Goal: Task Accomplishment & Management: Manage account settings

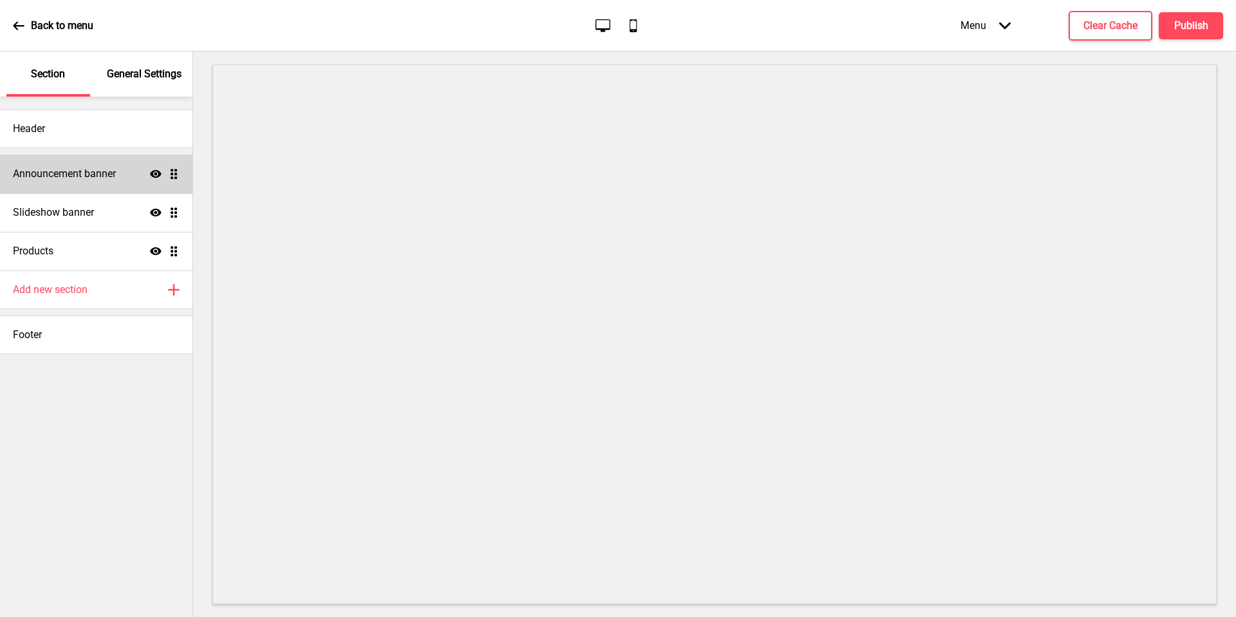
click at [95, 187] on div "Announcement banner Show Drag" at bounding box center [96, 173] width 192 height 39
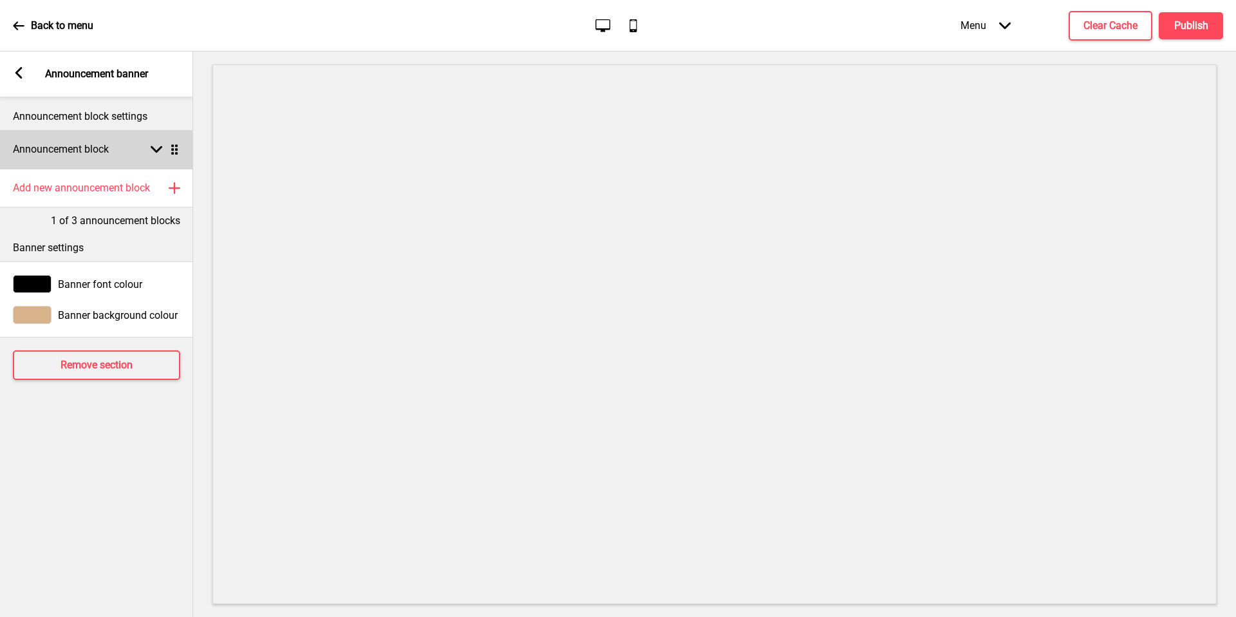
click at [113, 167] on div "Announcement block Arrow down Drag" at bounding box center [96, 149] width 193 height 39
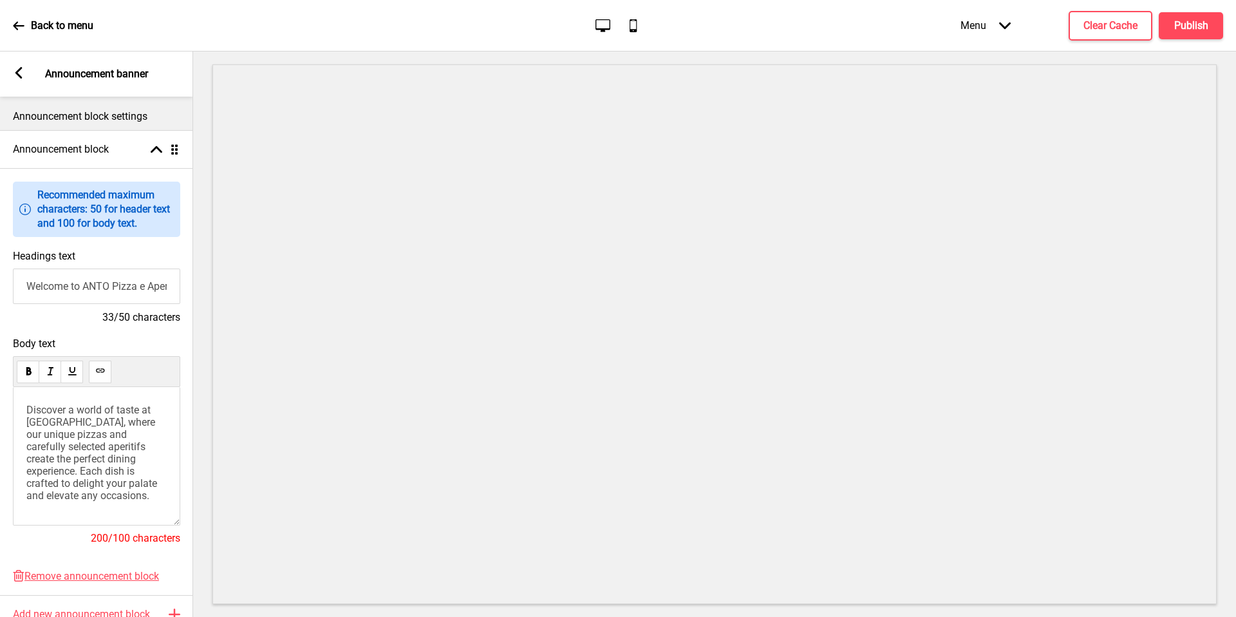
click at [19, 75] on icon at bounding box center [18, 73] width 7 height 12
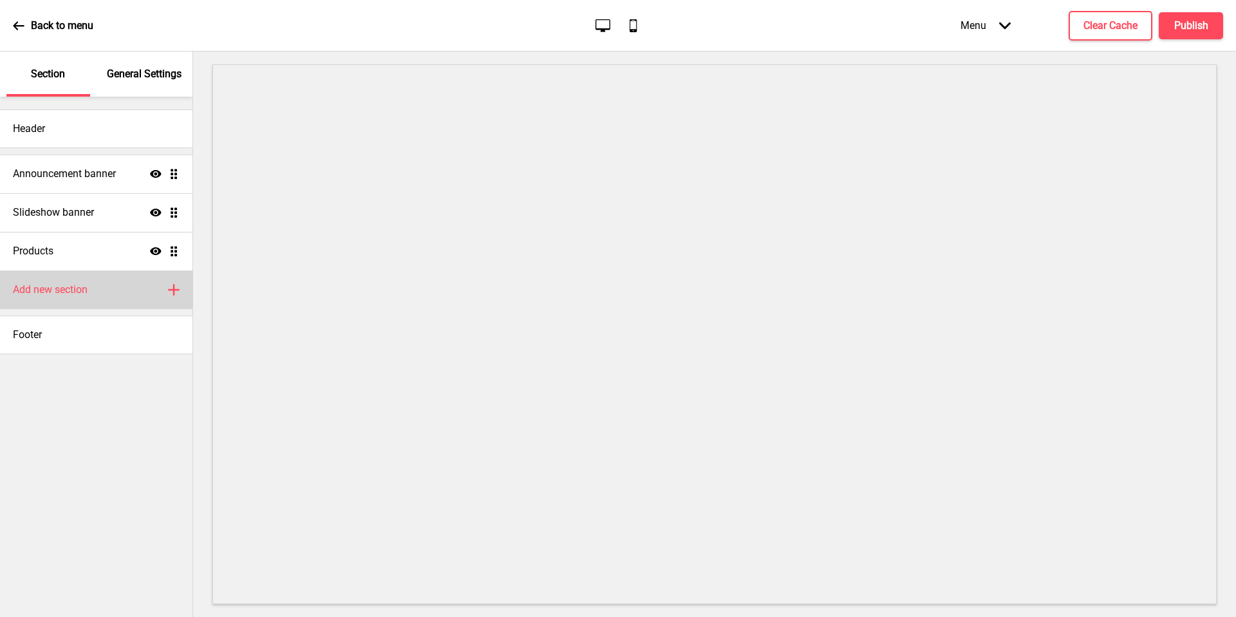
click at [93, 292] on div "Add new section Plus" at bounding box center [96, 289] width 192 height 39
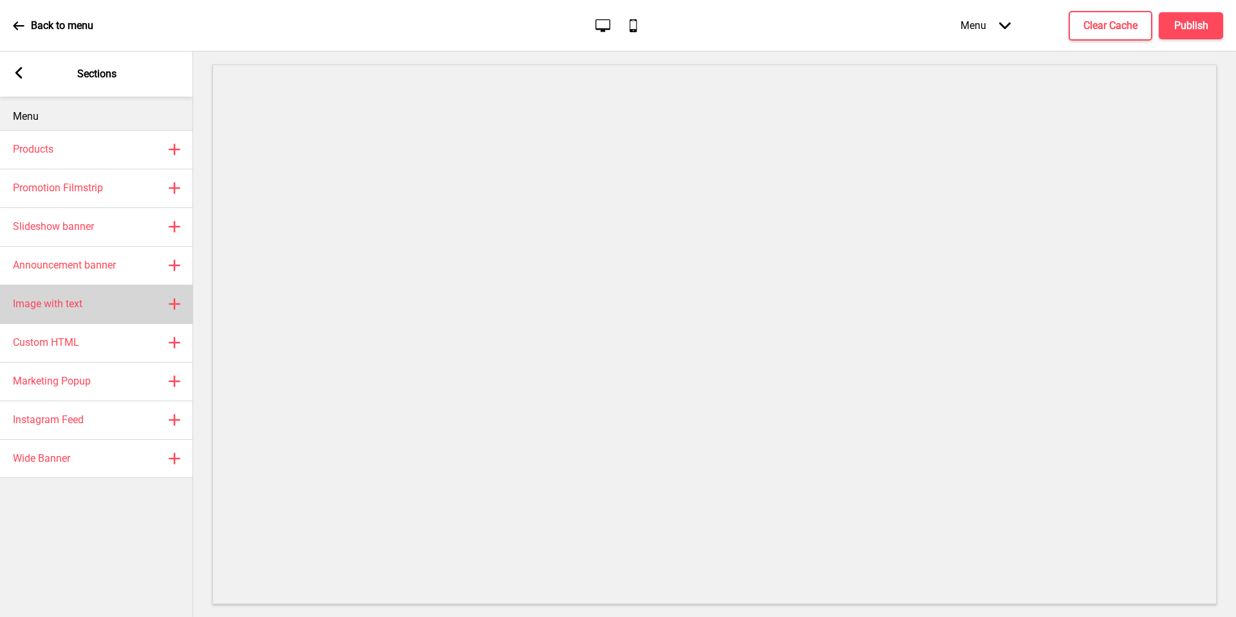
click at [105, 301] on div "Image with text Plus" at bounding box center [96, 303] width 193 height 39
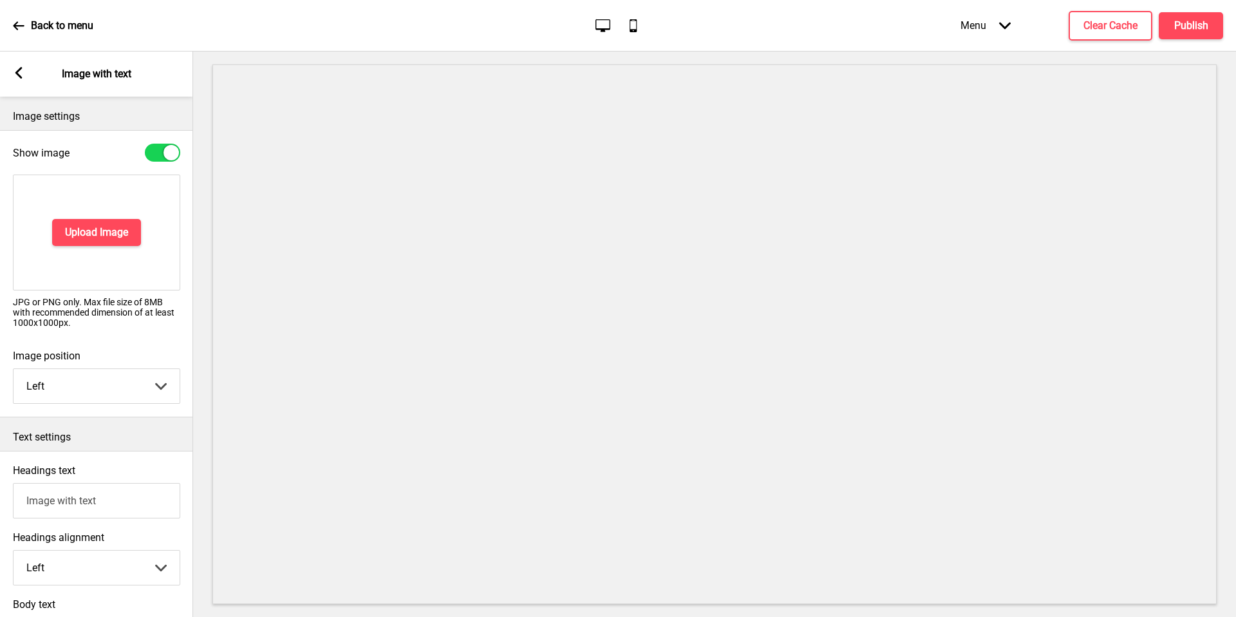
click at [17, 70] on rect at bounding box center [19, 73] width 12 height 12
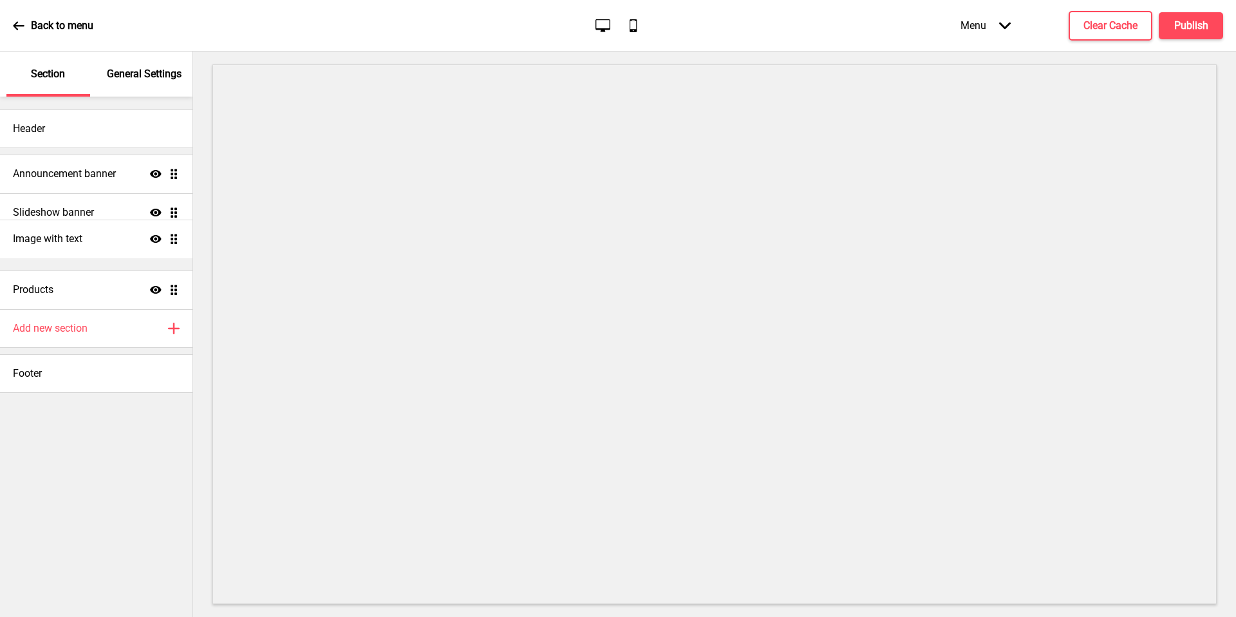
drag, startPoint x: 178, startPoint y: 286, endPoint x: 180, endPoint y: 235, distance: 50.9
click at [180, 235] on ul "Announcement banner Show Drag Slideshow banner Show Drag Products Show Drag Ima…" at bounding box center [96, 231] width 192 height 154
click at [95, 248] on div "Image with text Show Drag" at bounding box center [96, 251] width 192 height 39
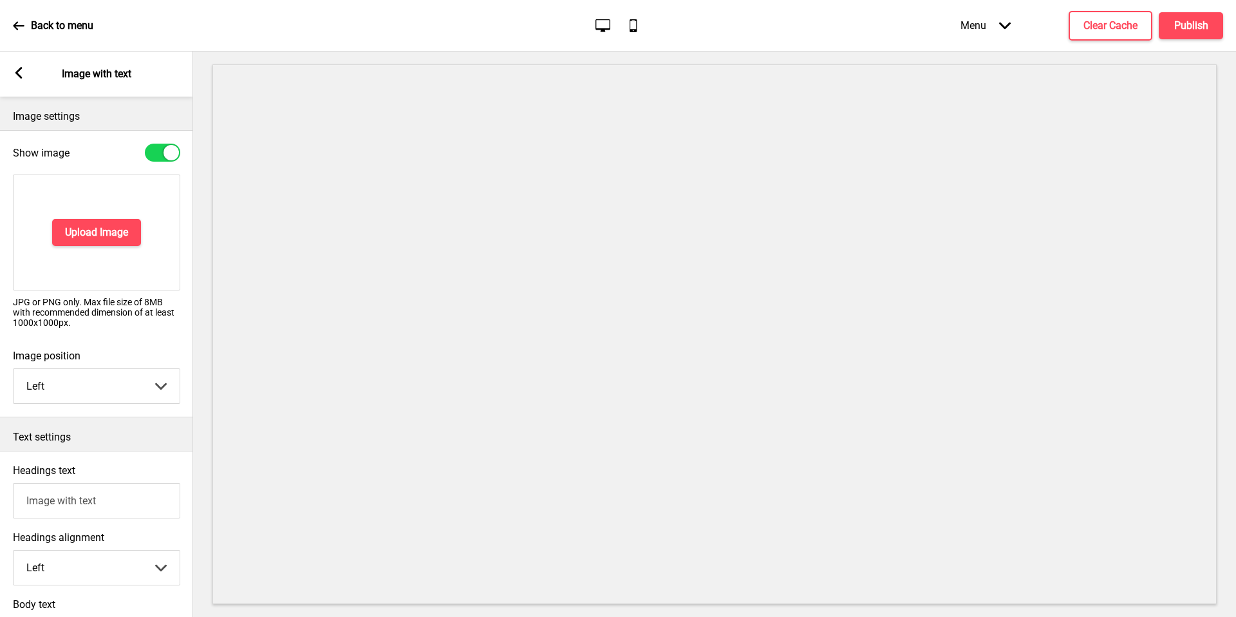
click at [106, 217] on div "Upload Image" at bounding box center [96, 232] width 167 height 116
click at [110, 241] on button "Upload Image" at bounding box center [96, 232] width 89 height 27
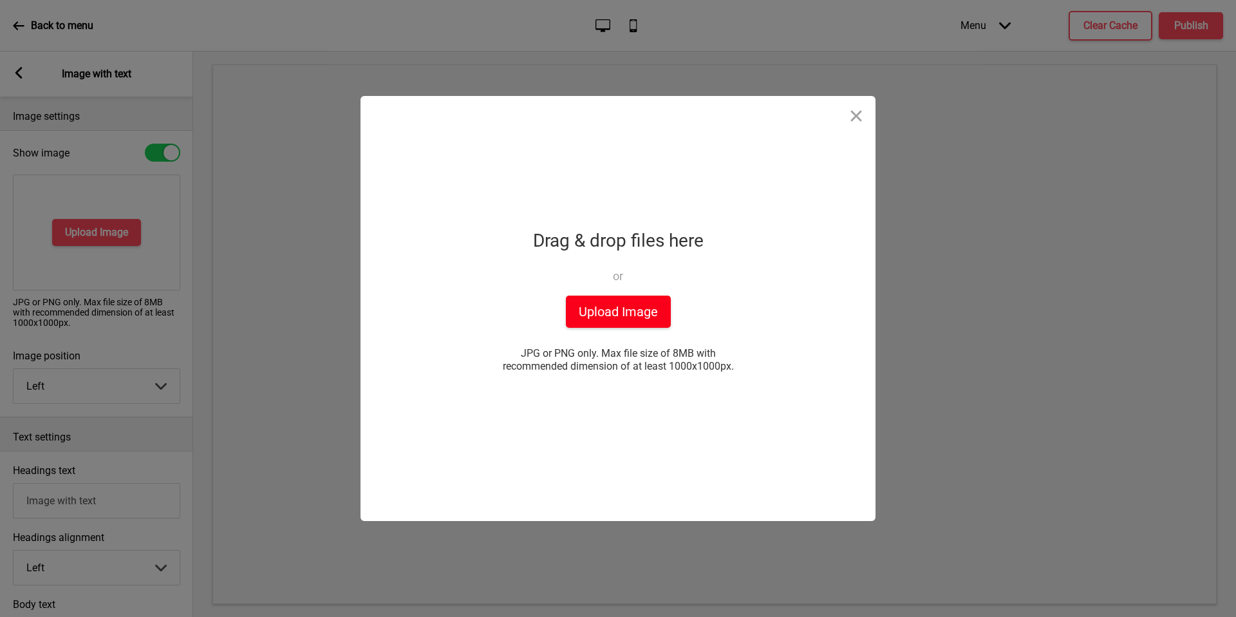
click at [635, 311] on button "Upload Image" at bounding box center [618, 311] width 105 height 32
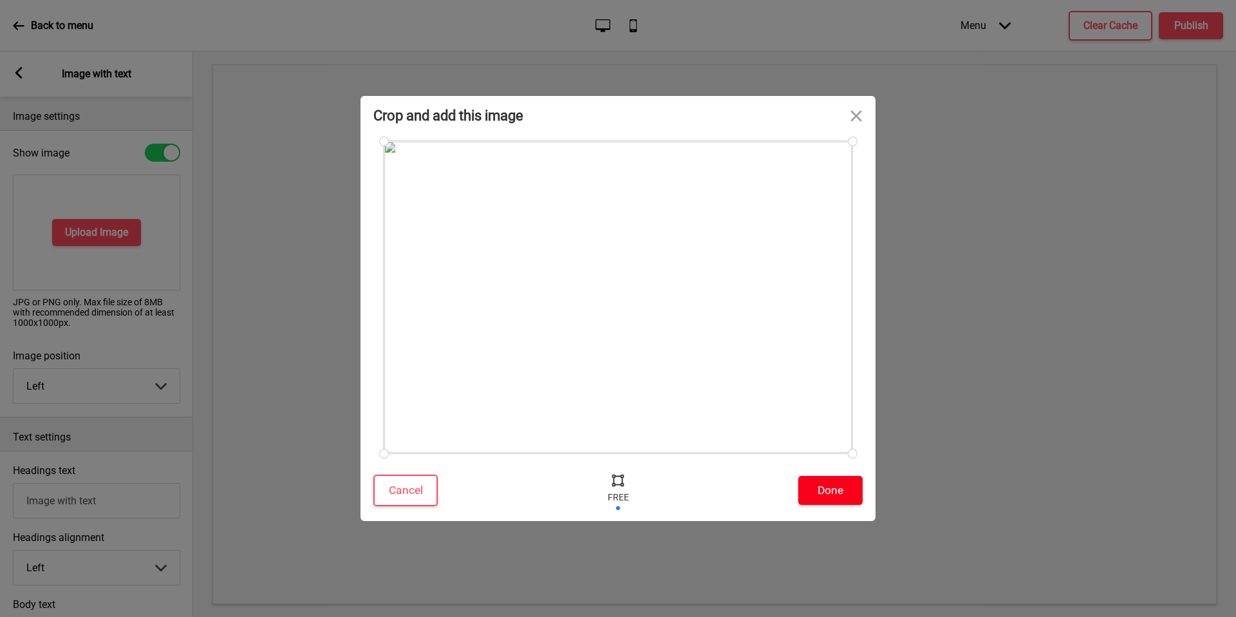
click at [833, 502] on button "Done" at bounding box center [830, 490] width 64 height 29
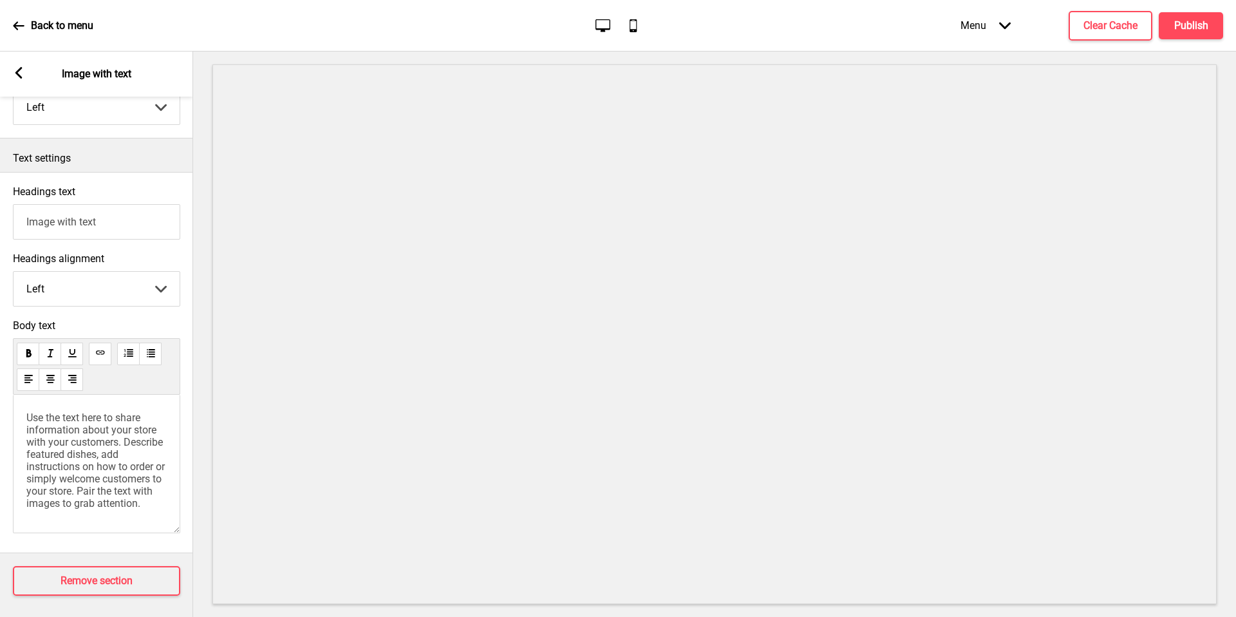
scroll to position [239, 0]
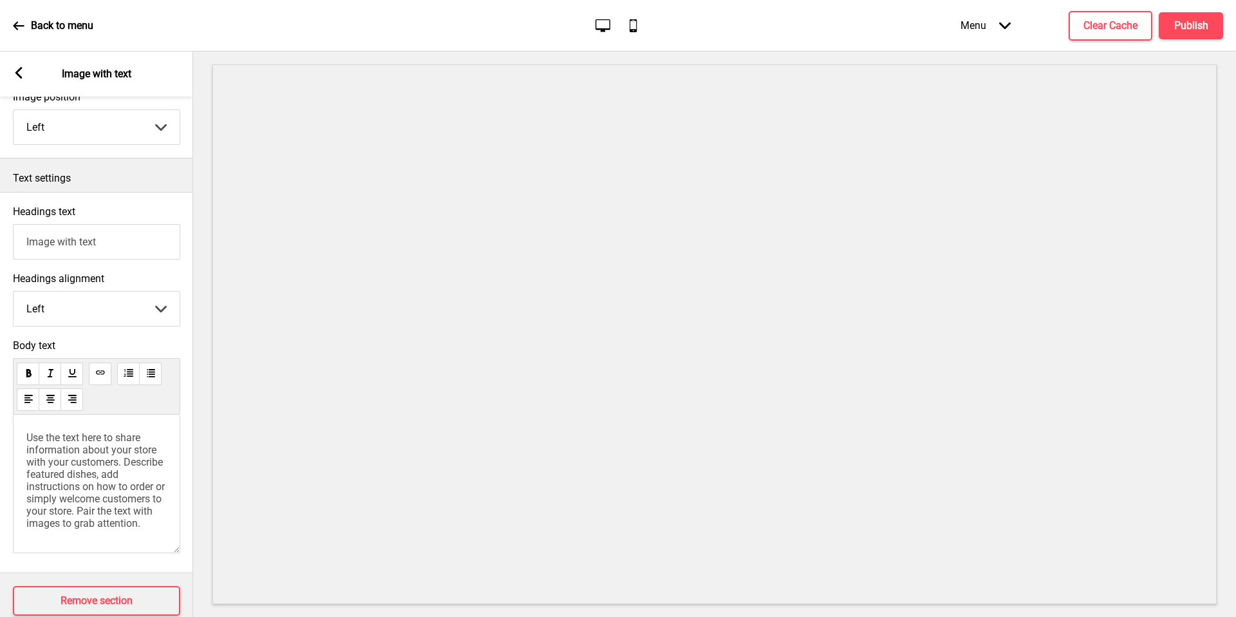
click at [126, 443] on span "Use the text here to share information about your store with your customers. De…" at bounding box center [96, 480] width 141 height 98
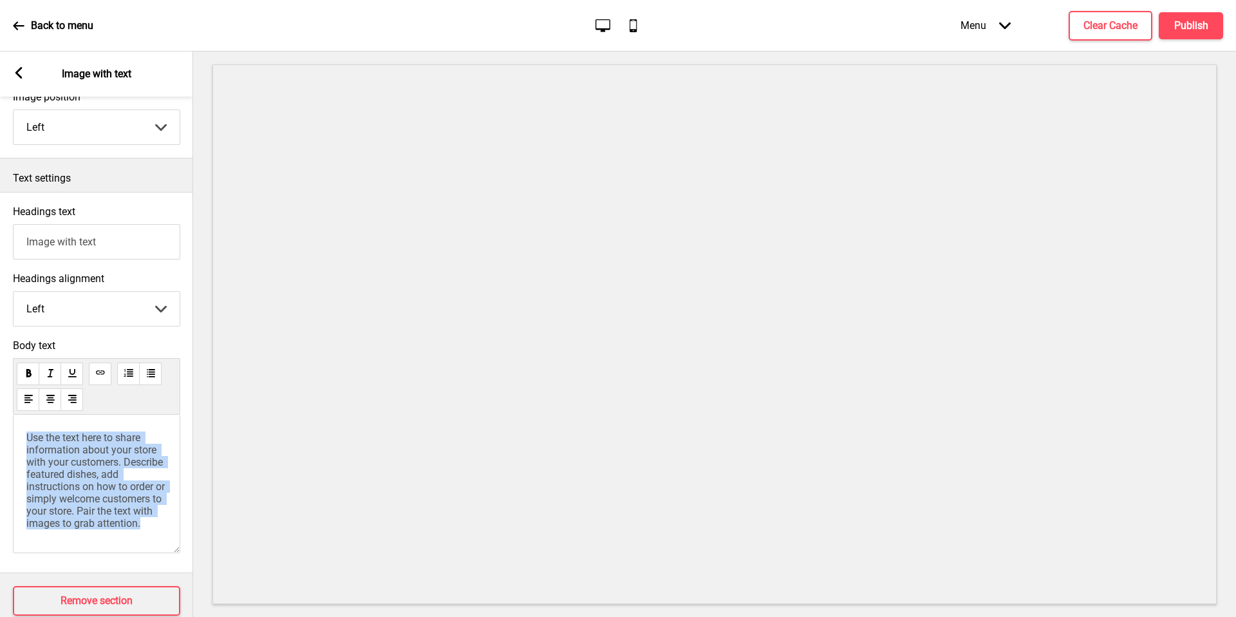
click at [129, 491] on span "Use the text here to share information about your store with your customers. De…" at bounding box center [96, 480] width 141 height 98
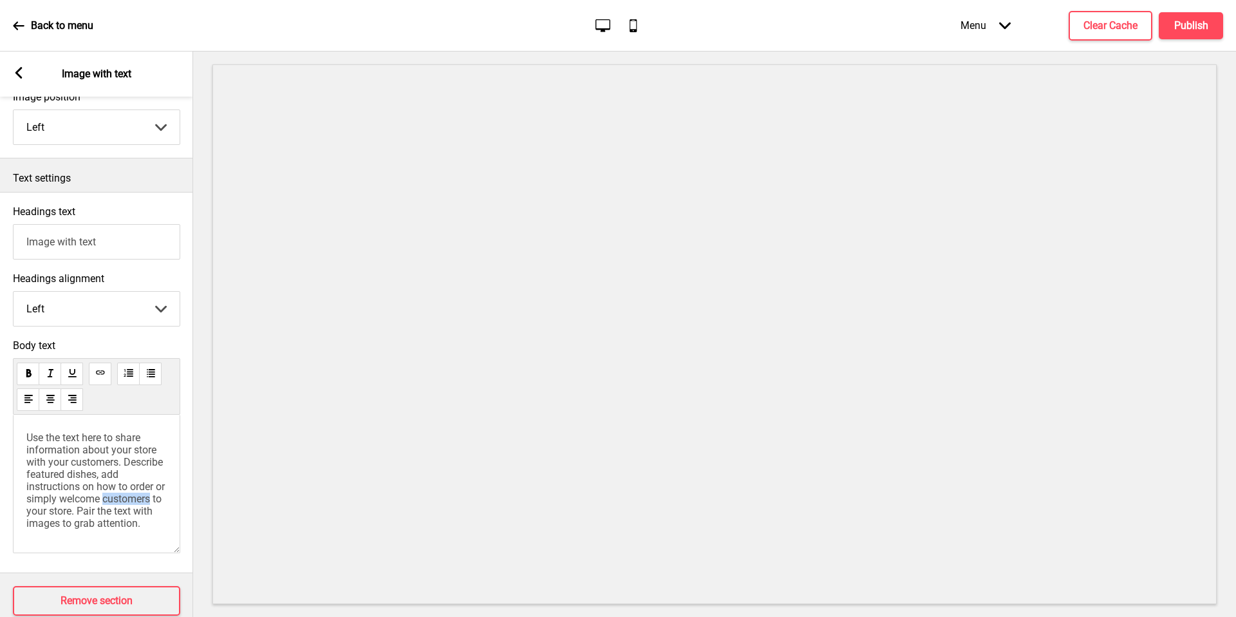
click at [129, 491] on span "Use the text here to share information about your store with your customers. De…" at bounding box center [96, 480] width 141 height 98
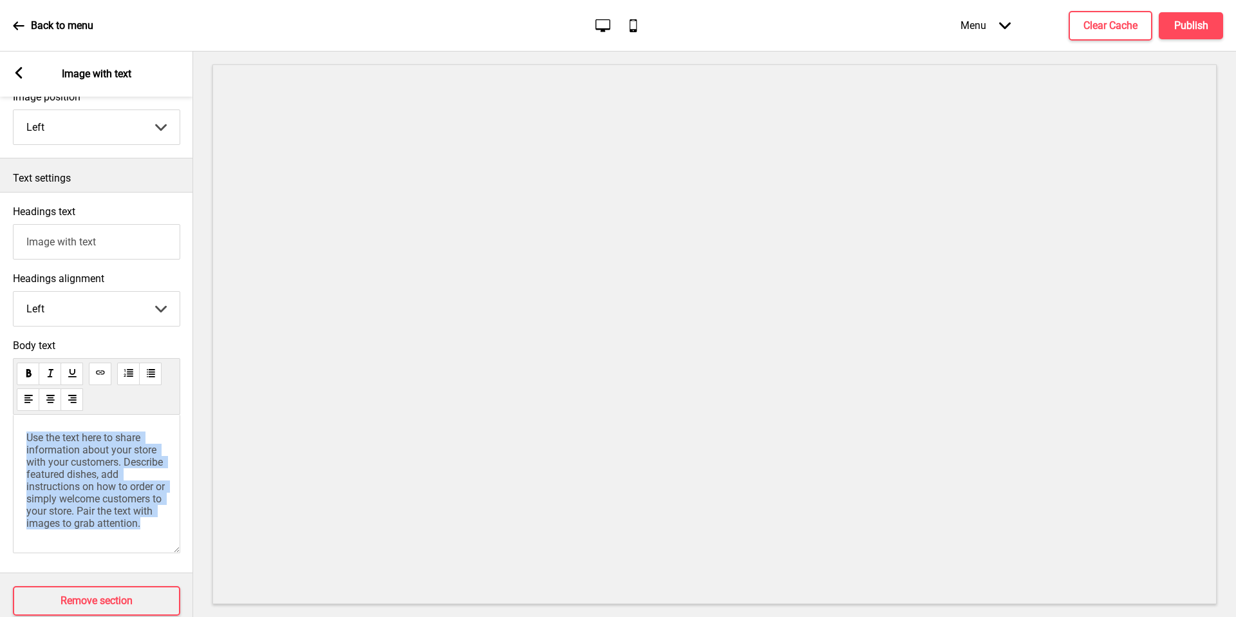
click at [129, 491] on span "Use the text here to share information about your store with your customers. De…" at bounding box center [96, 480] width 141 height 98
paste div
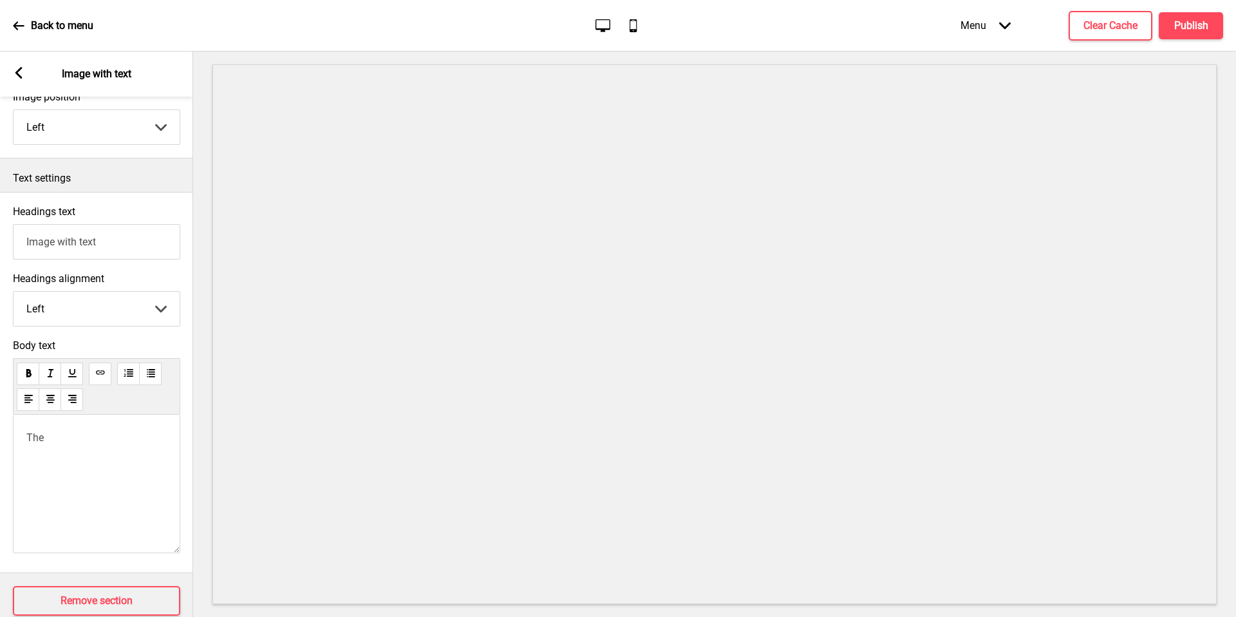
click at [144, 488] on div "The" at bounding box center [96, 483] width 167 height 138
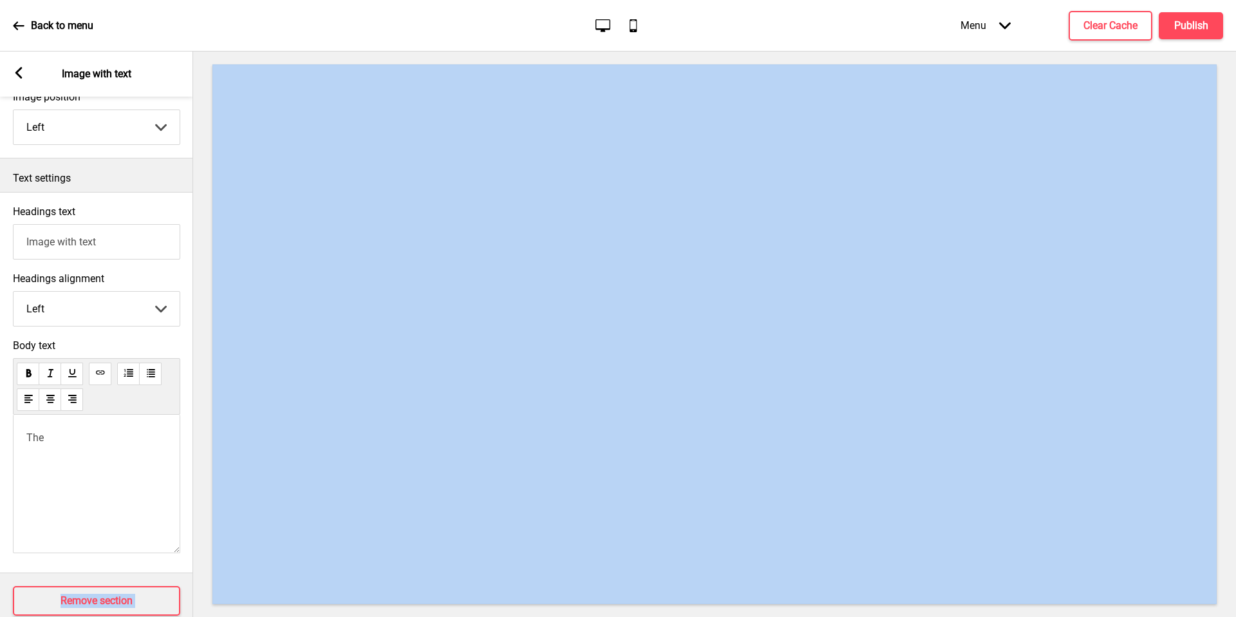
click at [144, 488] on div "The" at bounding box center [96, 483] width 167 height 138
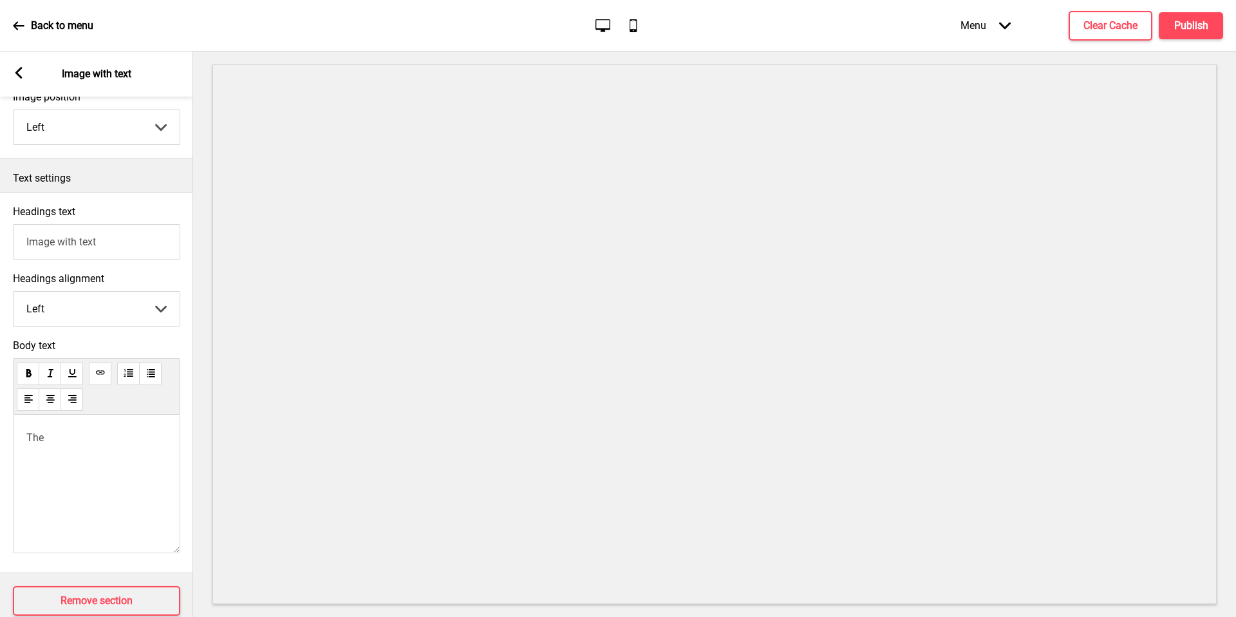
click at [77, 424] on div "The" at bounding box center [96, 483] width 167 height 138
click at [77, 440] on p "The" at bounding box center [96, 437] width 140 height 12
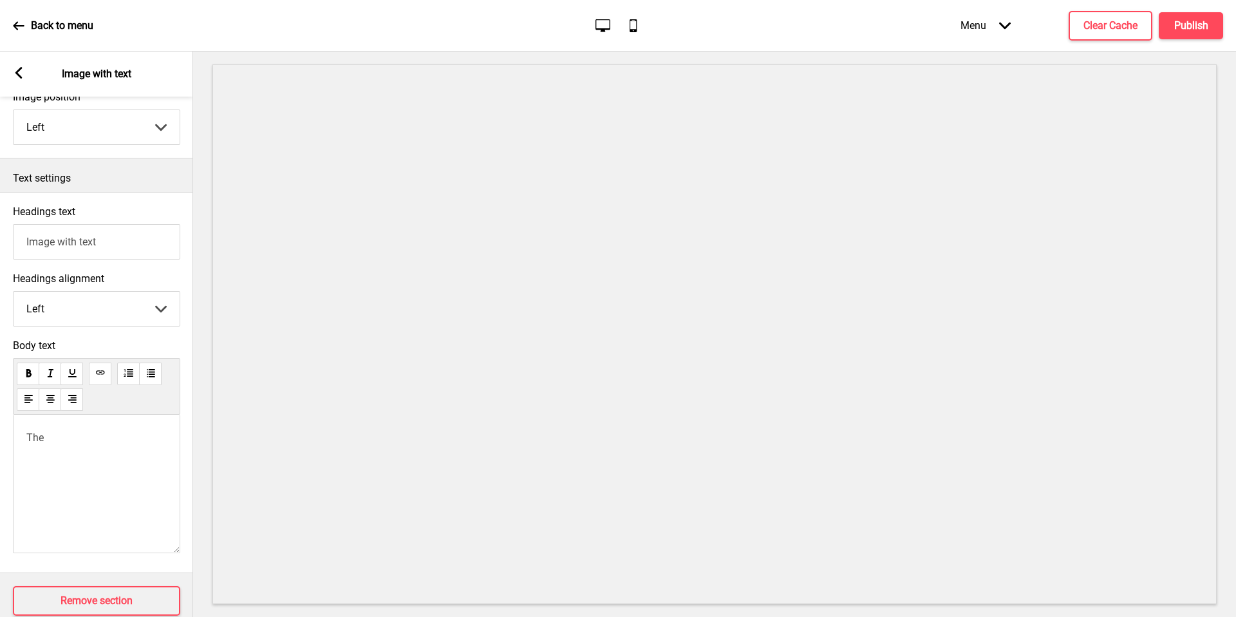
click at [77, 440] on p "The" at bounding box center [96, 437] width 140 height 12
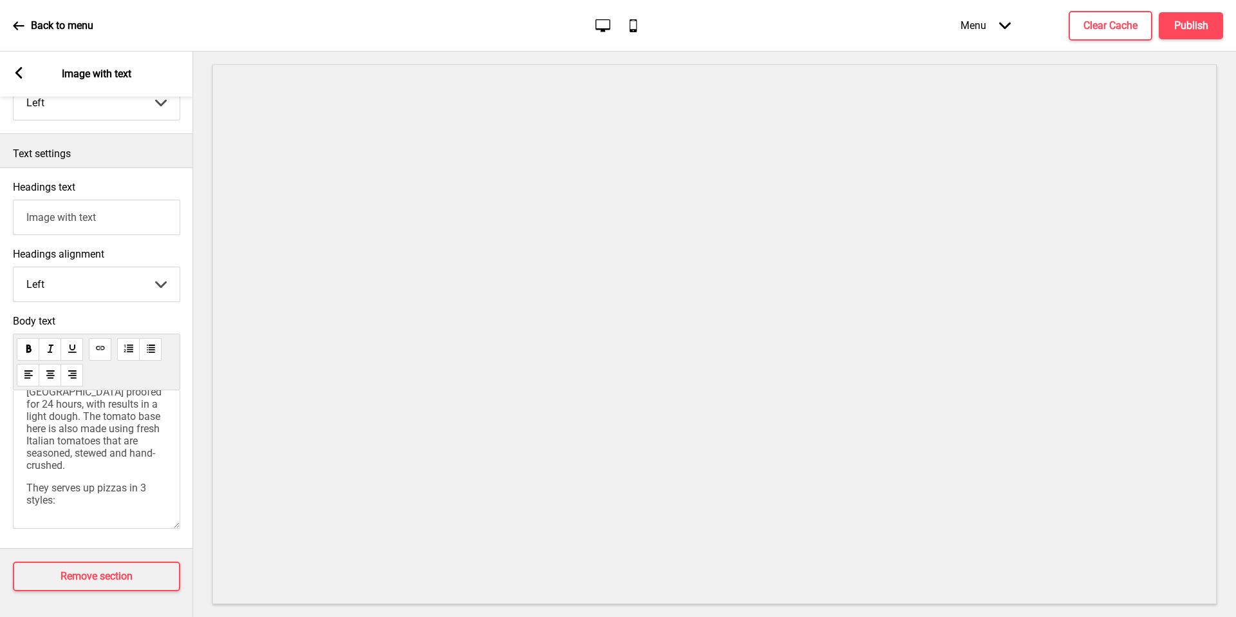
scroll to position [198, 0]
click at [95, 472] on p "They serves up pizzas in 3 styles:" at bounding box center [96, 472] width 140 height 24
drag, startPoint x: 95, startPoint y: 472, endPoint x: 0, endPoint y: 445, distance: 99.0
click at [0, 445] on div "Body text The restaurant is helmed by Master Pizzaiolo [PERSON_NAME] and [GEOGR…" at bounding box center [96, 424] width 193 height 233
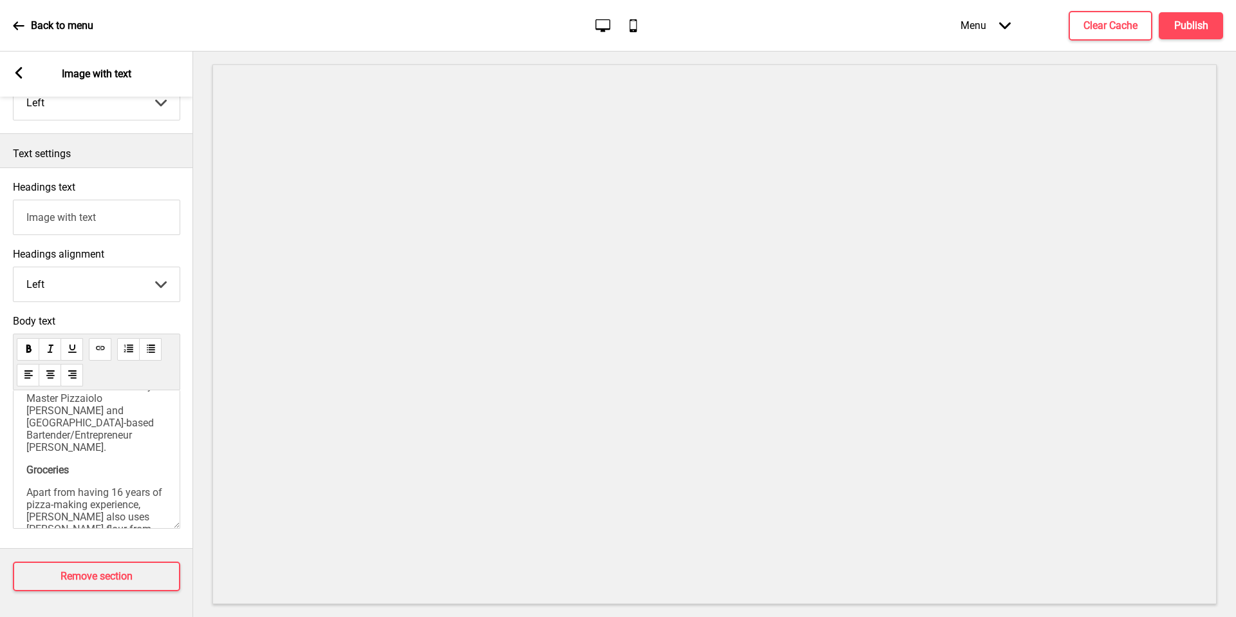
scroll to position [0, 0]
click at [37, 490] on span "Groceries" at bounding box center [47, 496] width 42 height 12
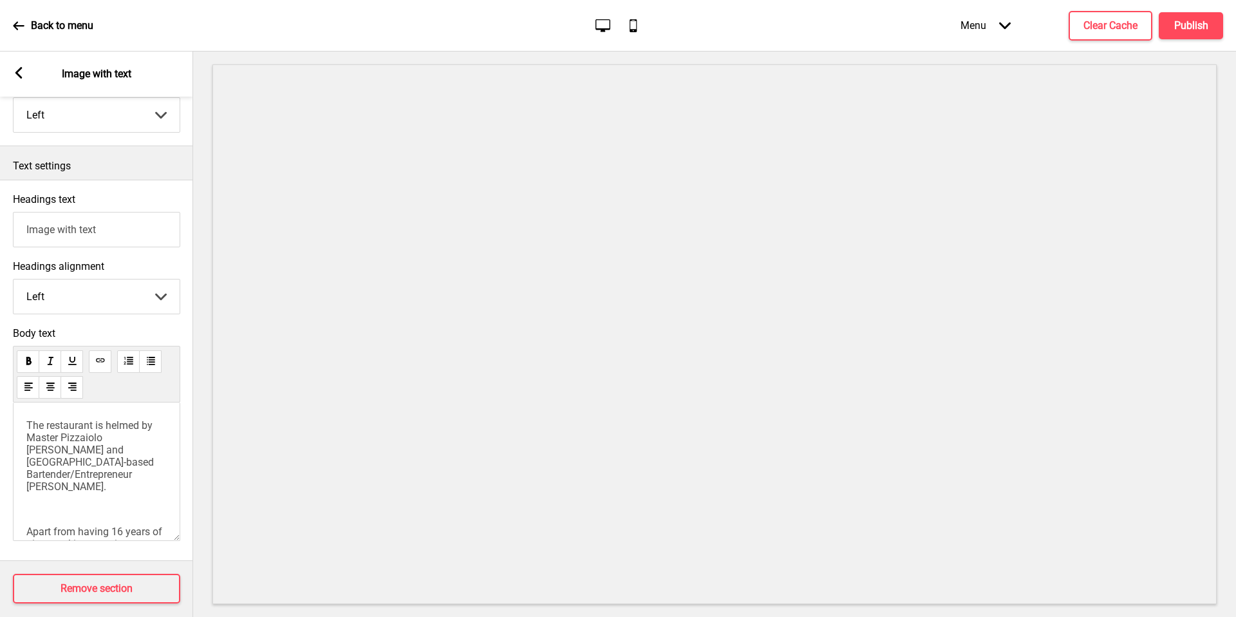
scroll to position [253, 0]
click at [82, 214] on input "Image with text" at bounding box center [96, 227] width 167 height 35
paste input "Anto Pizza E Aperitivi At [GEOGRAPHIC_DATA] | Where Pizzas Meet [PERSON_NAME]"
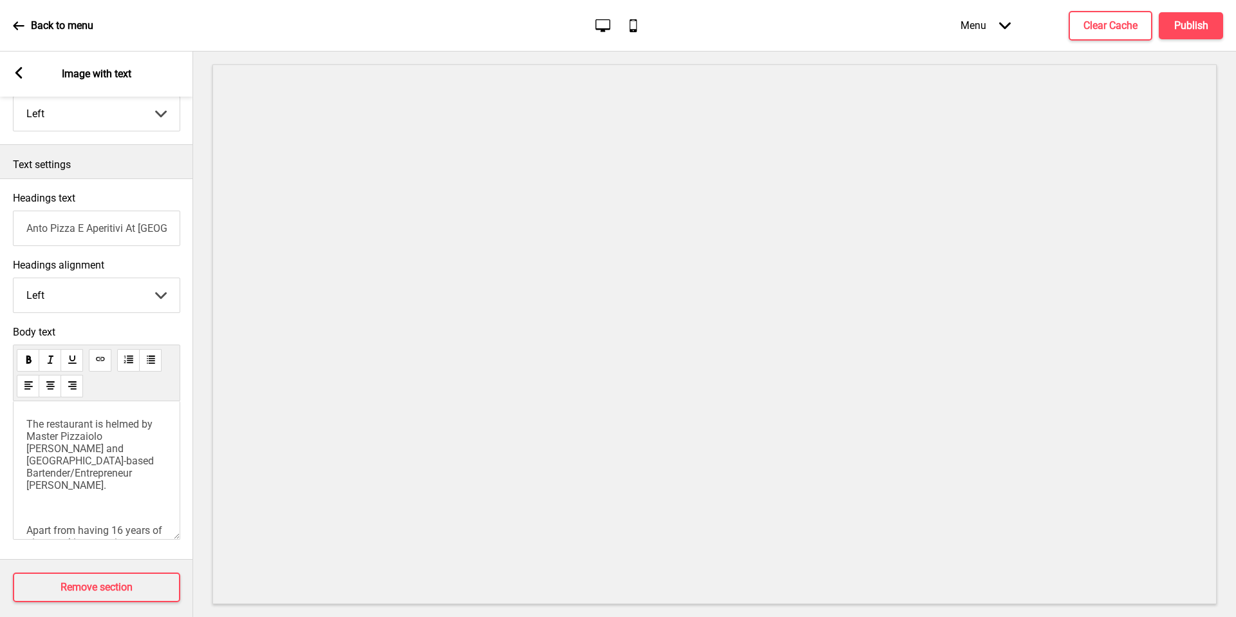
scroll to position [0, 192]
type input "Anto Pizza E Aperitivi At [GEOGRAPHIC_DATA] | Where Pizzas Meet [PERSON_NAME]"
click at [1177, 19] on h4 "Publish" at bounding box center [1191, 26] width 34 height 14
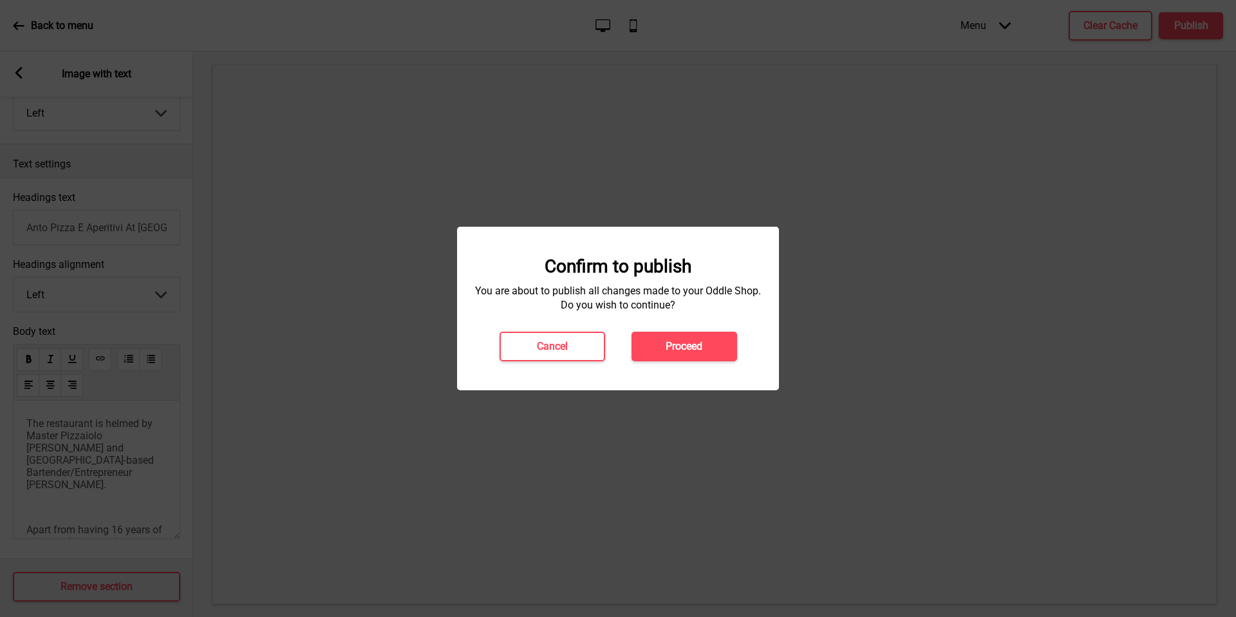
click at [677, 330] on div "Confirm to publish You are about to publish all changes made to your Oddle Shop…" at bounding box center [618, 309] width 296 height 106
click at [682, 354] on button "Proceed" at bounding box center [684, 346] width 106 height 30
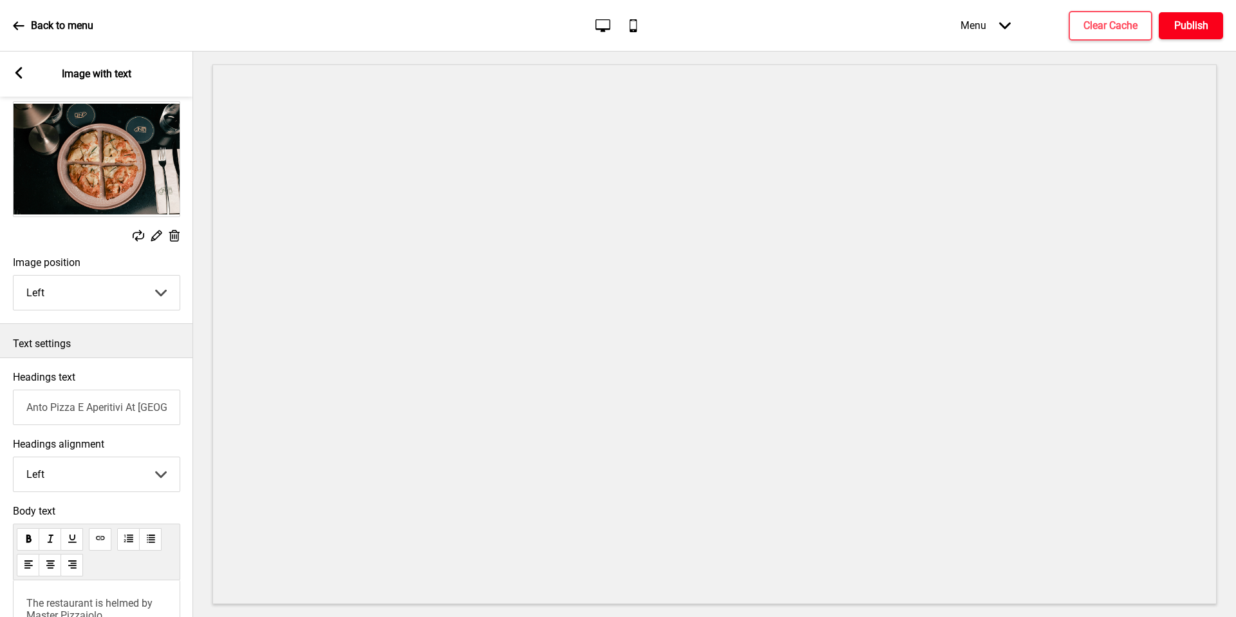
scroll to position [0, 0]
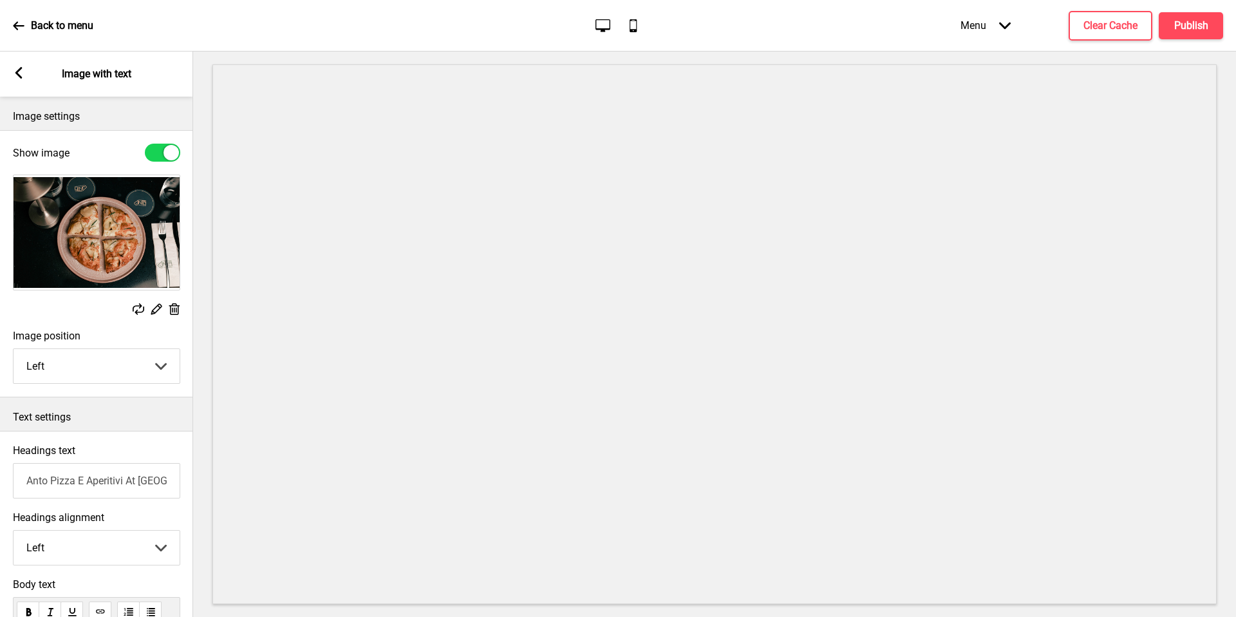
click at [154, 310] on rect at bounding box center [156, 309] width 14 height 14
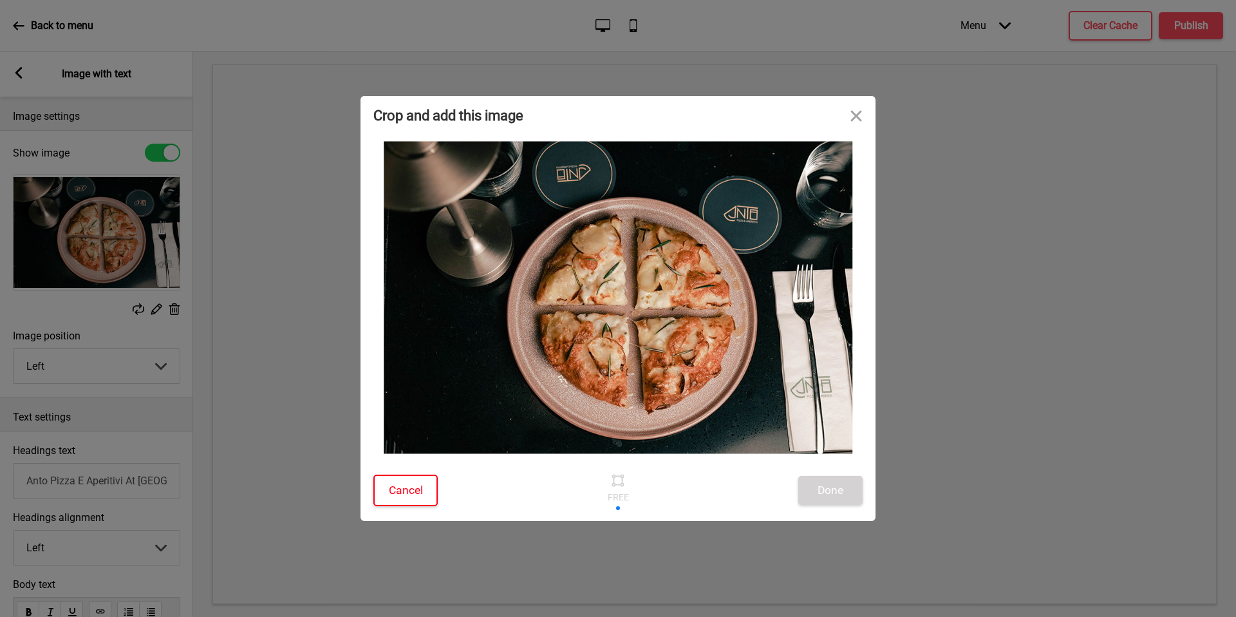
click at [420, 492] on button "Cancel" at bounding box center [405, 490] width 64 height 32
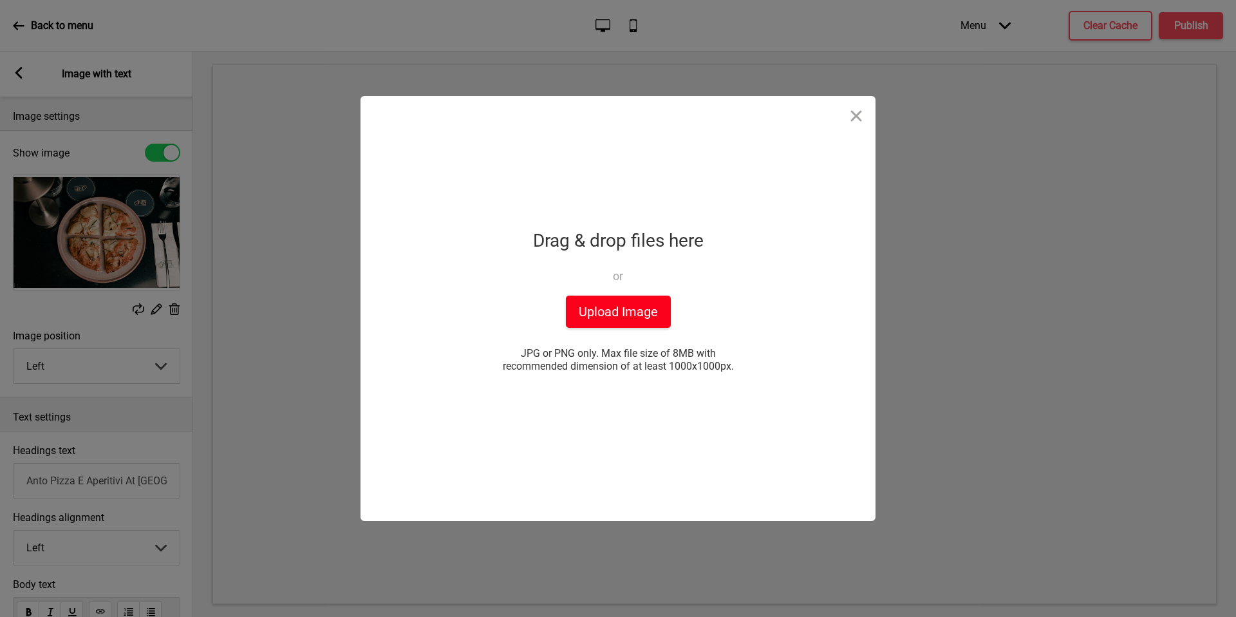
click at [608, 299] on button "Upload Image" at bounding box center [618, 311] width 105 height 32
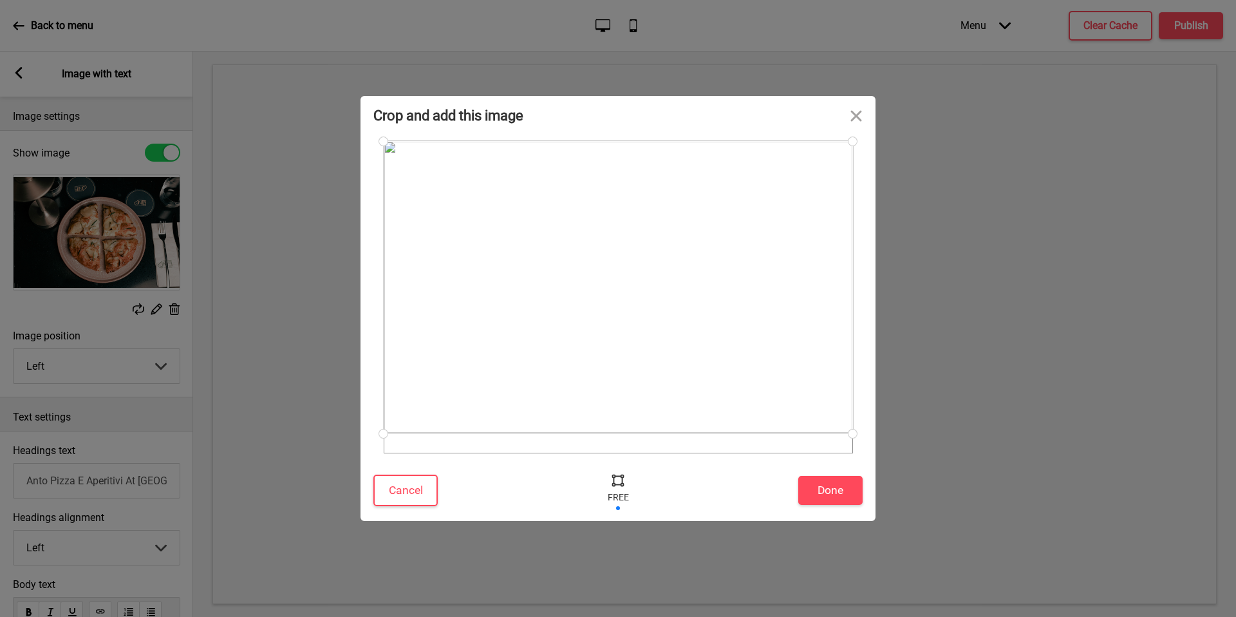
drag, startPoint x: 853, startPoint y: 452, endPoint x: 852, endPoint y: 433, distance: 19.3
click at [852, 433] on div at bounding box center [852, 433] width 23 height 23
click at [841, 483] on button "Done" at bounding box center [830, 490] width 64 height 29
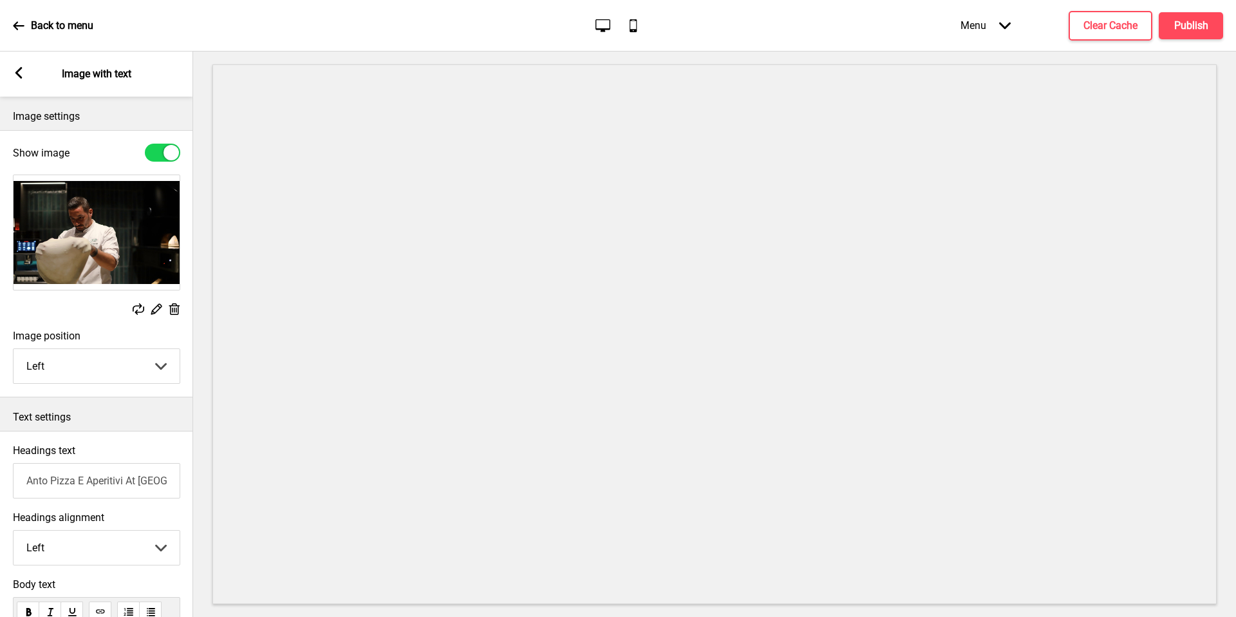
click at [23, 68] on rect at bounding box center [19, 73] width 12 height 12
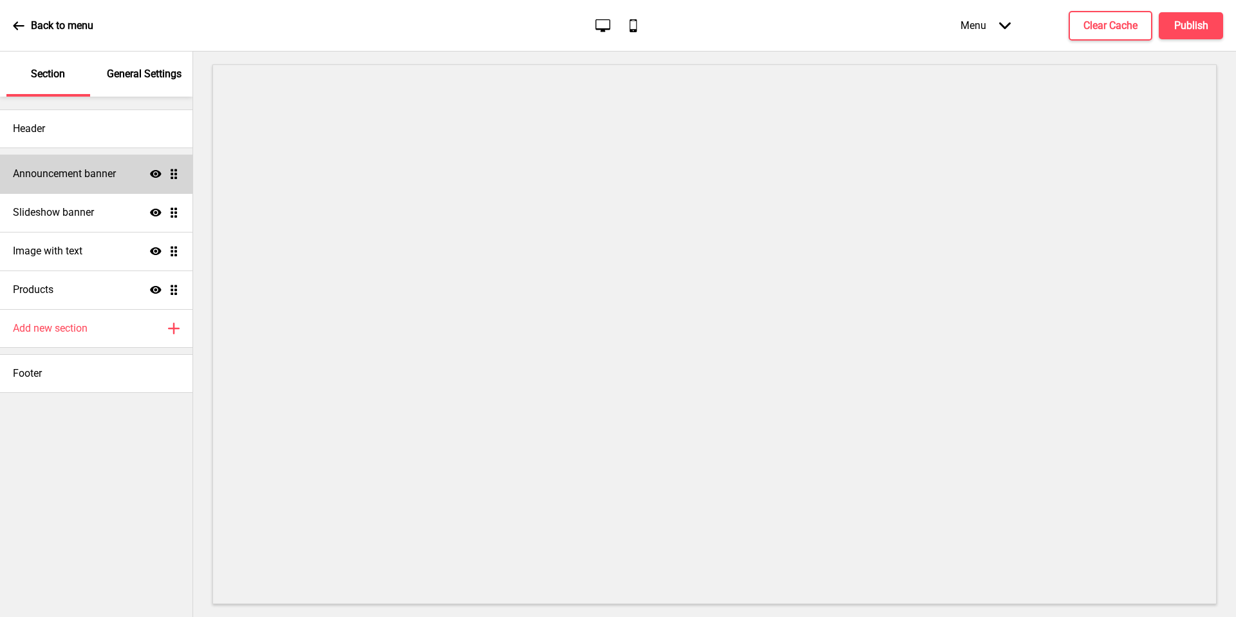
click at [73, 176] on h4 "Announcement banner" at bounding box center [64, 174] width 103 height 14
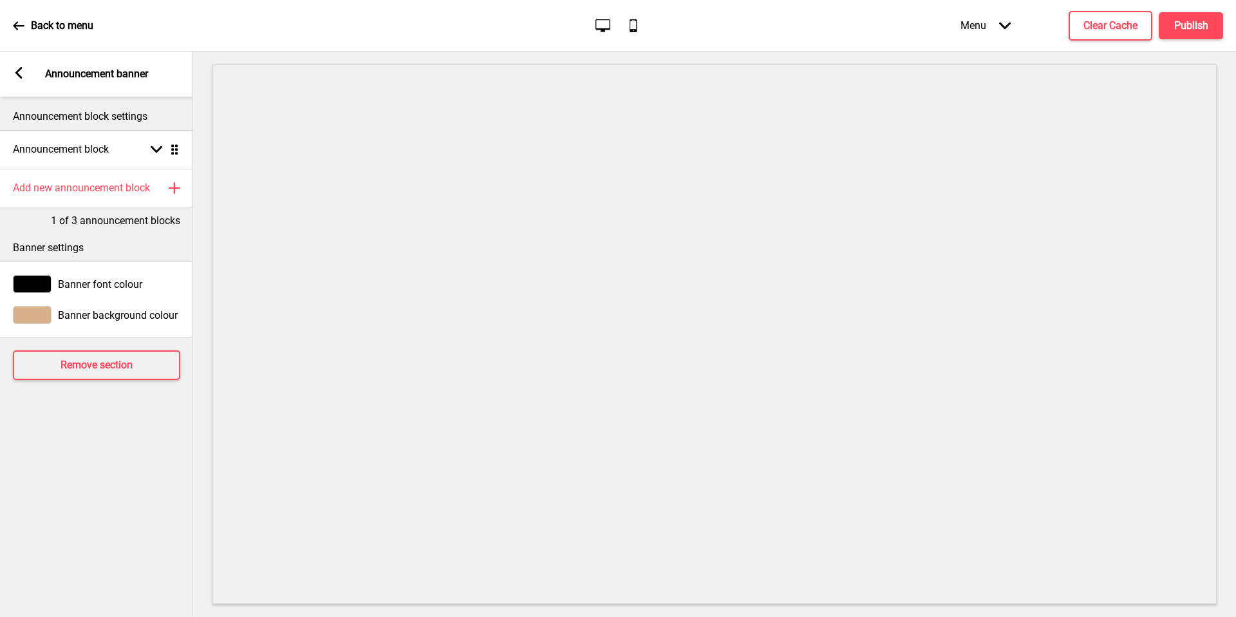
click at [11, 80] on div "Arrow left Announcement banner" at bounding box center [96, 73] width 193 height 45
click at [13, 79] on div "Arrow left" at bounding box center [19, 74] width 12 height 14
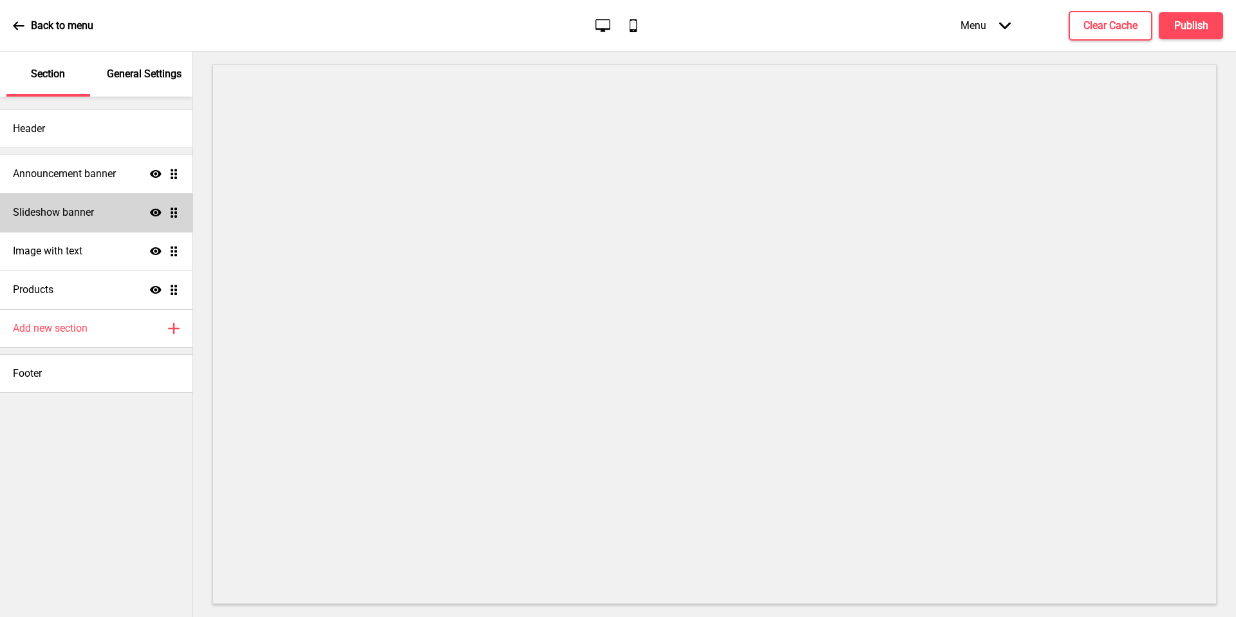
click at [74, 227] on div "Slideshow banner Show Drag" at bounding box center [96, 212] width 192 height 39
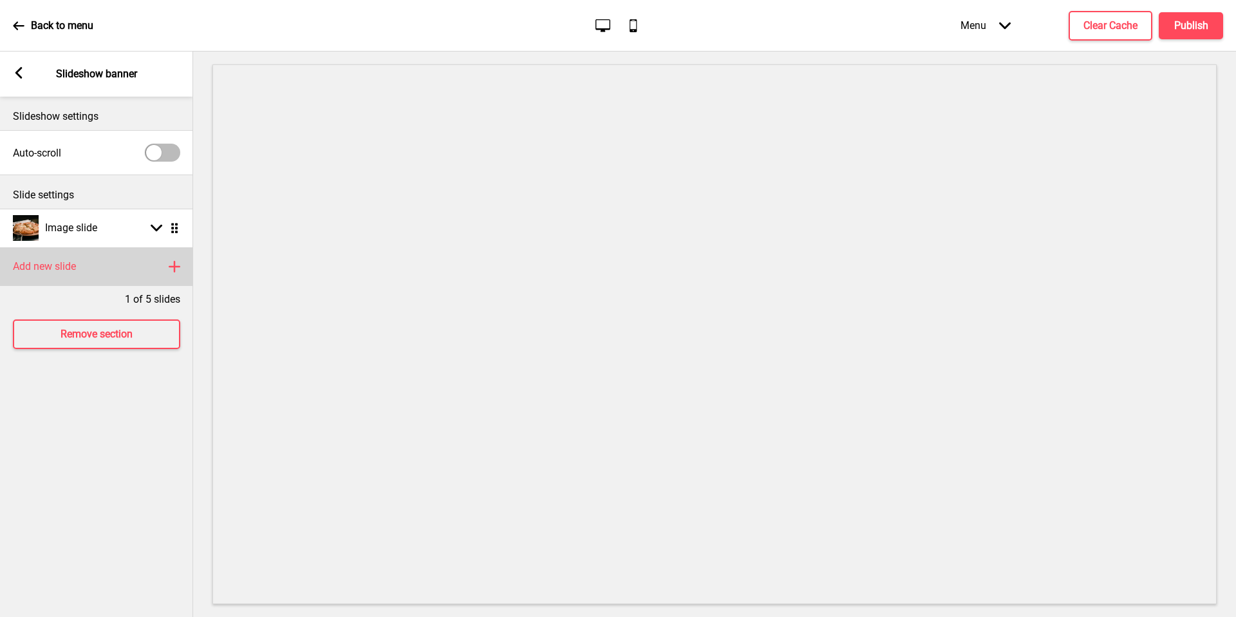
click at [136, 268] on div "Add new slide Plus" at bounding box center [96, 266] width 193 height 39
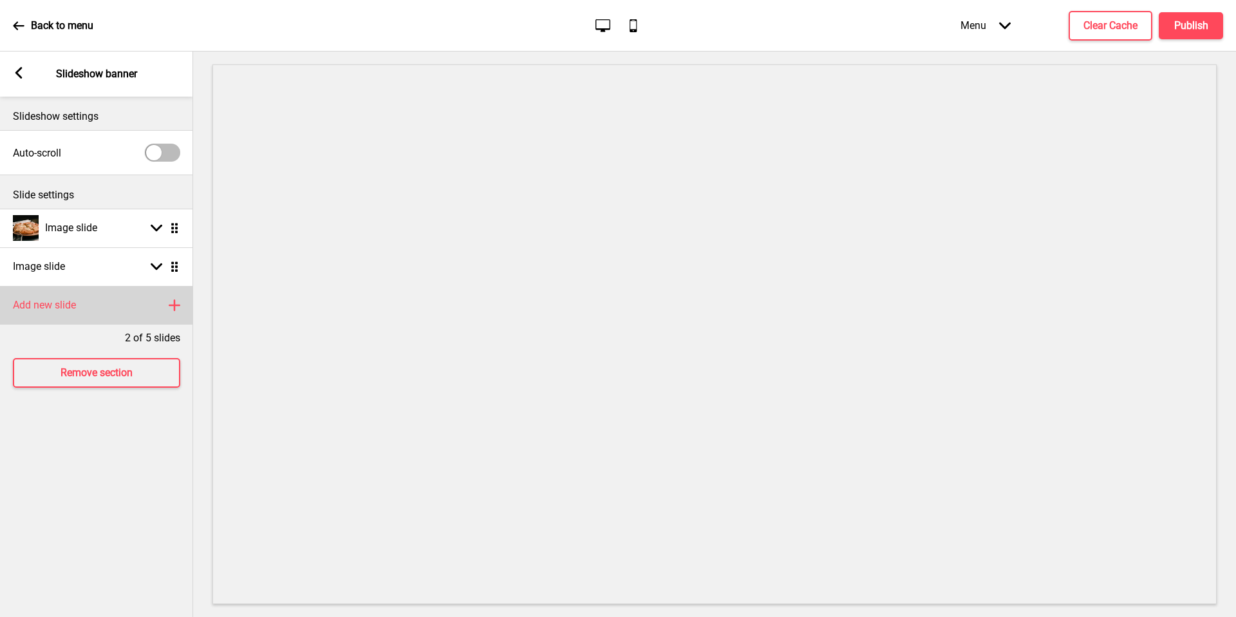
click at [117, 292] on div "Add new slide Plus" at bounding box center [96, 305] width 193 height 39
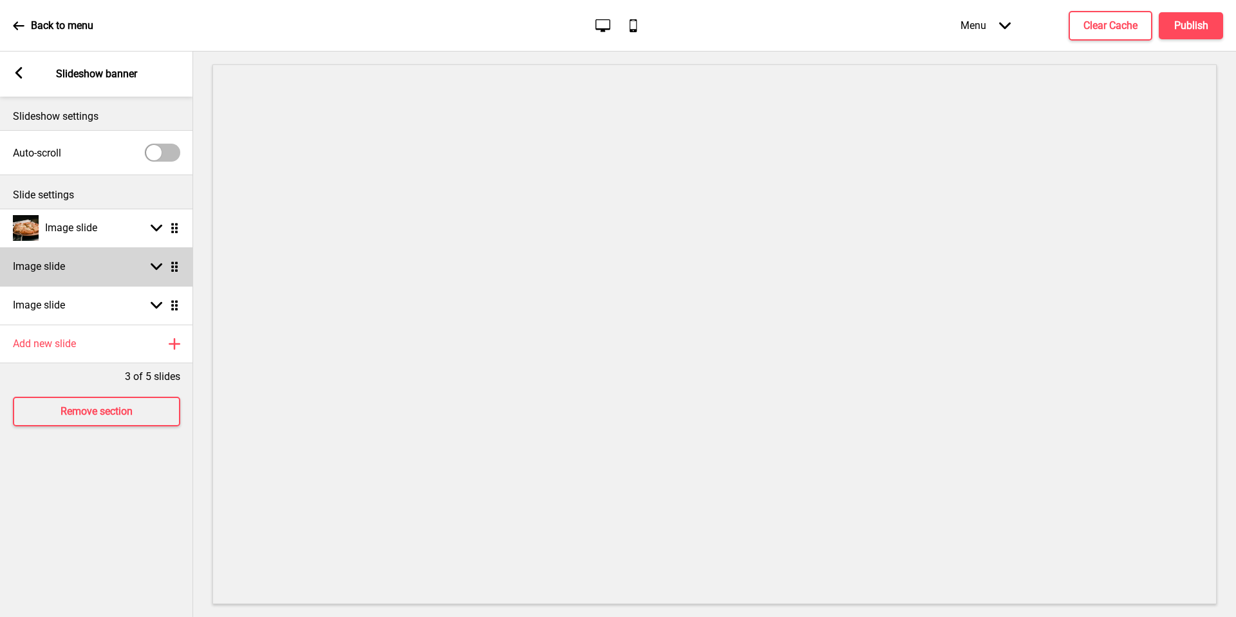
click at [118, 265] on div "Image slide Arrow down Drag" at bounding box center [96, 266] width 193 height 39
select select "right"
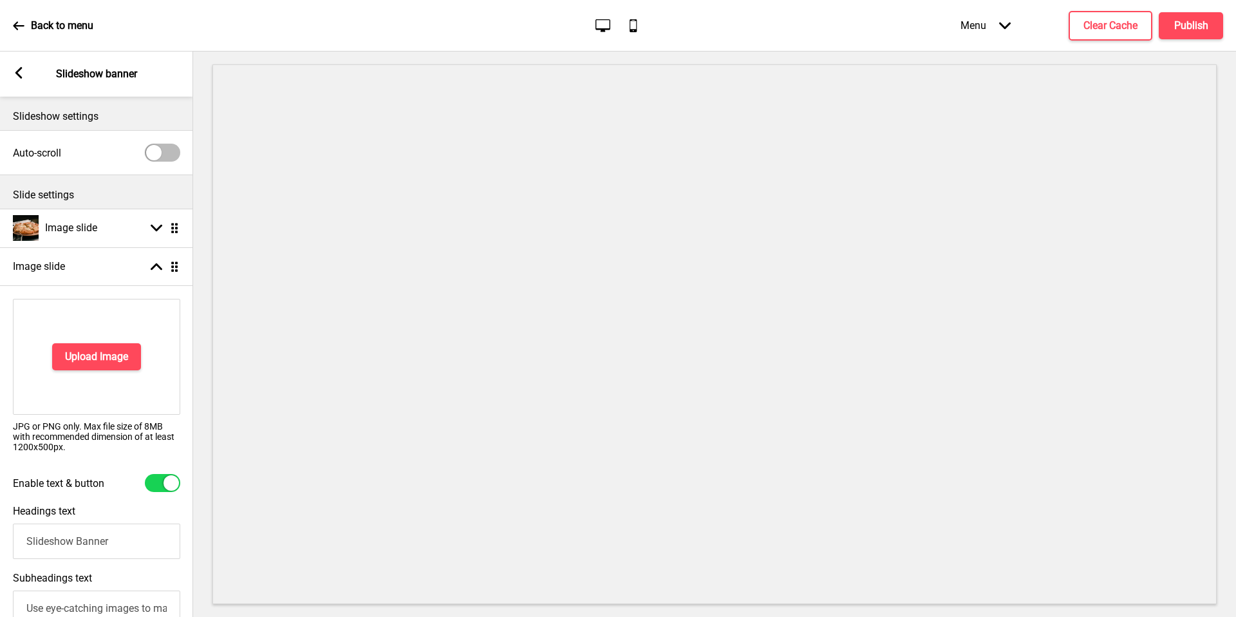
click at [126, 312] on div "Upload Image" at bounding box center [96, 357] width 167 height 116
click at [113, 353] on h4 "Upload Image" at bounding box center [96, 356] width 63 height 14
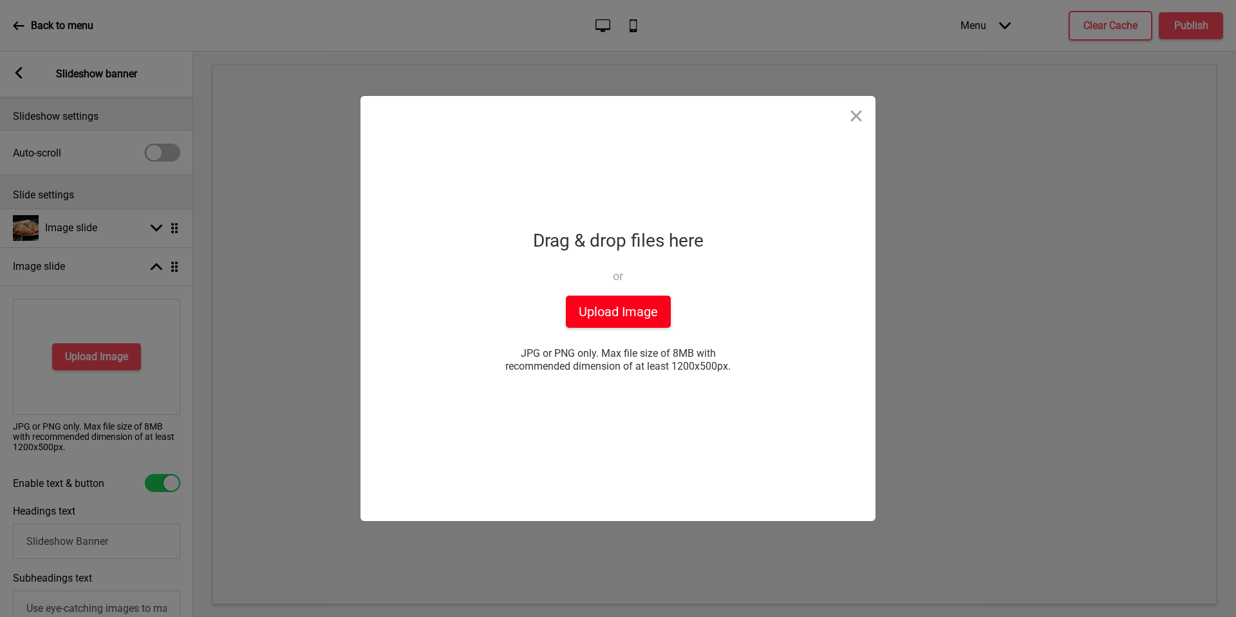
click at [603, 315] on button "Upload Image" at bounding box center [618, 311] width 105 height 32
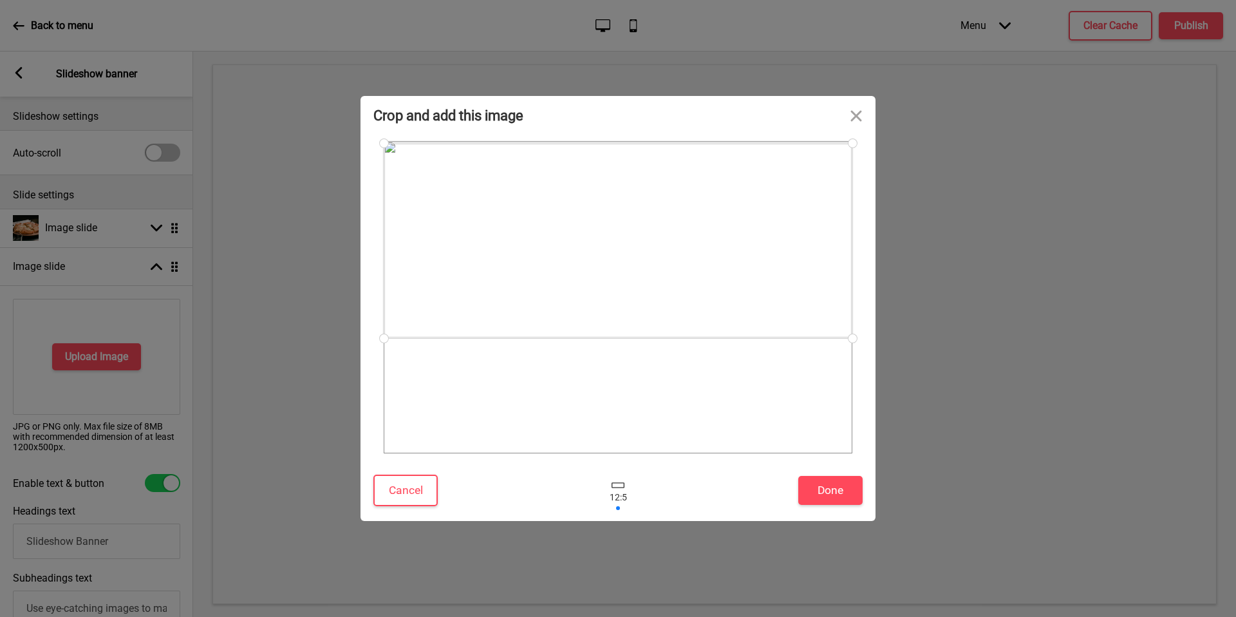
drag, startPoint x: 790, startPoint y: 363, endPoint x: 788, endPoint y: 306, distance: 56.7
click at [788, 306] on div at bounding box center [618, 240] width 469 height 195
click at [819, 495] on button "Done" at bounding box center [830, 490] width 64 height 29
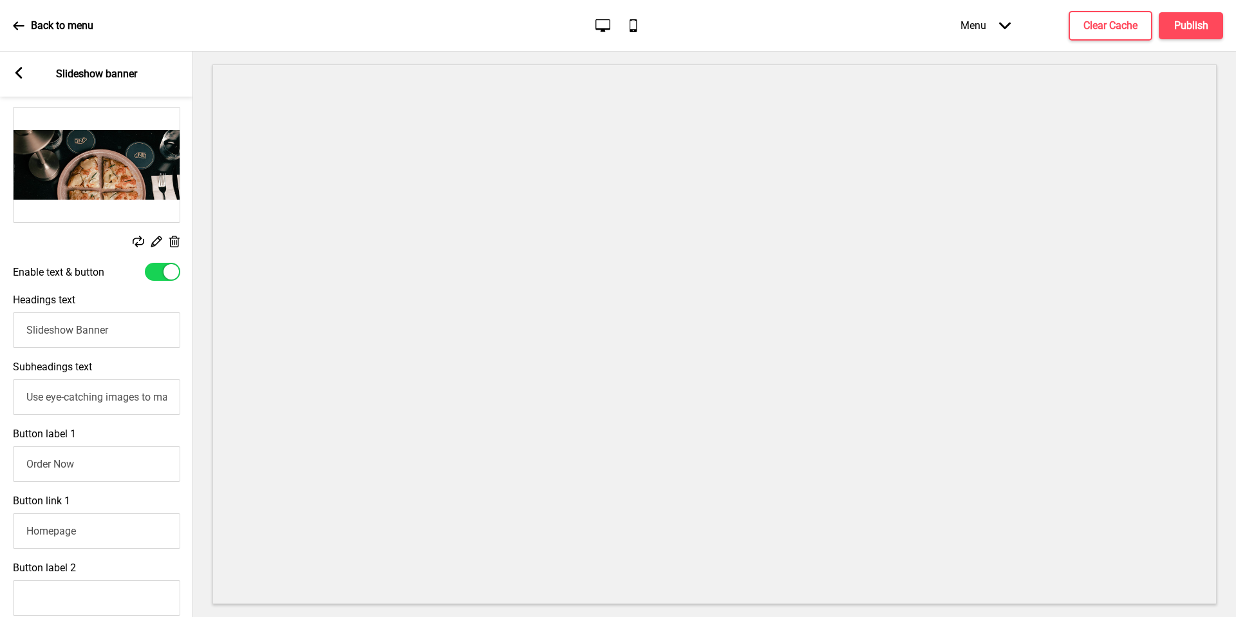
scroll to position [211, 0]
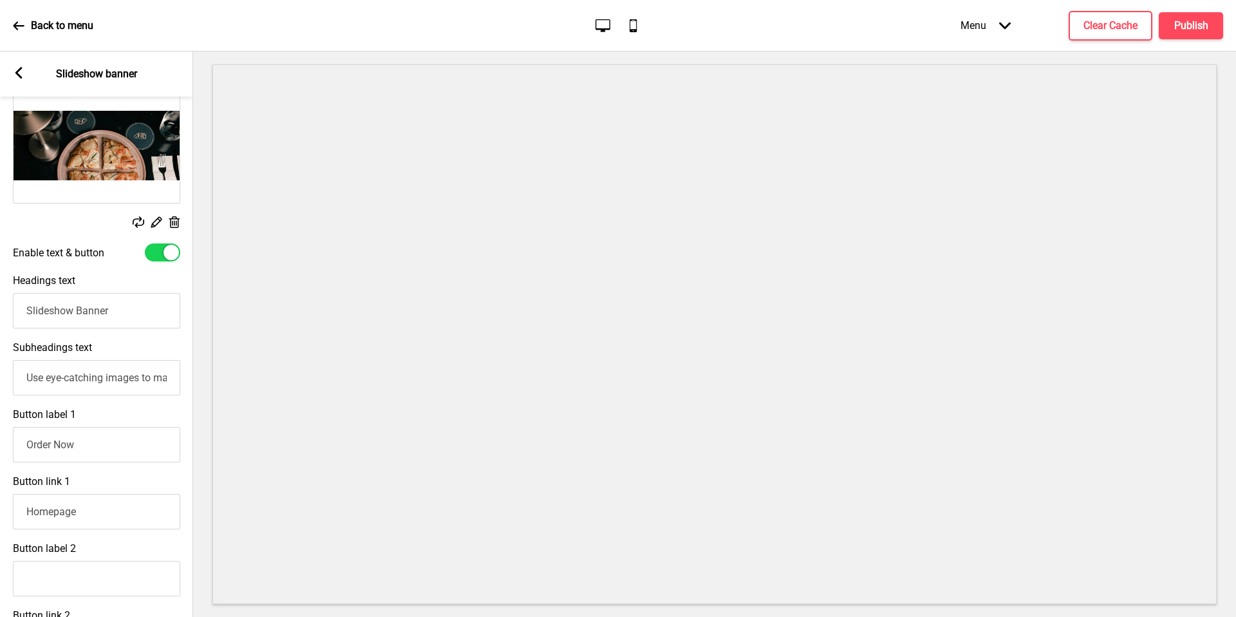
click at [168, 248] on div at bounding box center [170, 252] width 15 height 15
checkbox input "false"
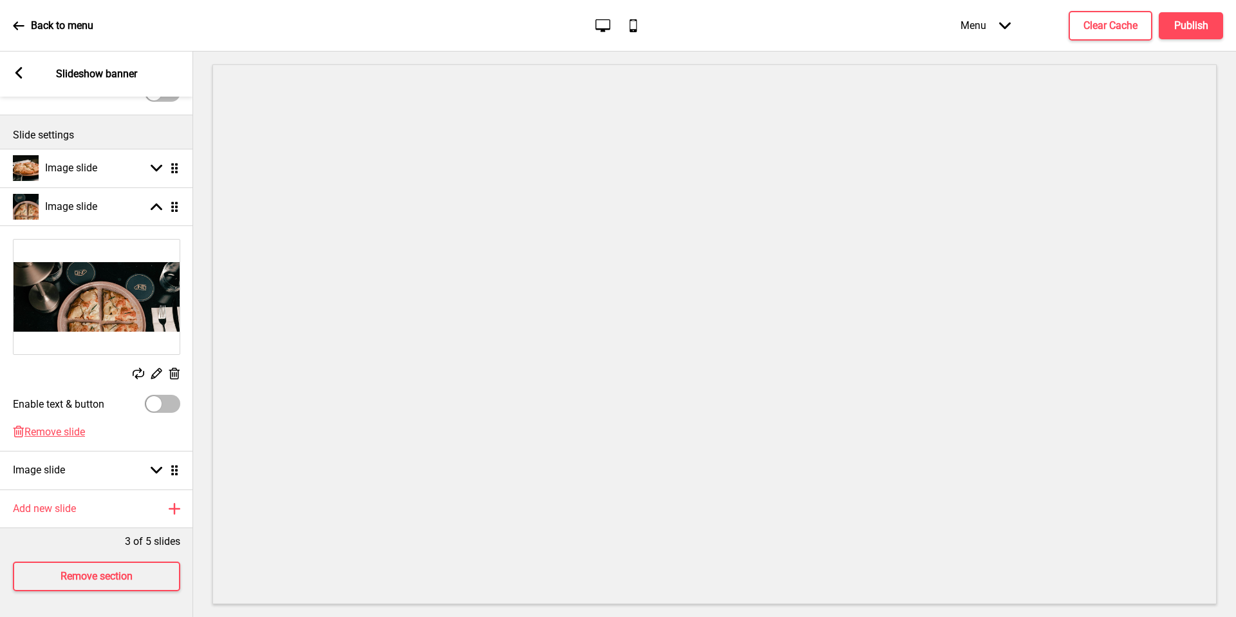
scroll to position [59, 0]
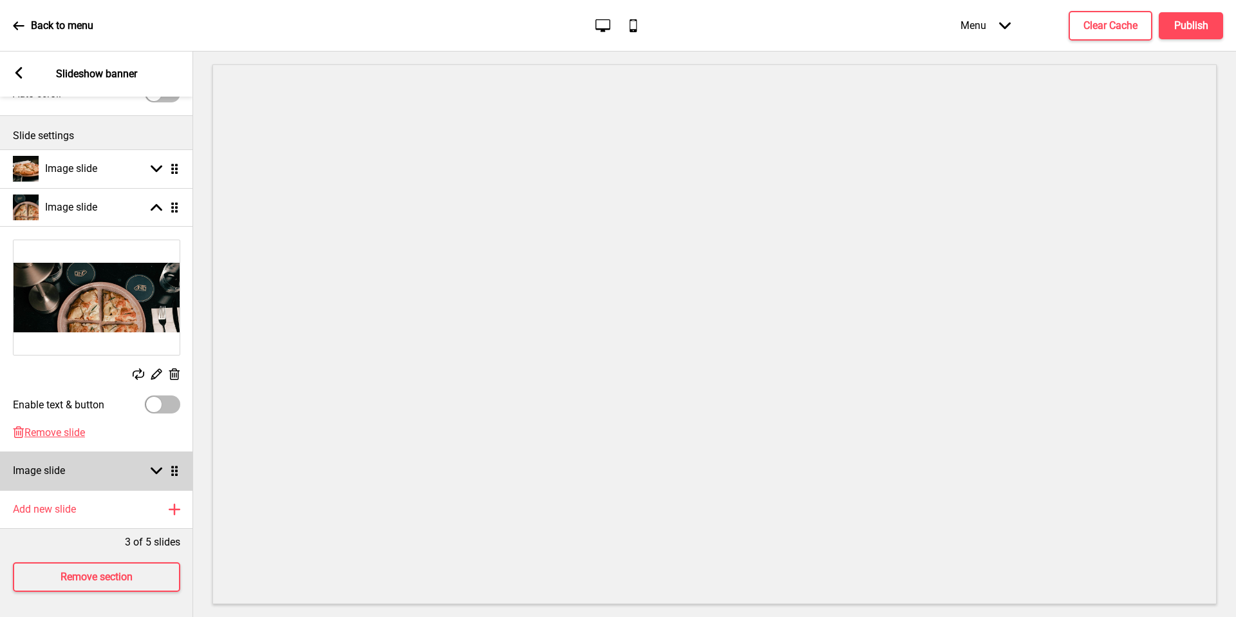
click at [159, 465] on rect at bounding box center [157, 471] width 12 height 12
select select "right"
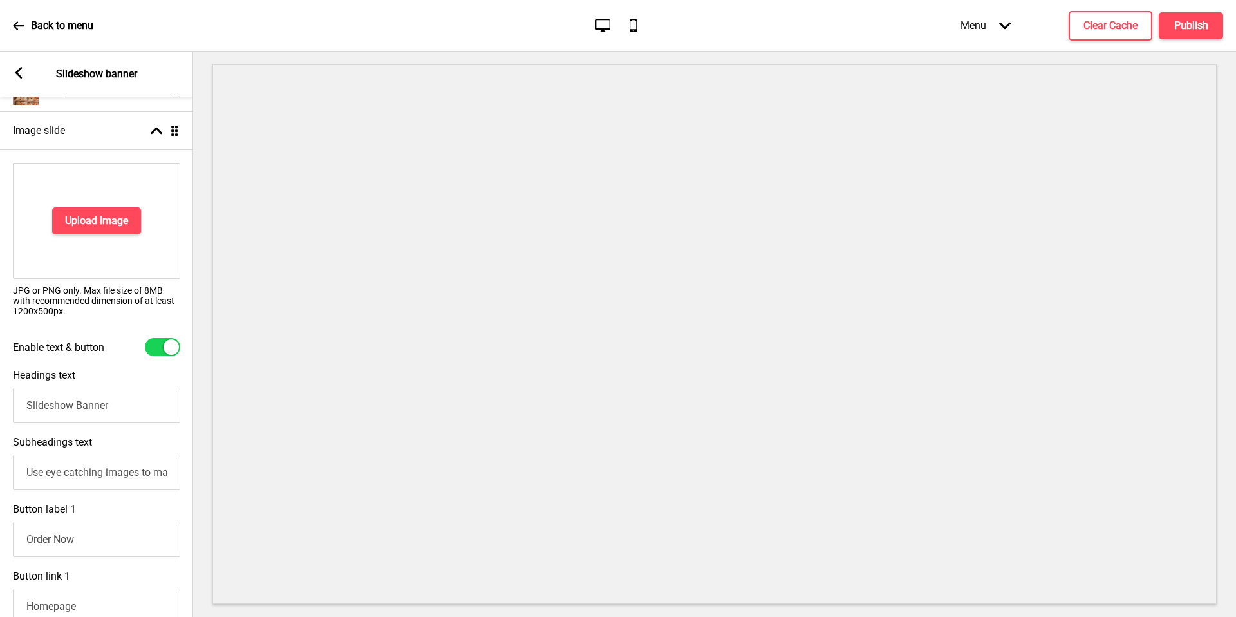
scroll to position [119, 0]
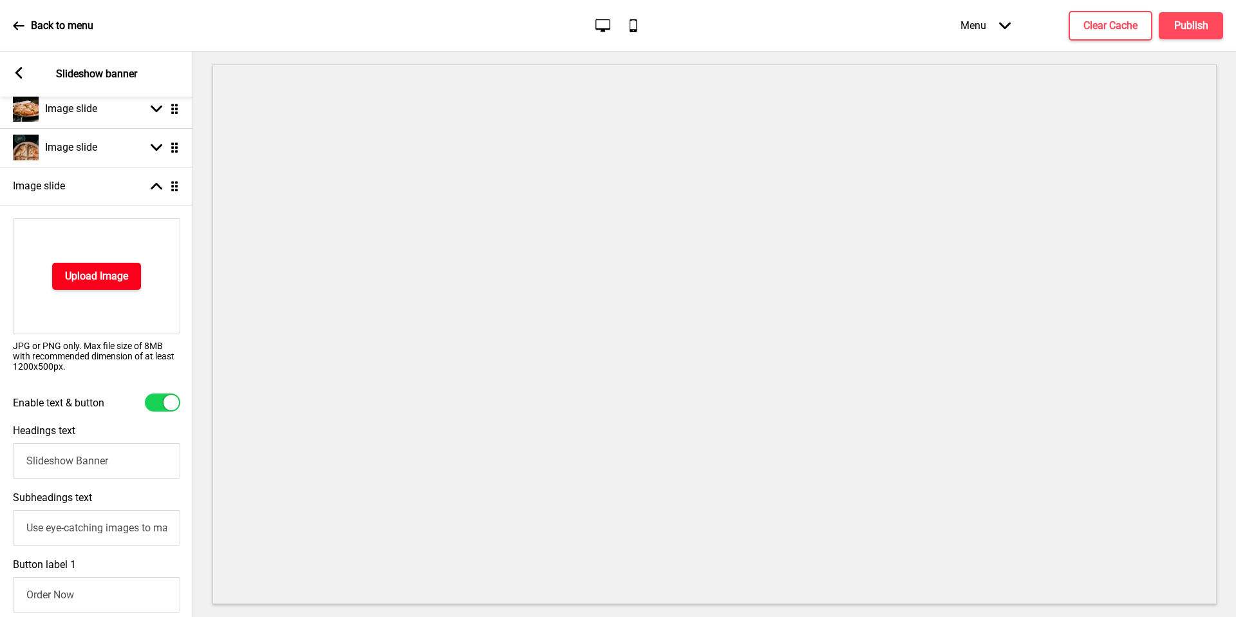
click at [117, 271] on h4 "Upload Image" at bounding box center [96, 276] width 63 height 14
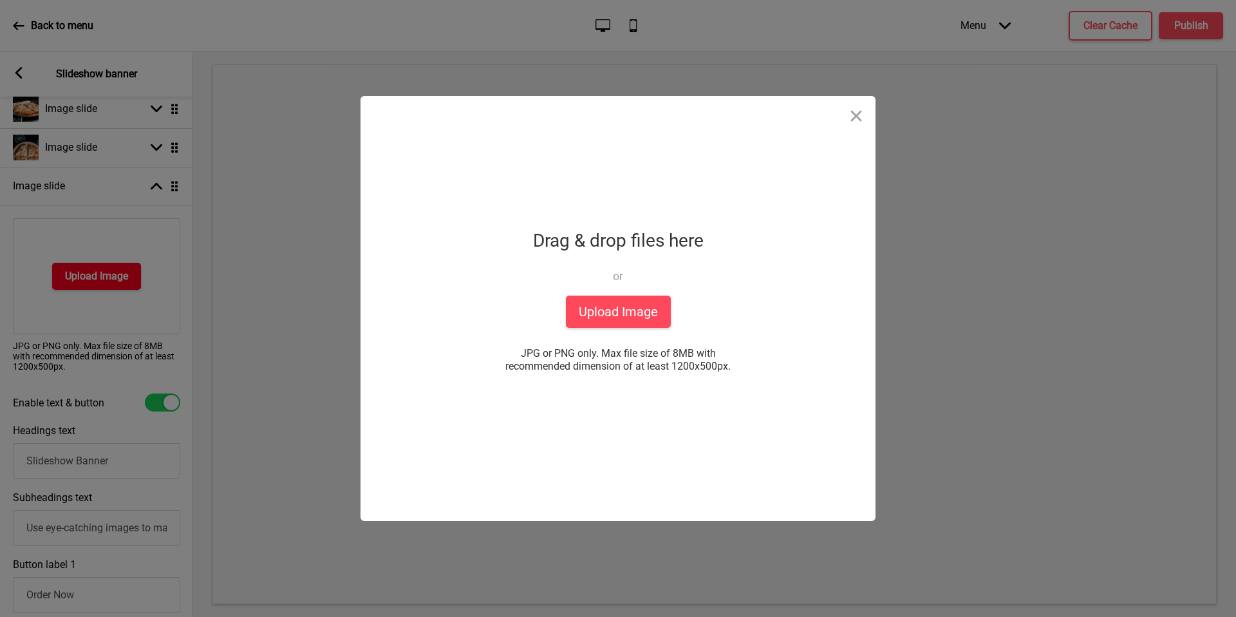
click at [117, 271] on div "Drop a file here Drag & drop files here or Upload files from your computer Uplo…" at bounding box center [618, 308] width 1236 height 617
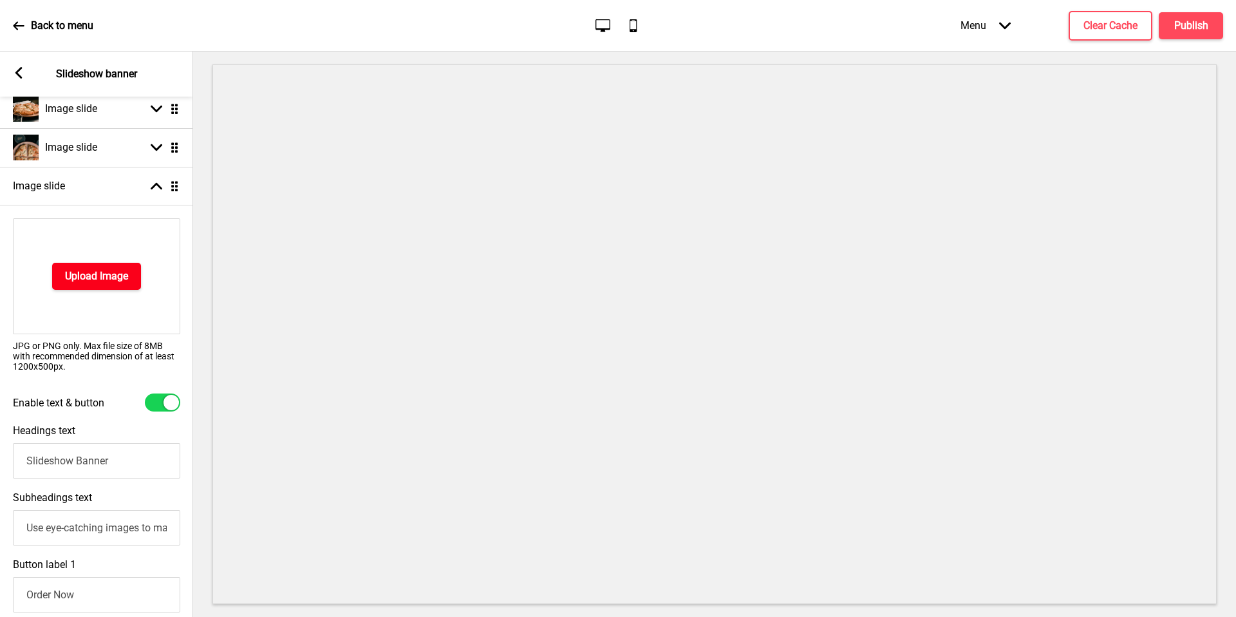
click at [132, 284] on button "Upload Image" at bounding box center [96, 276] width 89 height 27
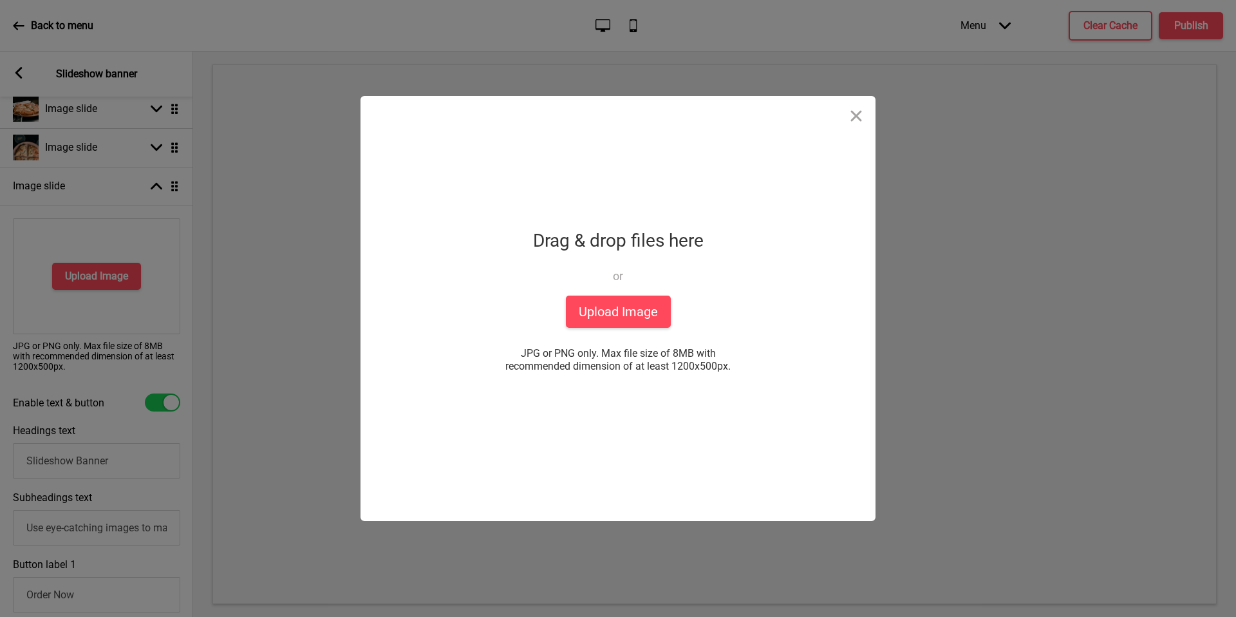
click at [532, 302] on div "Drop a file here Drag & drop files here or Upload files from your computer Uplo…" at bounding box center [618, 308] width 322 height 425
click at [580, 302] on button "Upload Image" at bounding box center [618, 311] width 105 height 32
click at [854, 117] on button "Close" at bounding box center [856, 115] width 39 height 39
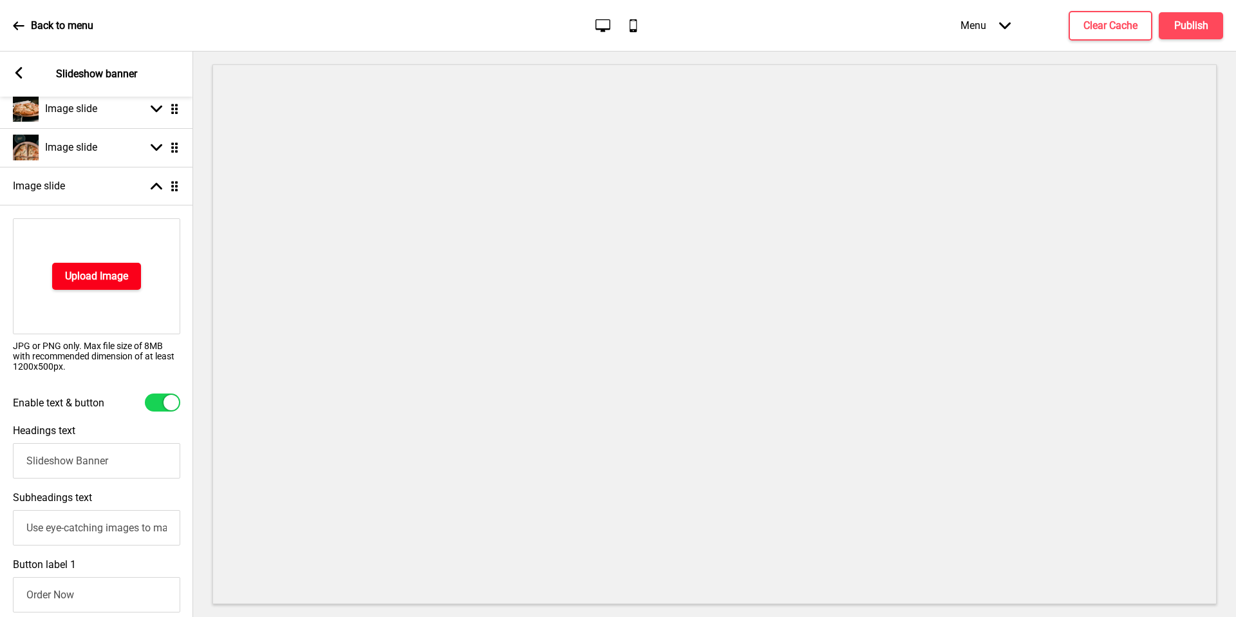
scroll to position [671, 0]
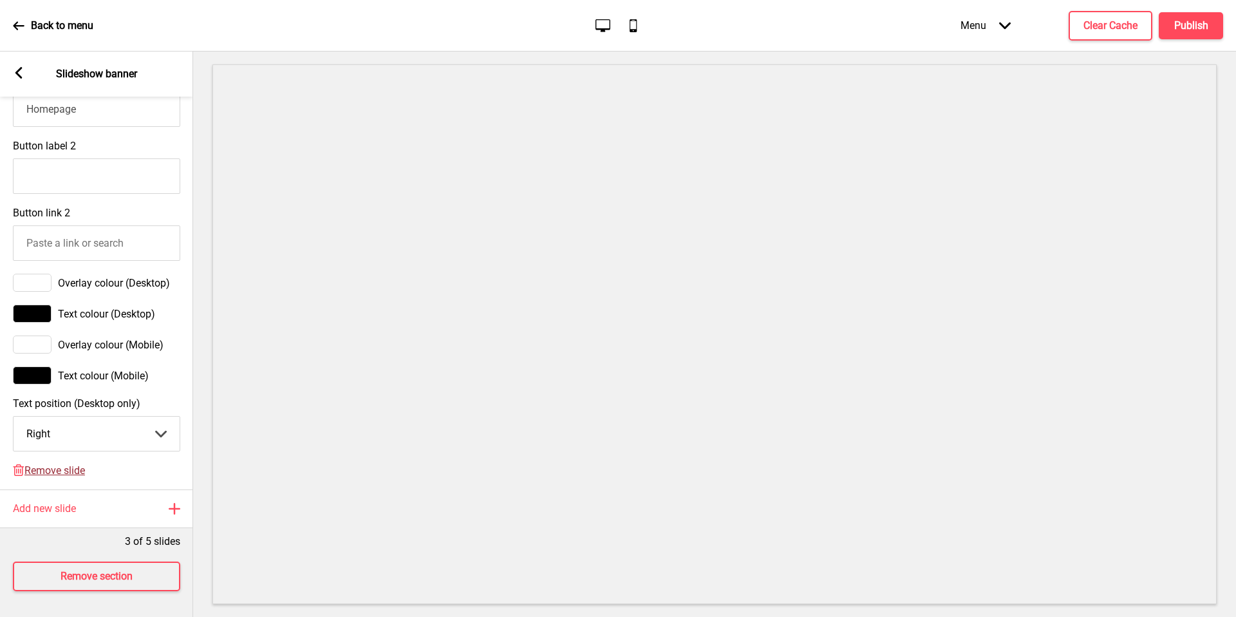
click at [83, 472] on span "Remove slide" at bounding box center [54, 470] width 60 height 12
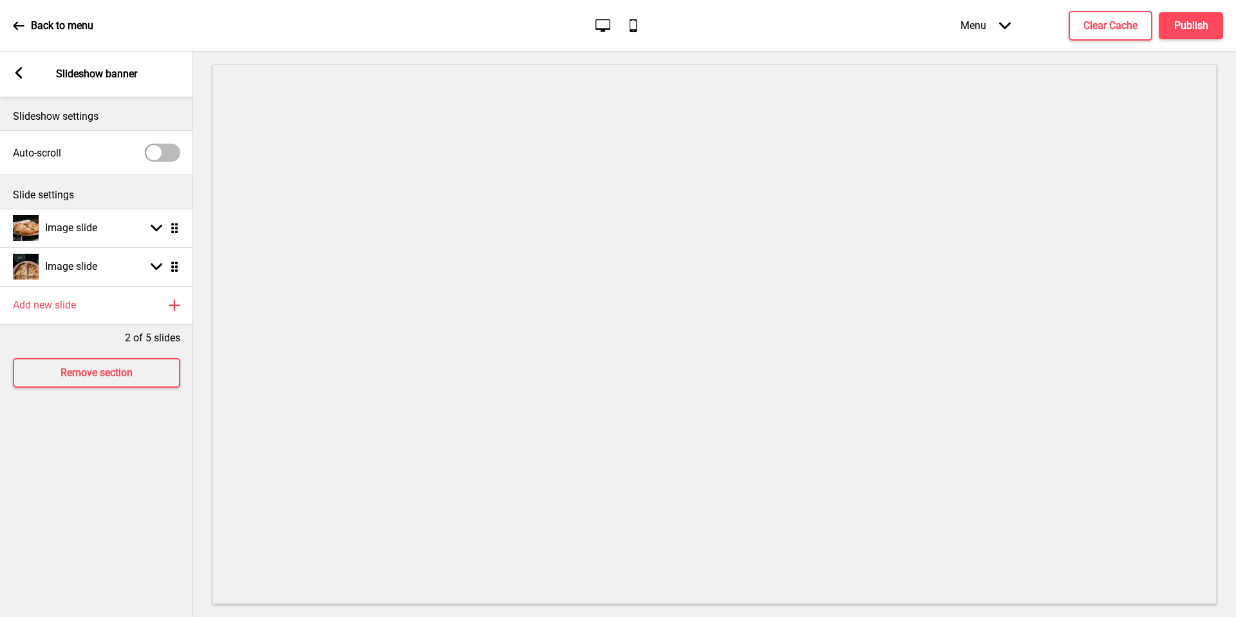
scroll to position [0, 0]
click at [132, 219] on div "Image slide Arrow down Drag" at bounding box center [96, 228] width 193 height 39
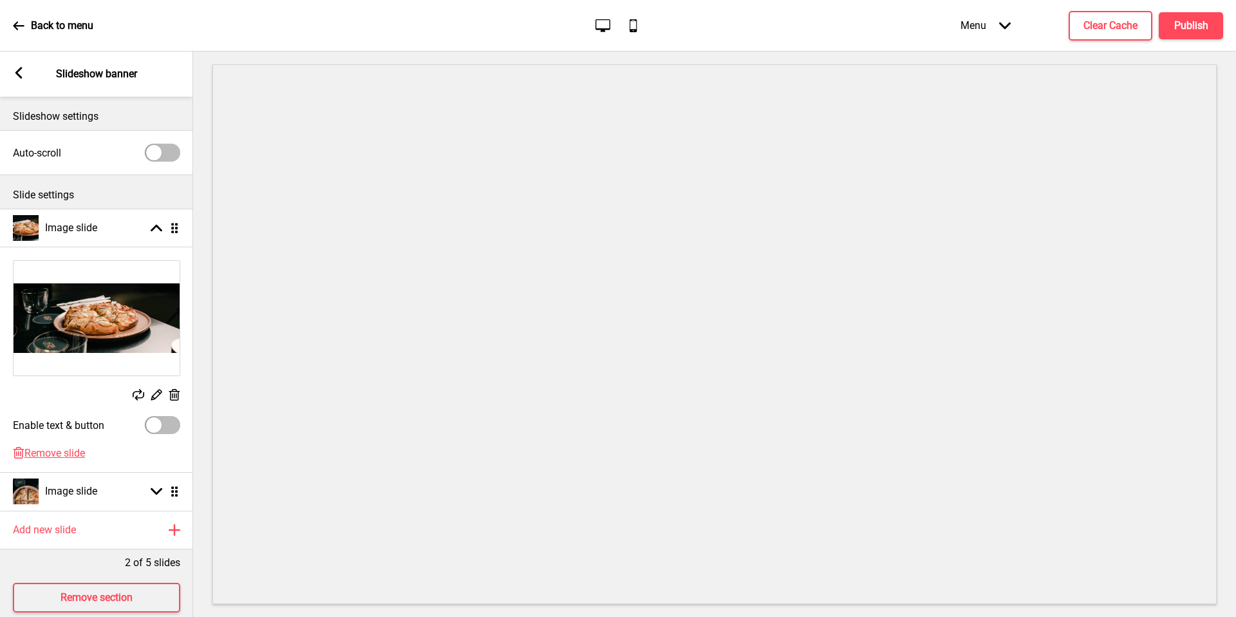
click at [115, 321] on img at bounding box center [97, 318] width 166 height 115
click at [158, 393] on rect at bounding box center [156, 394] width 14 height 14
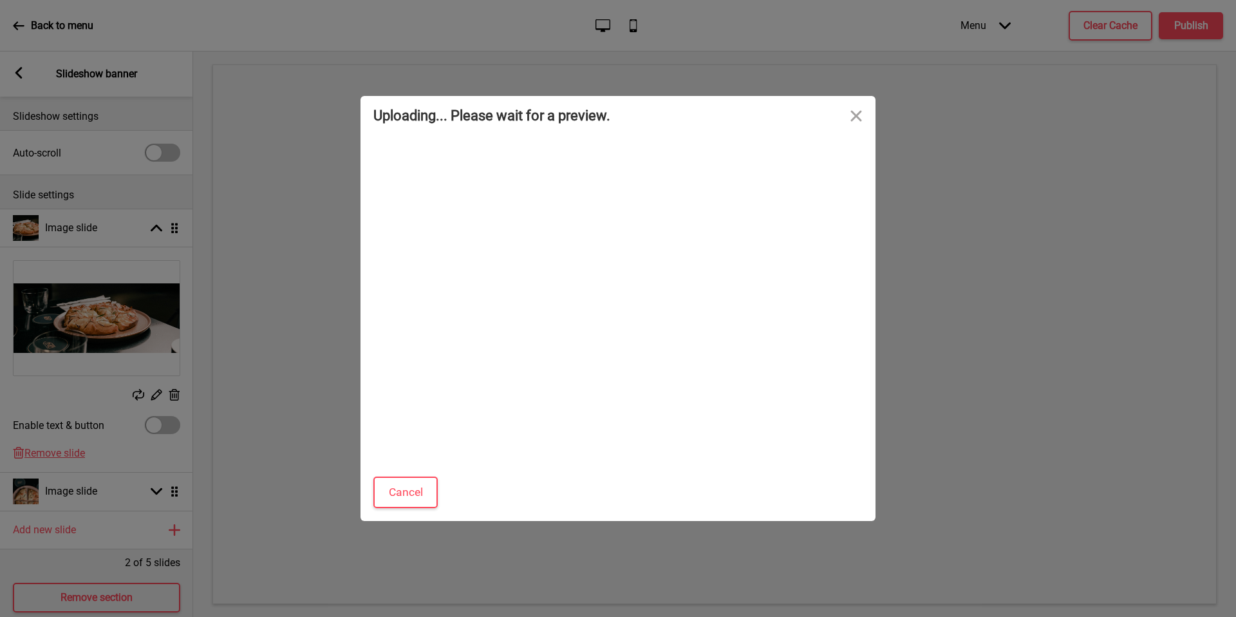
click at [363, 507] on div "Cancel Skip preview and accept" at bounding box center [617, 495] width 515 height 51
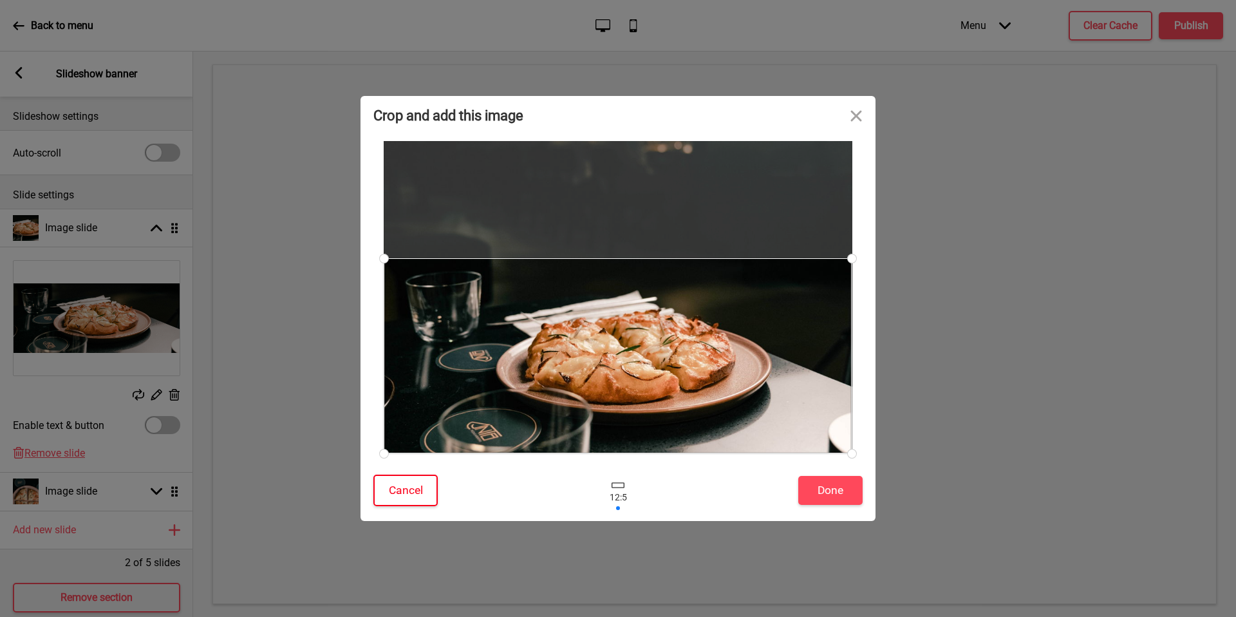
click at [421, 488] on button "Cancel" at bounding box center [405, 490] width 64 height 32
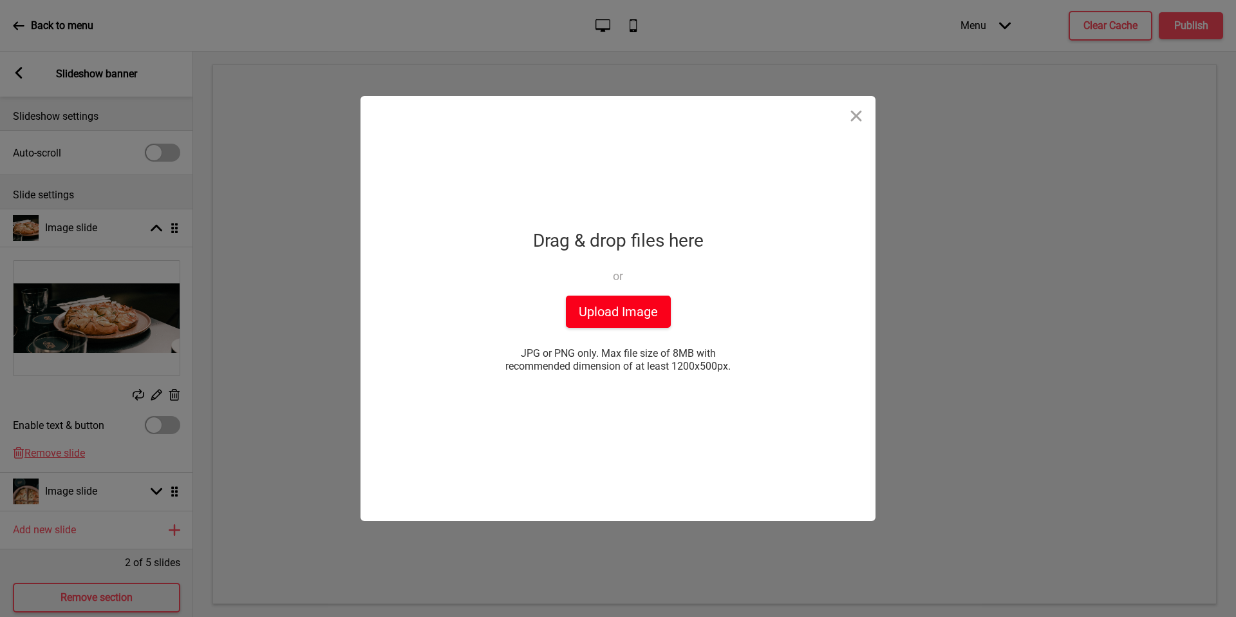
click at [646, 304] on button "Upload Image" at bounding box center [618, 311] width 105 height 32
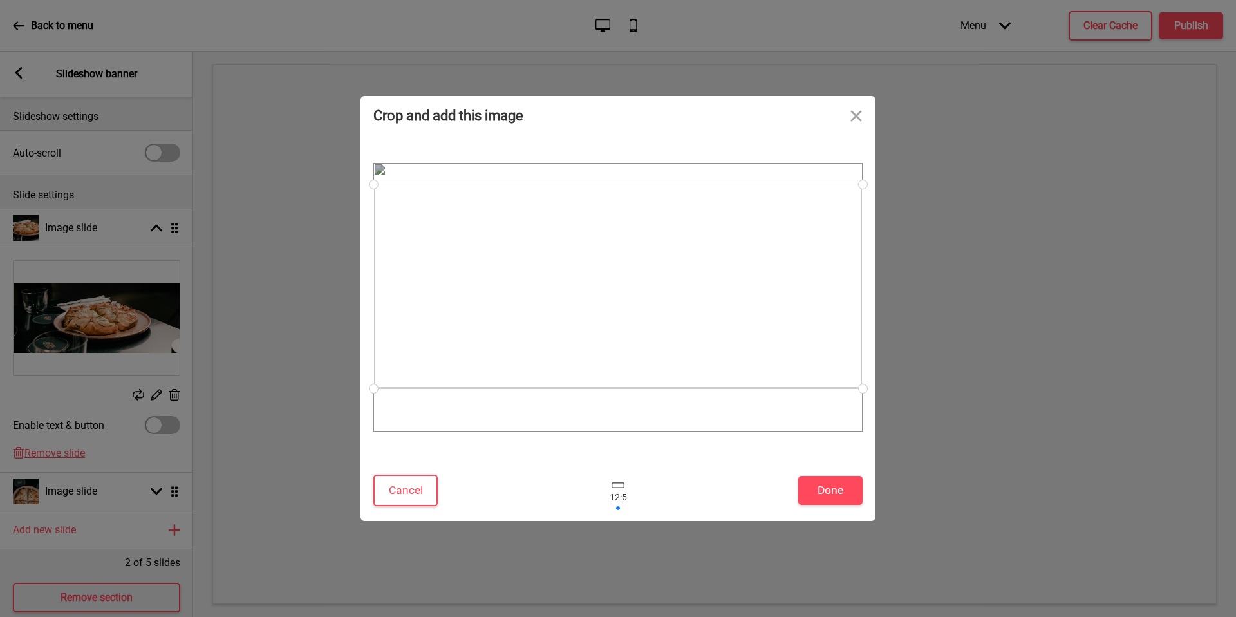
drag, startPoint x: 725, startPoint y: 304, endPoint x: 720, endPoint y: 293, distance: 12.1
click at [720, 293] on div at bounding box center [617, 286] width 489 height 204
click at [810, 478] on button "Done" at bounding box center [830, 490] width 64 height 29
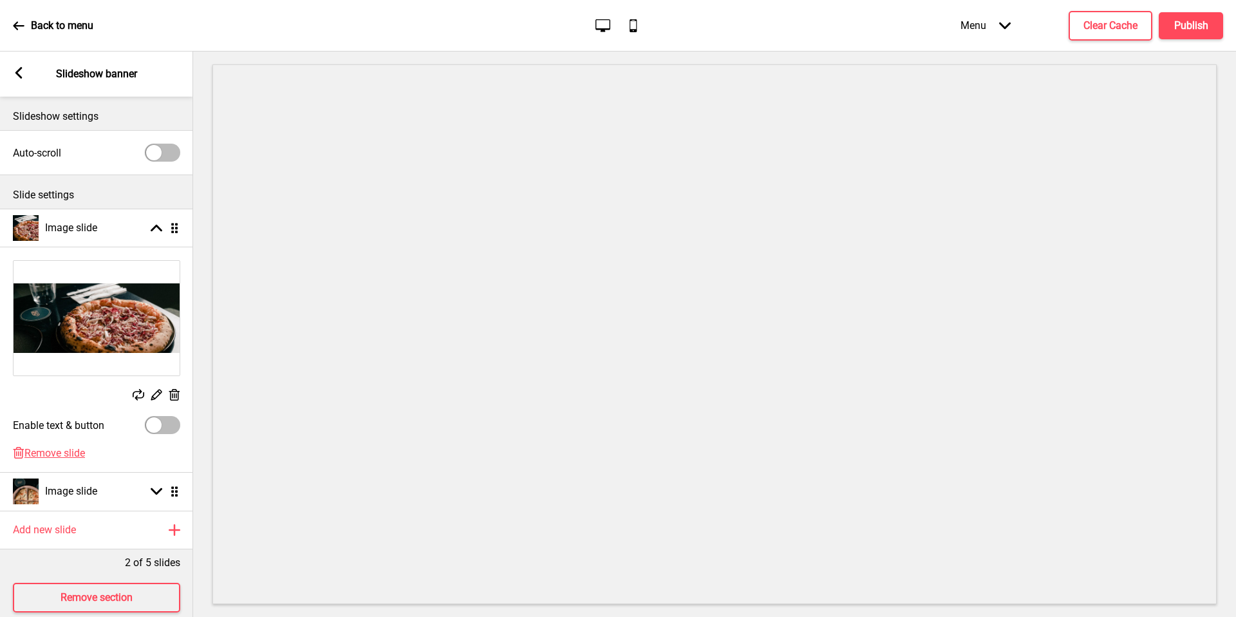
scroll to position [21, 0]
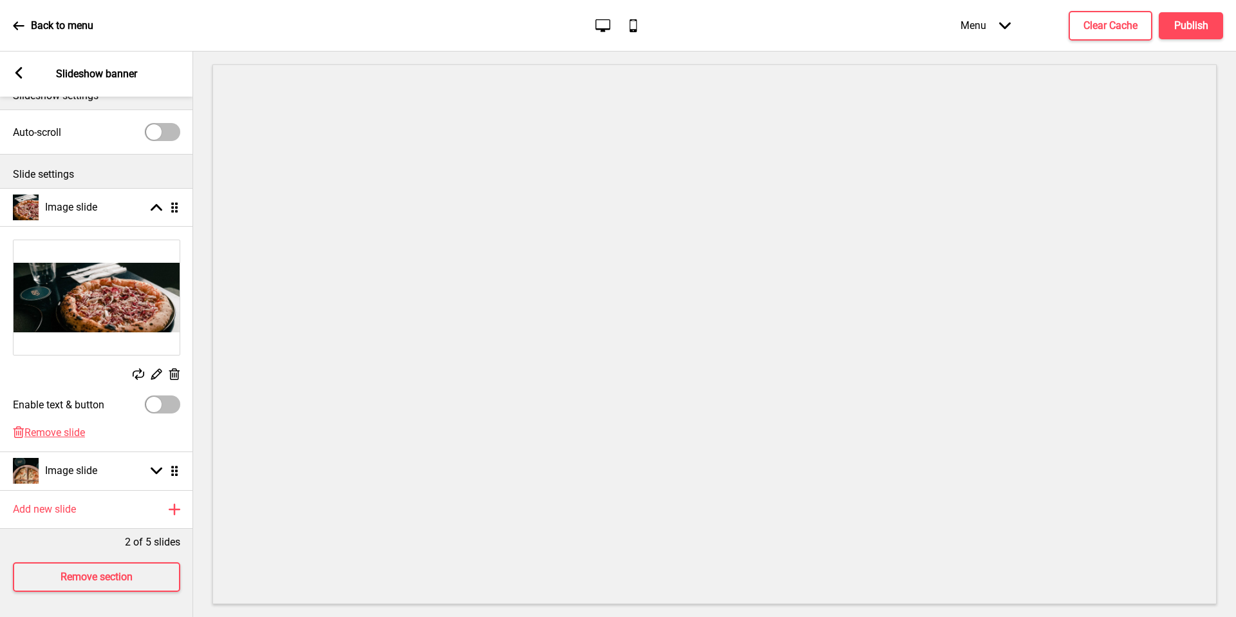
click at [167, 134] on div at bounding box center [162, 132] width 35 height 18
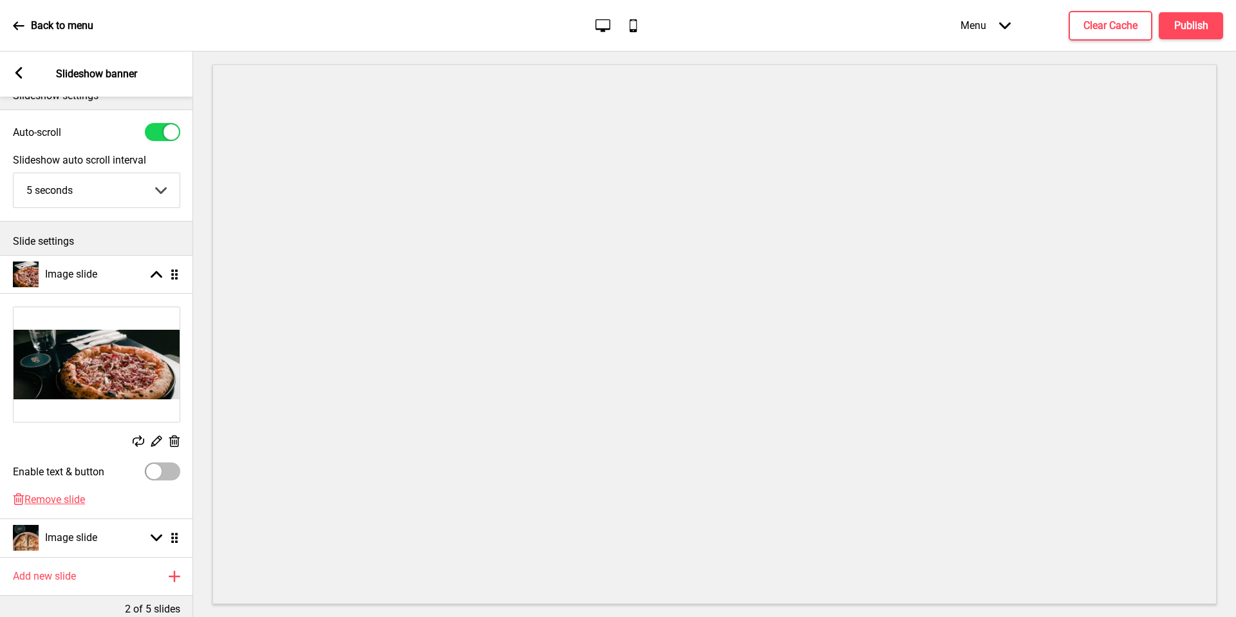
scroll to position [0, 0]
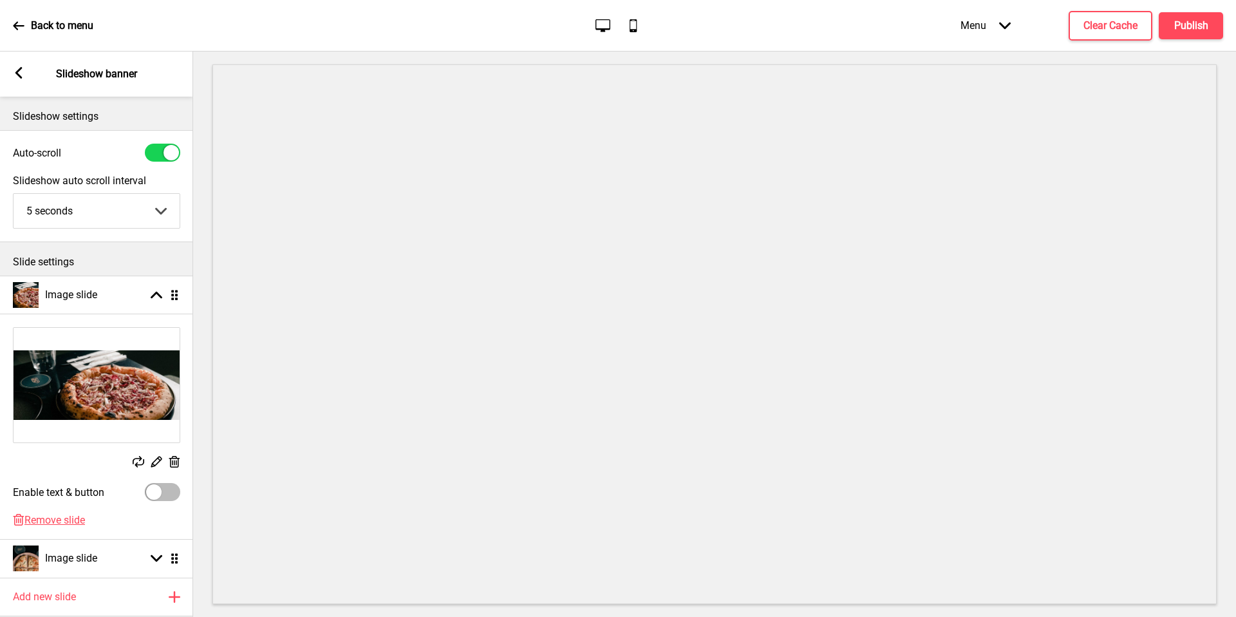
click at [162, 148] on div at bounding box center [162, 153] width 35 height 18
checkbox input "false"
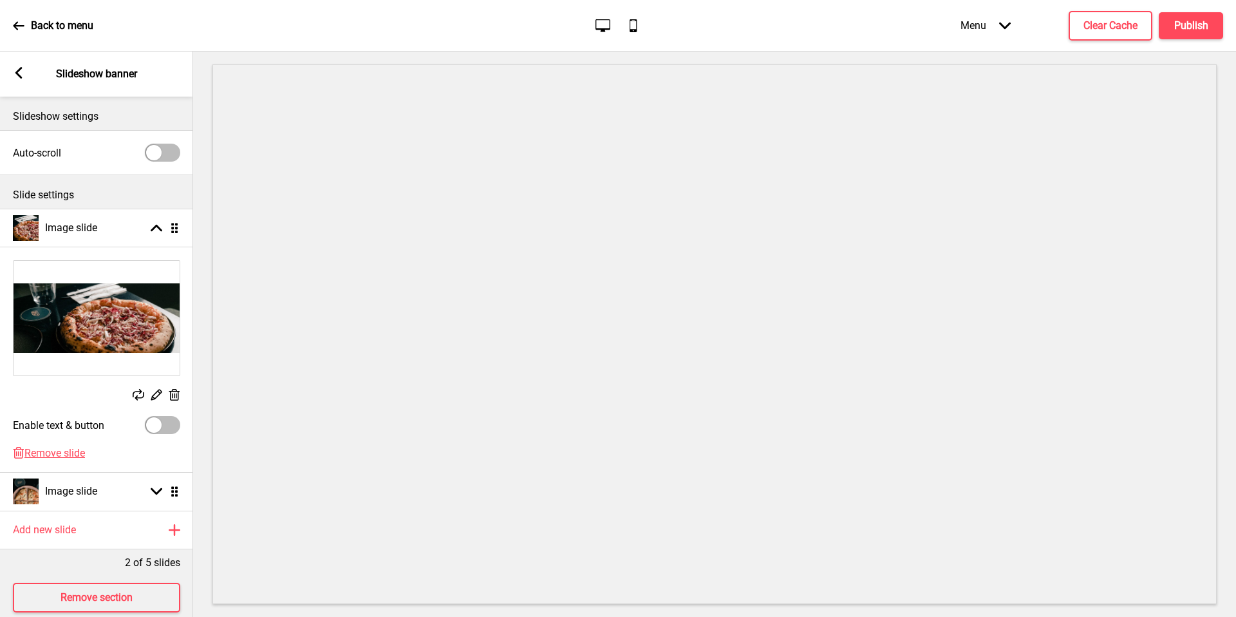
scroll to position [21, 0]
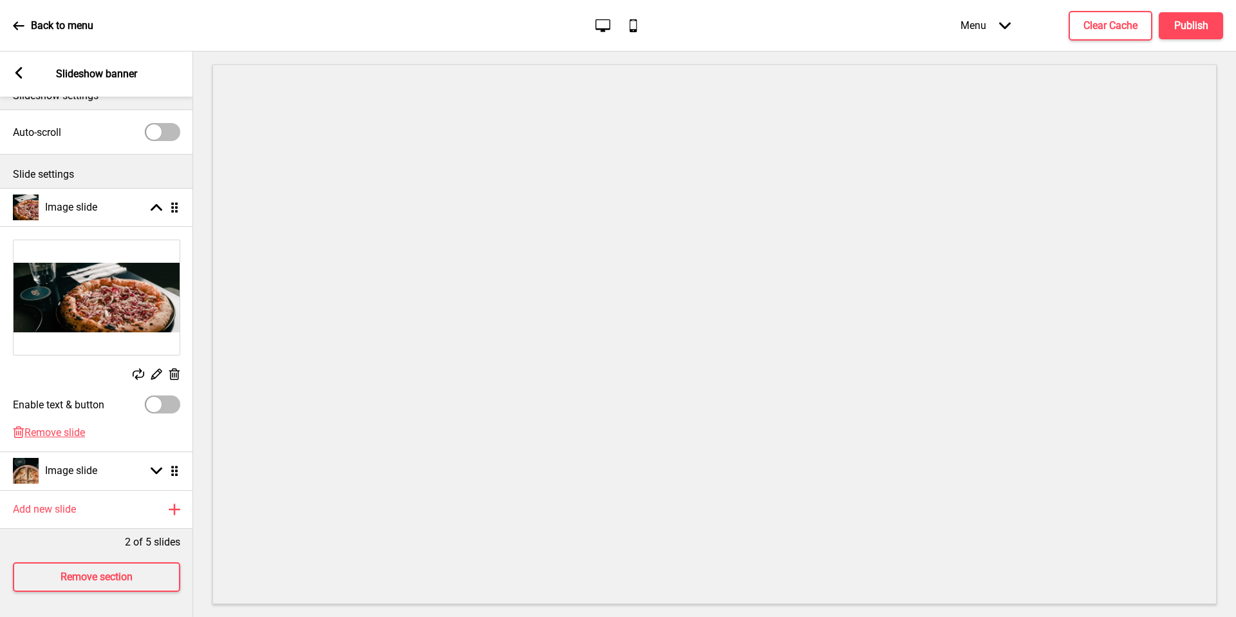
click at [166, 400] on div at bounding box center [162, 404] width 35 height 18
checkbox input "true"
select select "right"
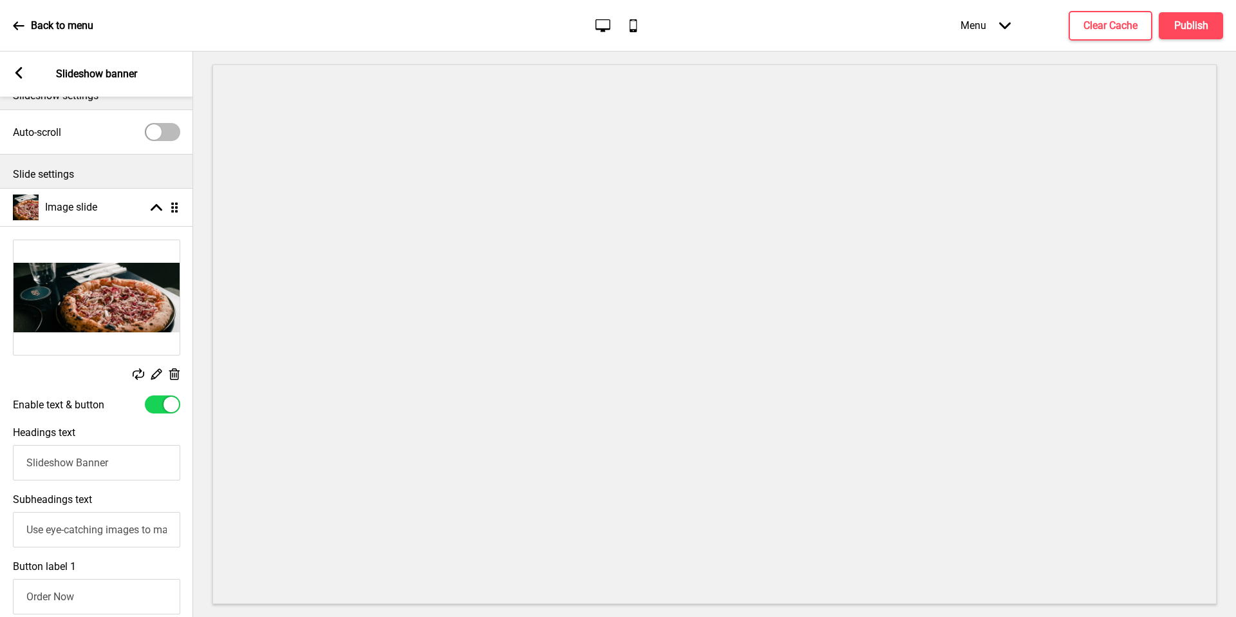
click at [166, 128] on div at bounding box center [162, 132] width 35 height 18
checkbox input "true"
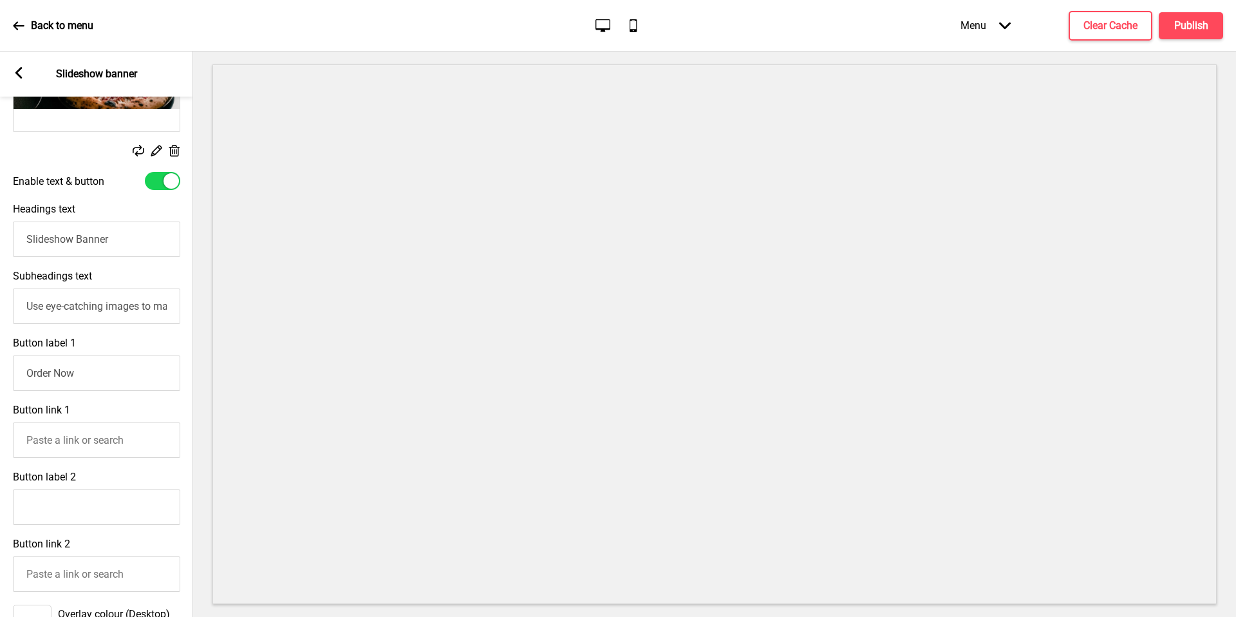
scroll to position [272, 0]
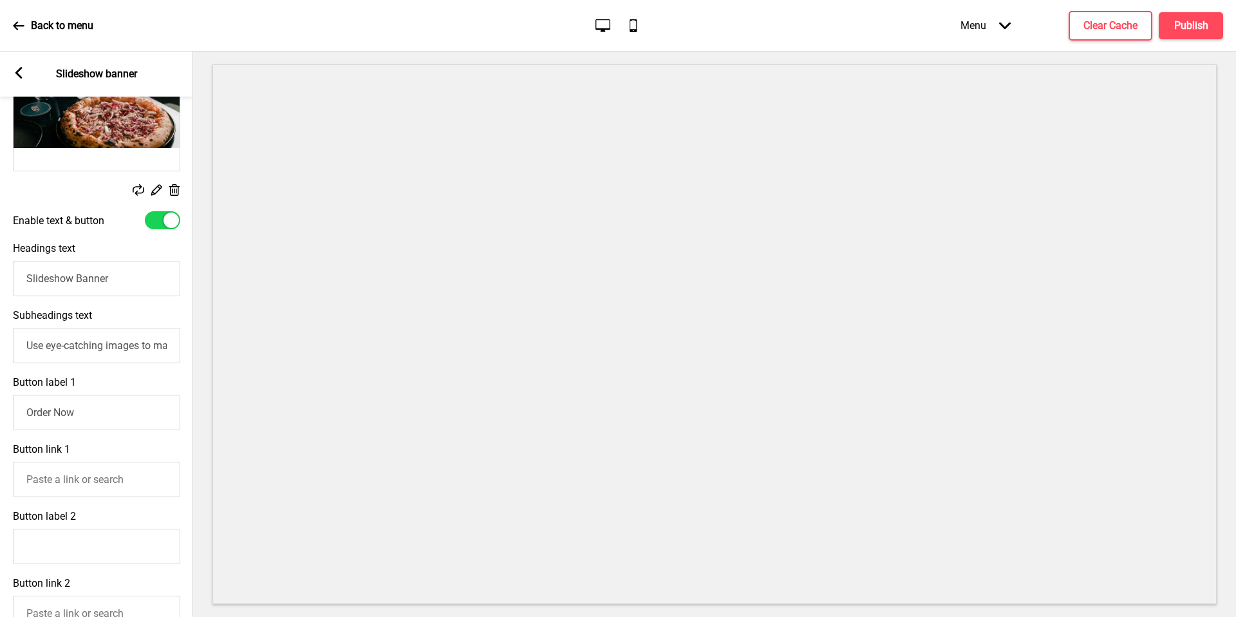
click at [12, 69] on div "Arrow left Slideshow banner" at bounding box center [96, 73] width 193 height 45
click at [21, 75] on rect at bounding box center [19, 73] width 12 height 12
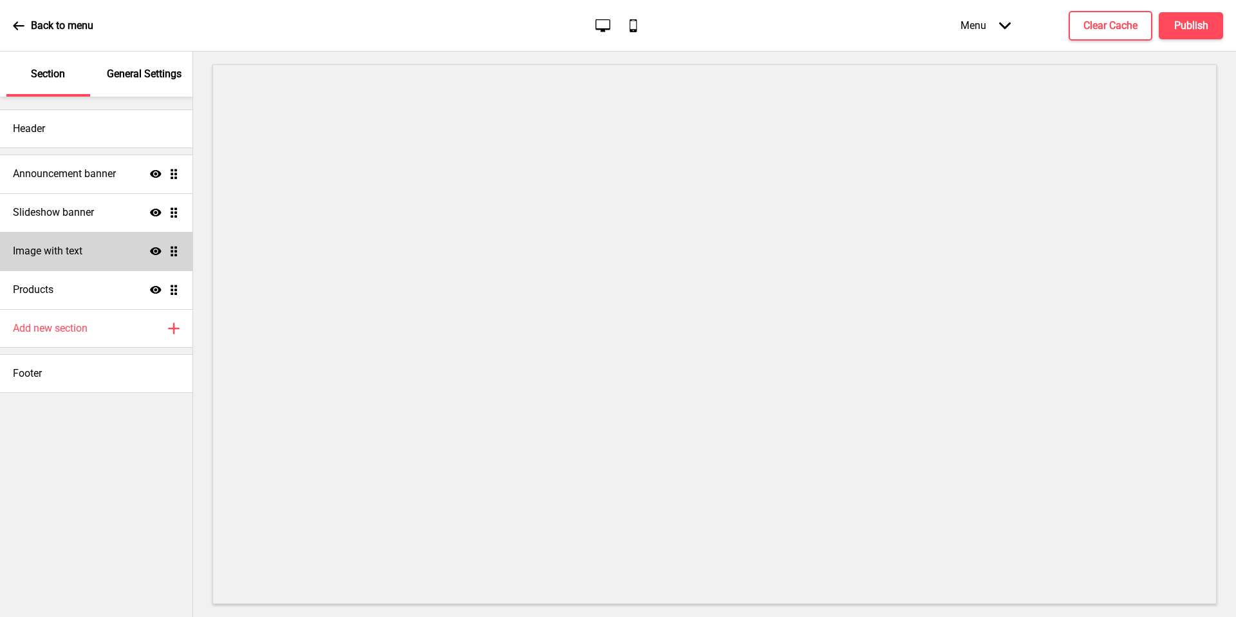
click at [95, 255] on div "Image with text Show Drag" at bounding box center [96, 251] width 192 height 39
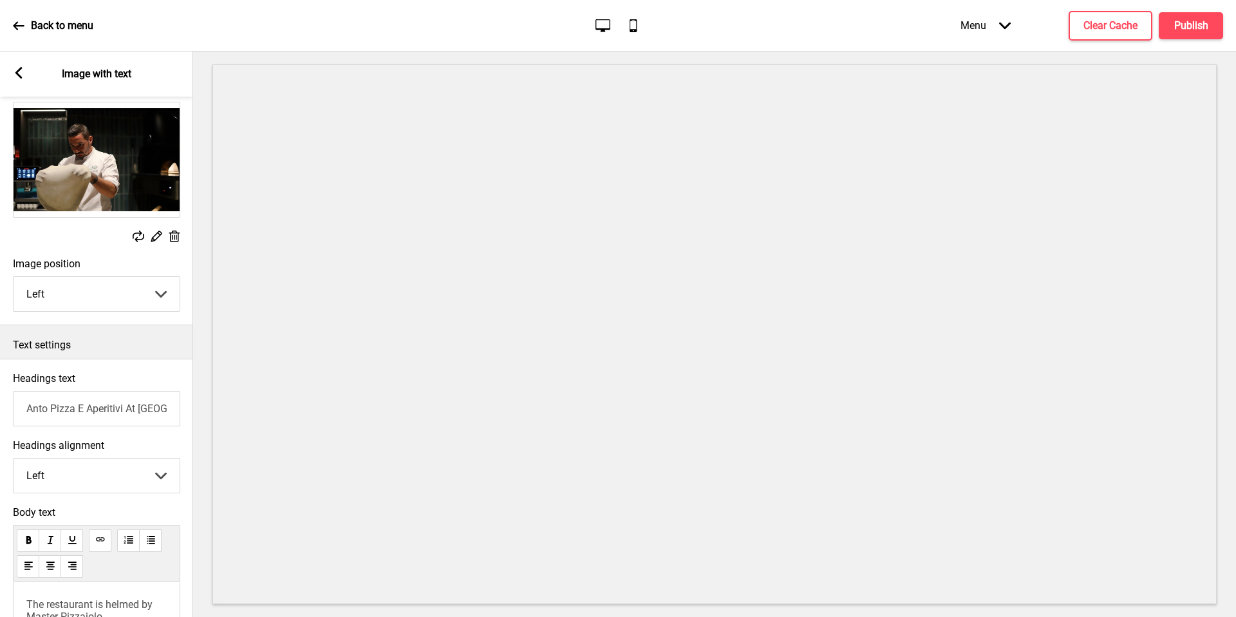
scroll to position [263, 0]
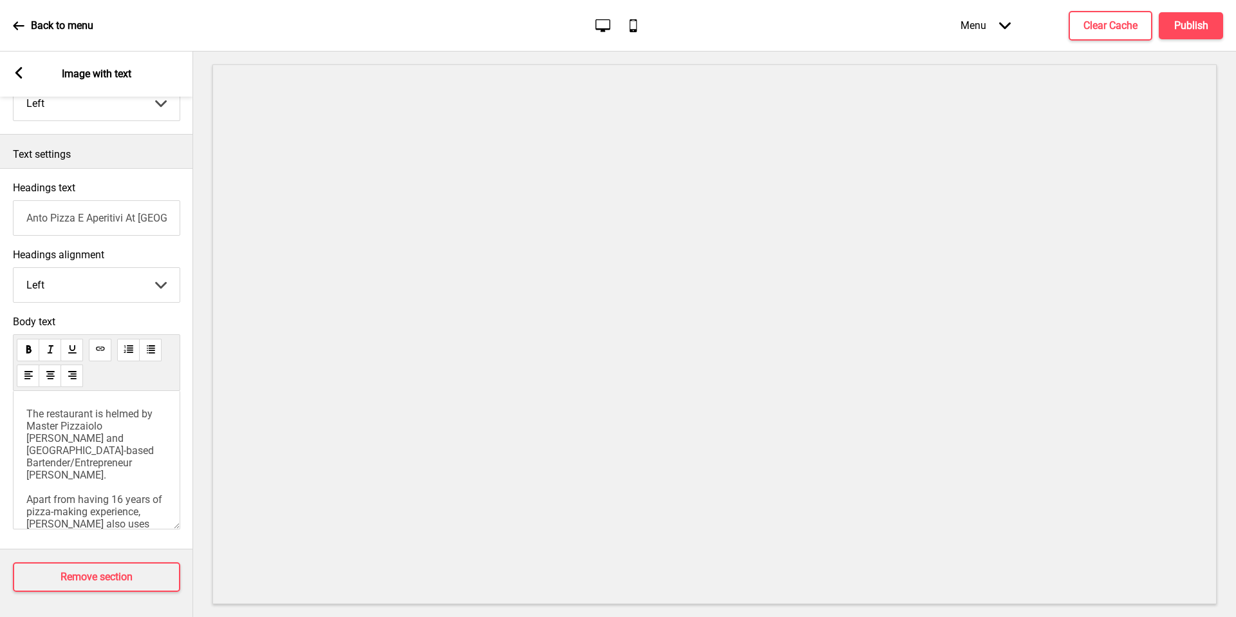
click at [25, 411] on div "The restaurant is helmed by Master Pizzaiolo [PERSON_NAME] and [GEOGRAPHIC_DATA…" at bounding box center [96, 460] width 167 height 138
click at [26, 411] on span "The restaurant is helmed by Master Pizzaiolo [PERSON_NAME] and [GEOGRAPHIC_DATA…" at bounding box center [95, 517] width 138 height 220
click at [73, 212] on input "Anto Pizza E Aperitivi At [GEOGRAPHIC_DATA] | Where Pizzas Meet [PERSON_NAME]" at bounding box center [96, 217] width 167 height 35
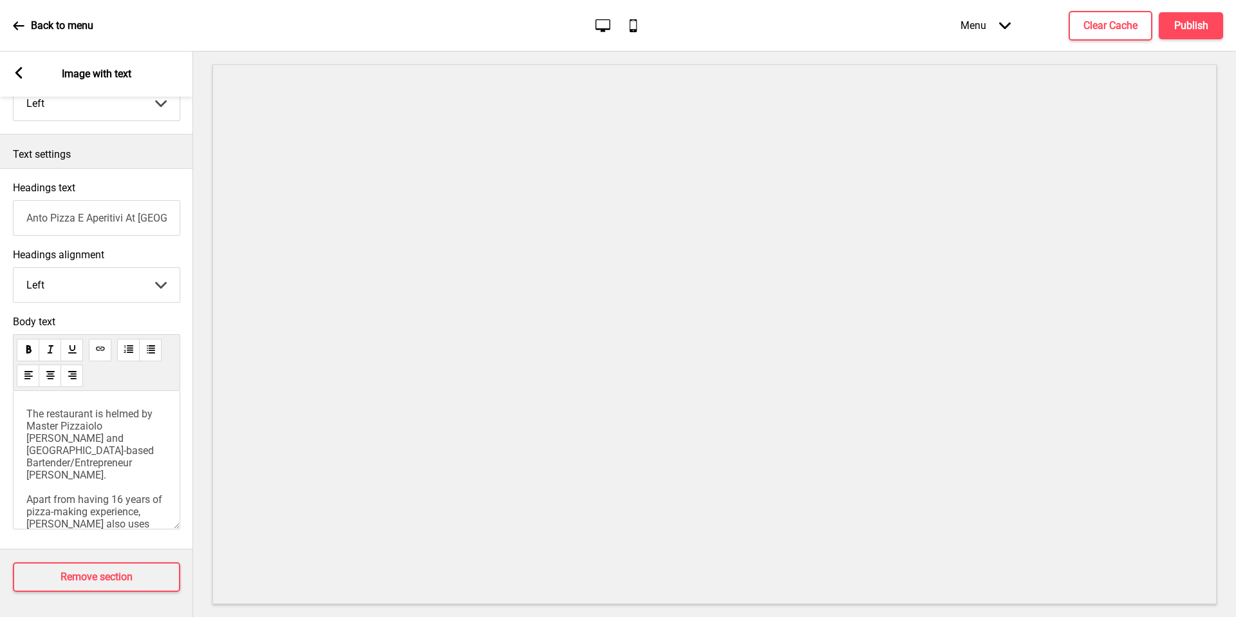
click at [73, 211] on input "Anto Pizza E Aperitivi At [GEOGRAPHIC_DATA] | Where Pizzas Meet [PERSON_NAME]" at bounding box center [96, 217] width 167 height 35
click at [106, 216] on input "Anto Pizza E Aperitivi At [GEOGRAPHIC_DATA] | Where Pizzas Meet [PERSON_NAME]" at bounding box center [96, 217] width 167 height 35
drag, startPoint x: 65, startPoint y: 220, endPoint x: 0, endPoint y: 206, distance: 66.5
click at [0, 206] on div "Headings text Anto Pizza E Aperitivi | Top 100 Pizza Chefs" at bounding box center [96, 208] width 193 height 67
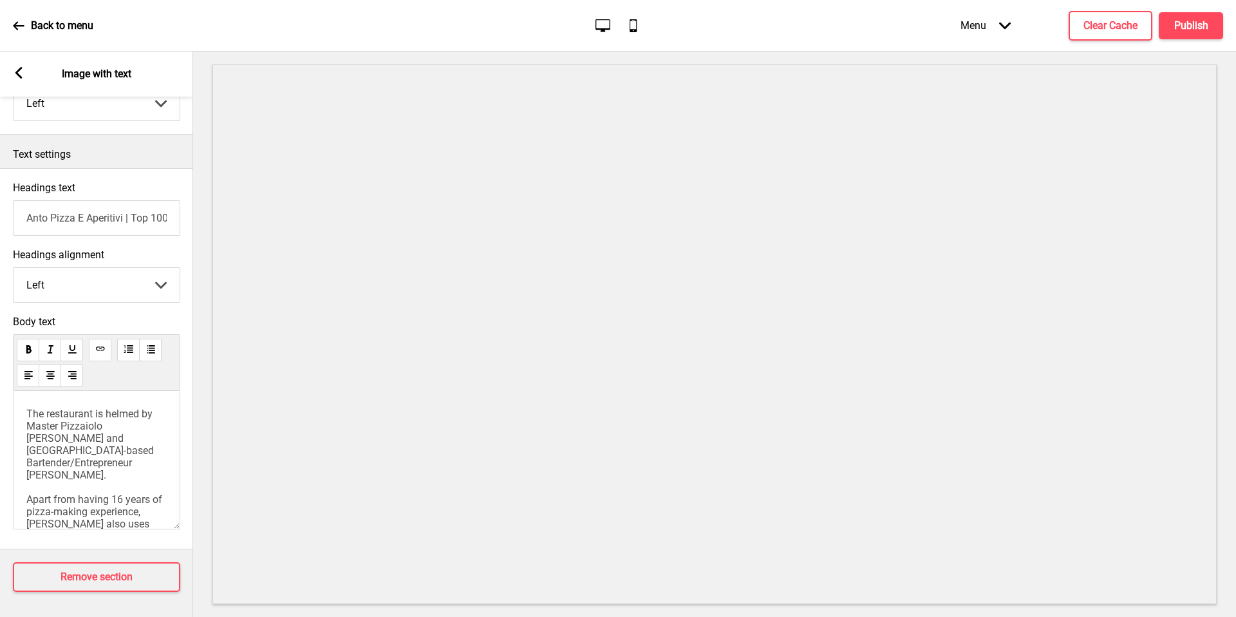
click at [84, 196] on div "Headings text Anto Pizza E Aperitivi | Top 100 Pizza Chefs" at bounding box center [96, 208] width 193 height 67
drag, startPoint x: 126, startPoint y: 219, endPoint x: 46, endPoint y: 219, distance: 79.8
click at [46, 219] on input "Anto Pizza E Aperitivi | Top 100 Pizza Chefs" at bounding box center [96, 217] width 167 height 35
click at [26, 220] on input "[PERSON_NAME] | Top 100 Pizza Chefs" at bounding box center [96, 217] width 167 height 35
click at [160, 216] on input "Chef [PERSON_NAME] | Top 100 Pizza Chefs" at bounding box center [96, 217] width 167 height 35
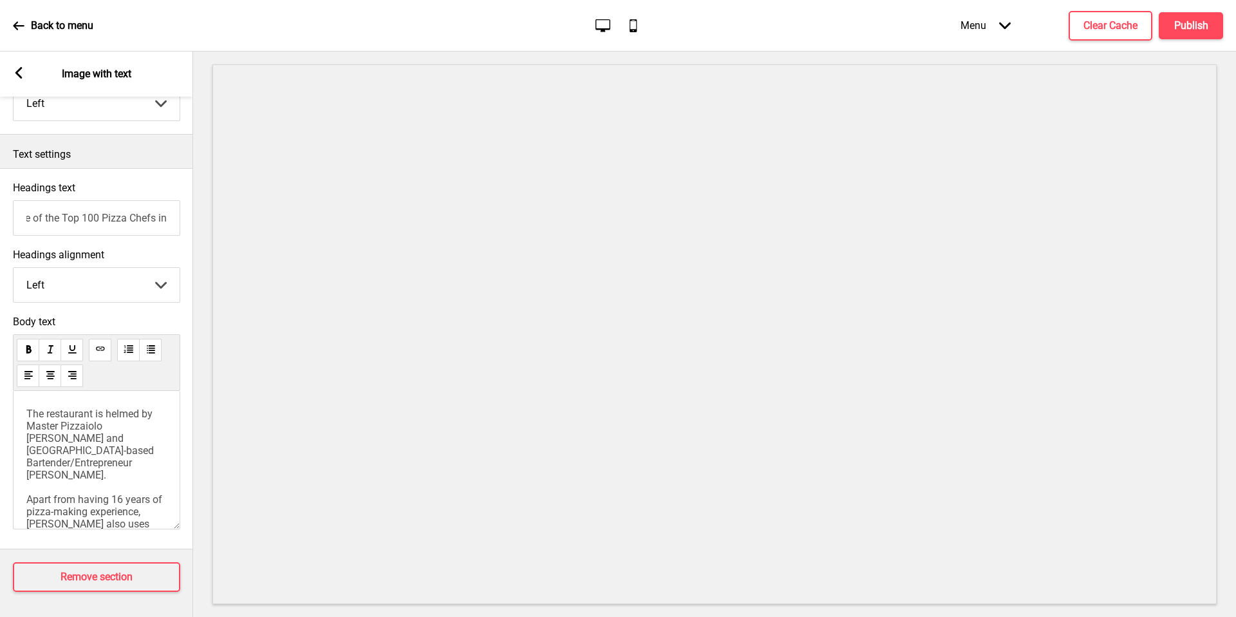
scroll to position [0, 131]
type input "Chef [PERSON_NAME] | One of the Top 100 Pizza Chefs in the world"
click at [17, 78] on rect at bounding box center [19, 73] width 12 height 12
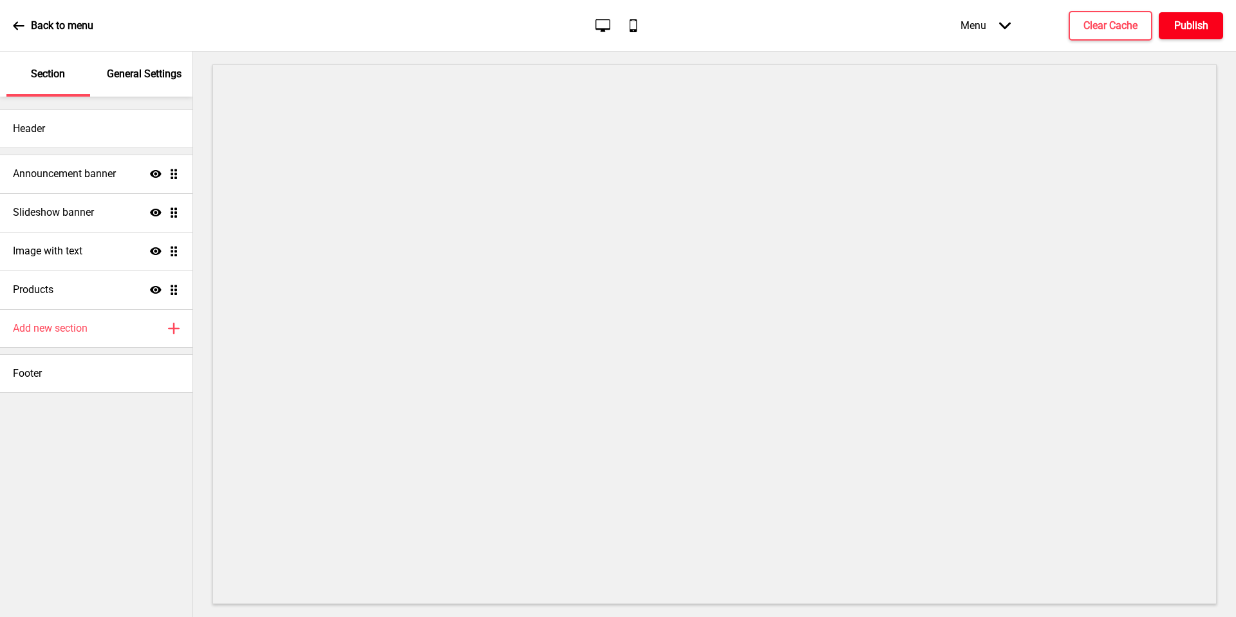
click at [1186, 20] on h4 "Publish" at bounding box center [1191, 26] width 34 height 14
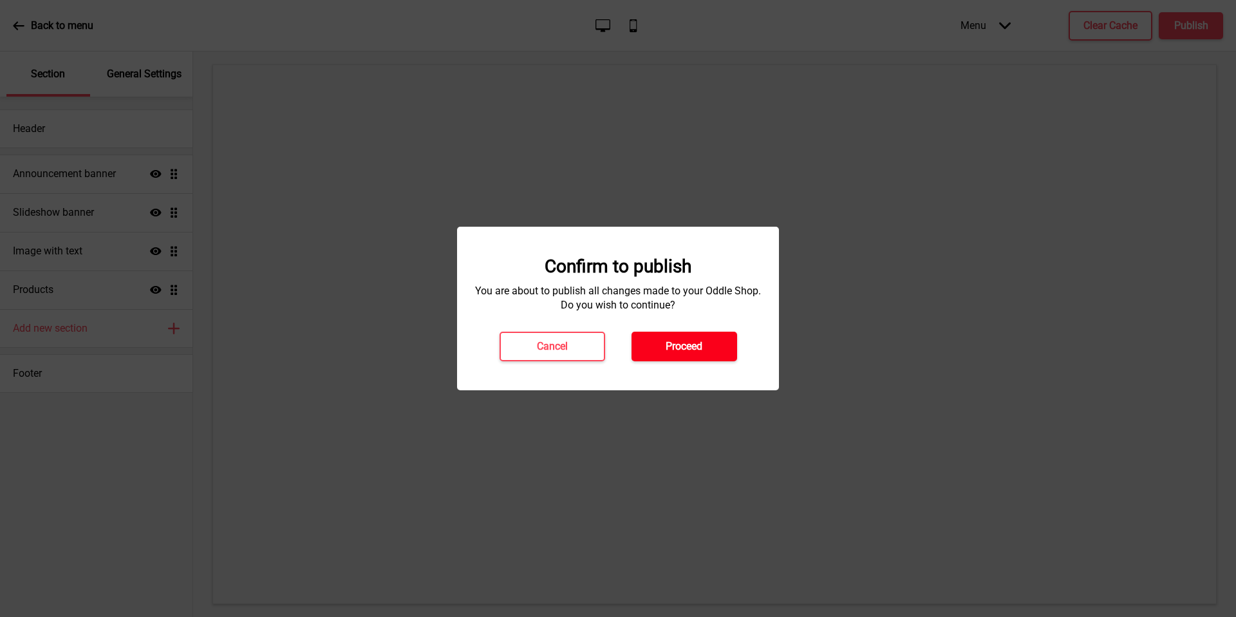
click at [649, 345] on button "Proceed" at bounding box center [684, 346] width 106 height 30
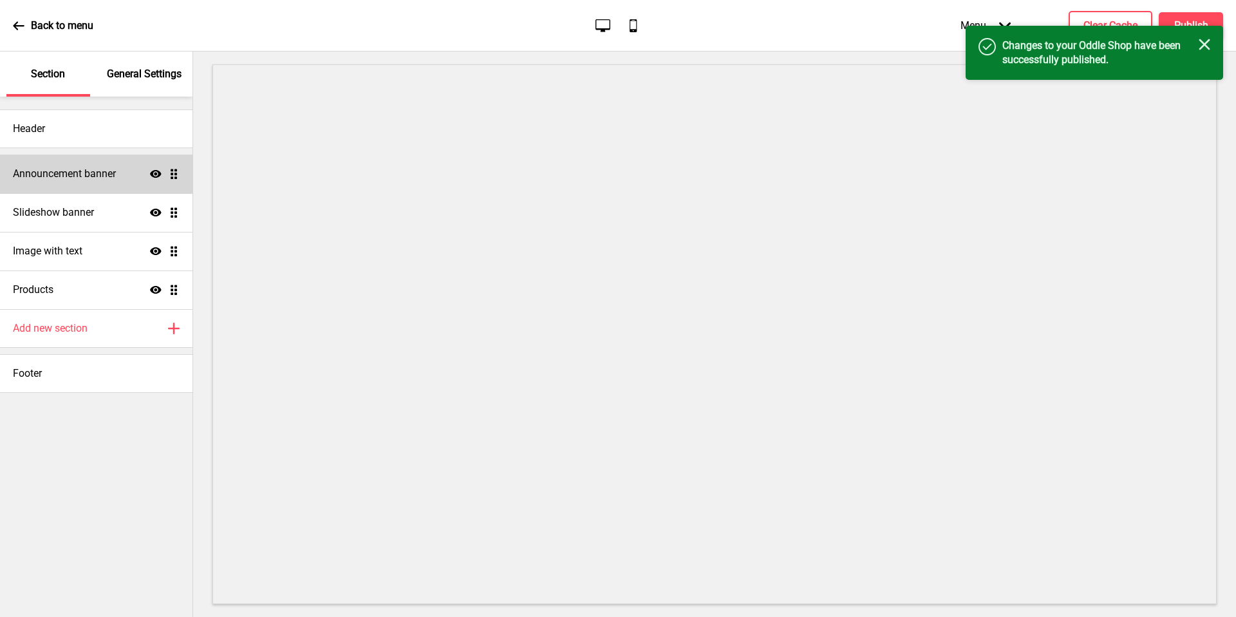
click at [133, 180] on div "Announcement banner Show Drag" at bounding box center [96, 173] width 192 height 39
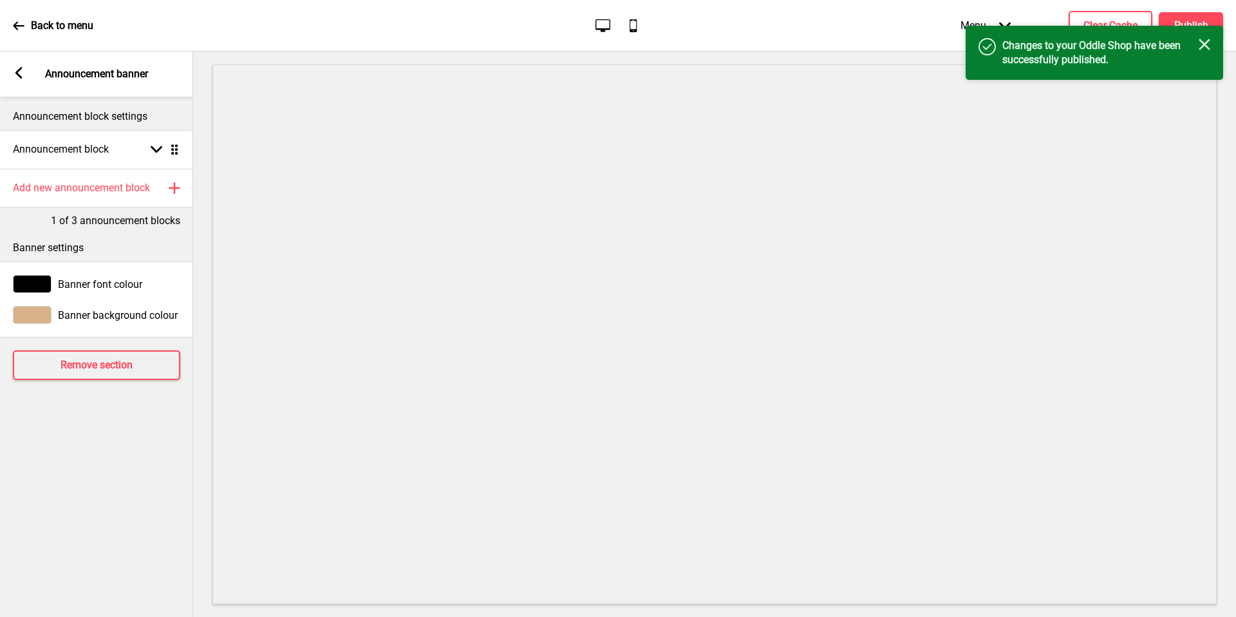
click at [24, 75] on rect at bounding box center [19, 73] width 12 height 12
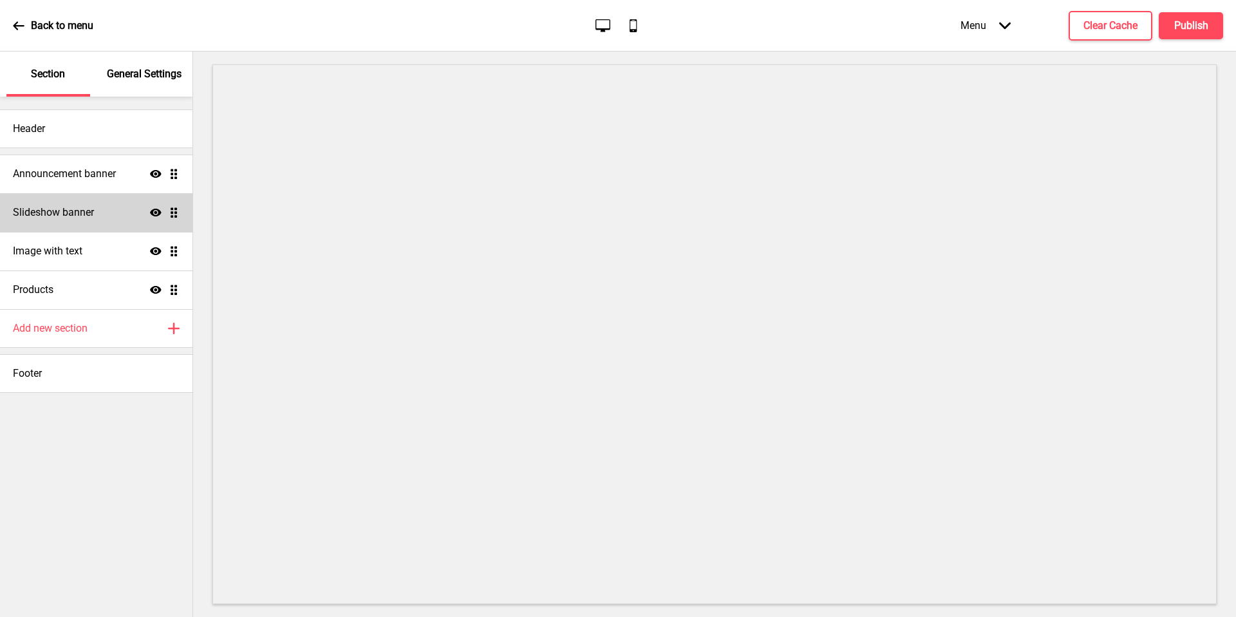
click at [90, 221] on div "Slideshow banner Show Drag" at bounding box center [96, 212] width 192 height 39
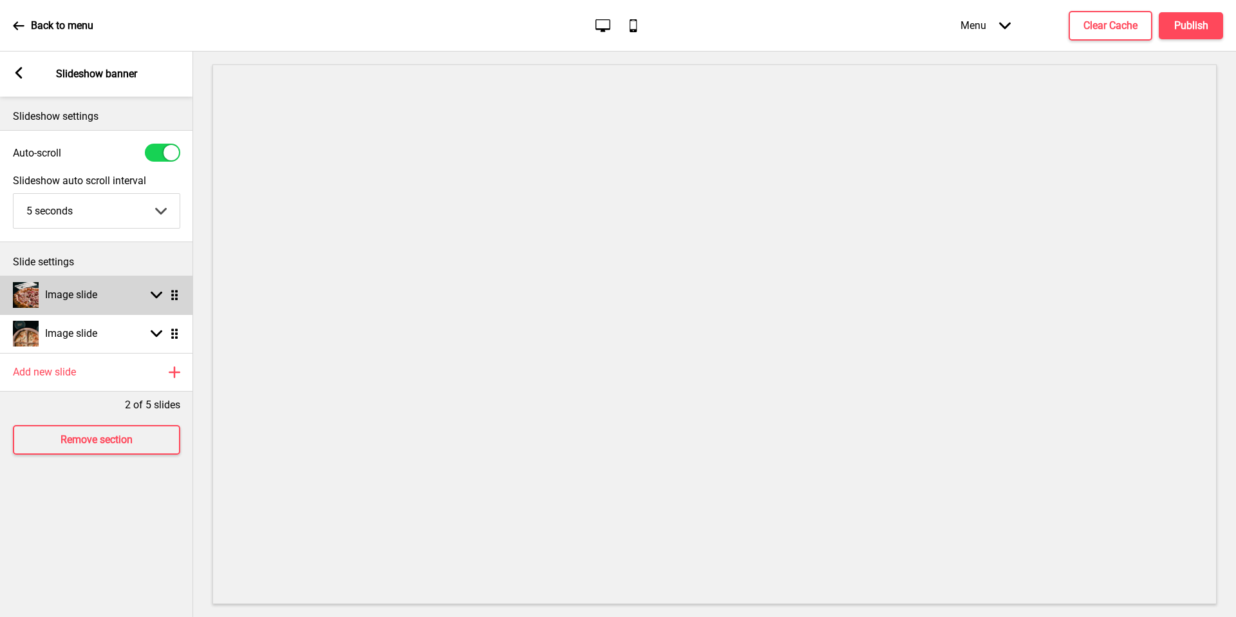
click at [88, 290] on h4 "Image slide" at bounding box center [71, 295] width 52 height 14
select select "right"
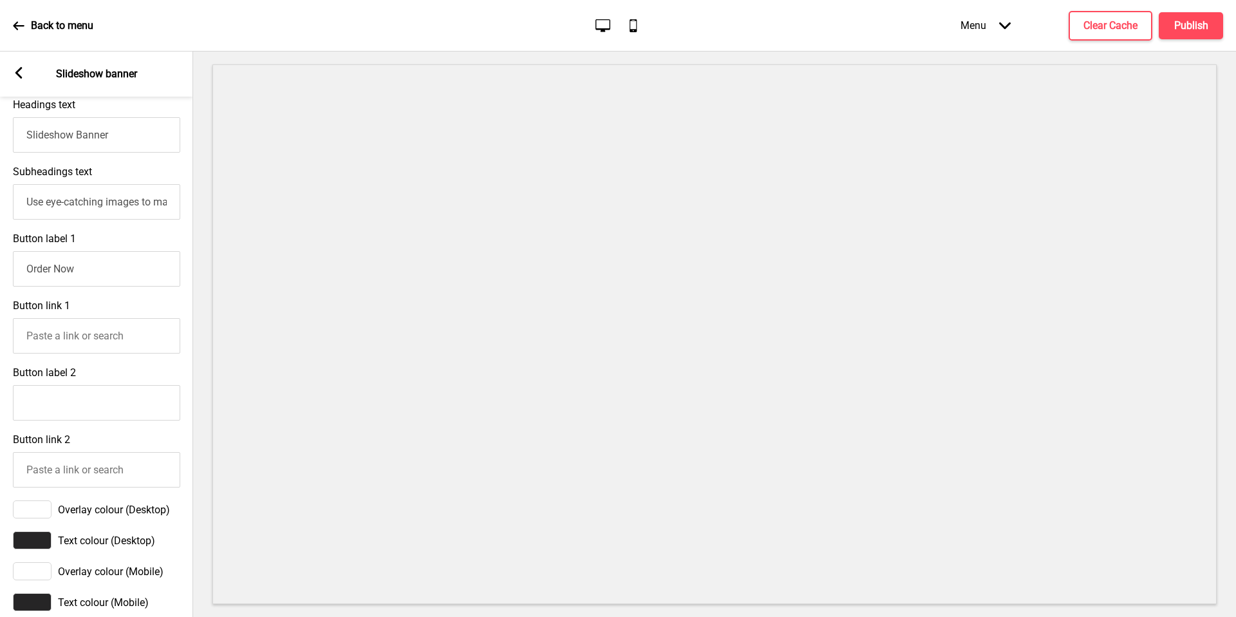
scroll to position [358, 0]
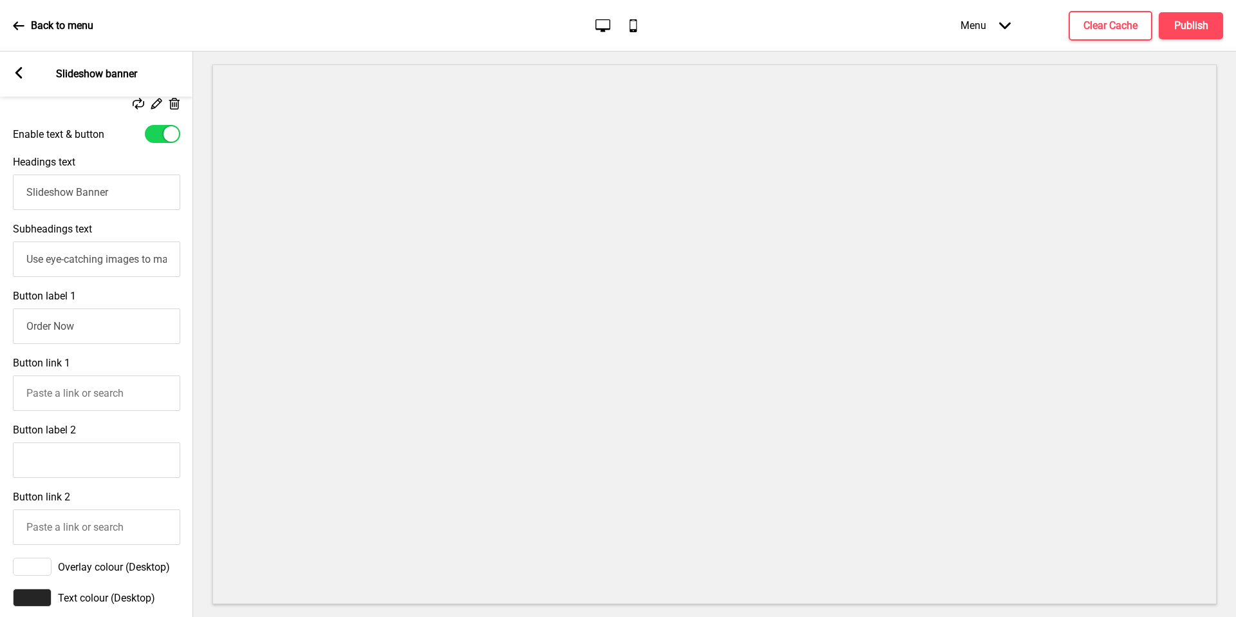
click at [153, 257] on input "Use eye-catching images to make a strong first impression of your brand" at bounding box center [96, 258] width 167 height 35
paste input "Each dish is crafted to delight your palate and elevate any occasions."
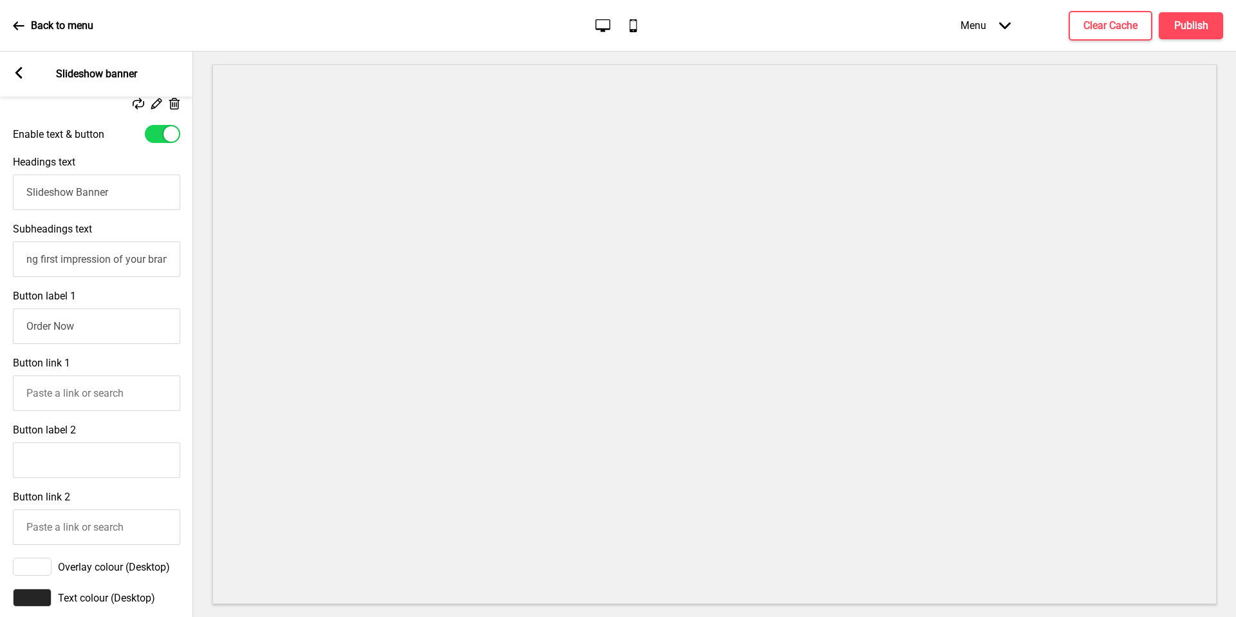
click at [116, 337] on input "Order Now" at bounding box center [96, 325] width 167 height 35
click at [92, 257] on input "Use eye-catching images to make a strong first impression of your brand" at bounding box center [96, 258] width 167 height 35
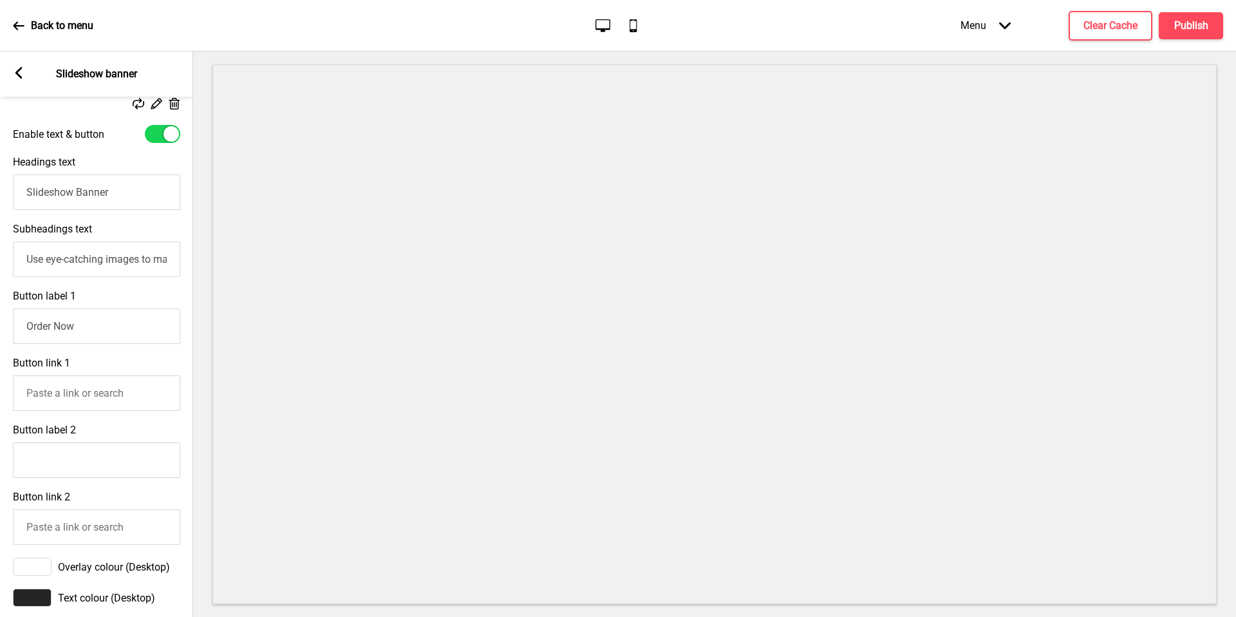
paste input "Each dish is crafted to delight your palate and elevate any occasions."
type input "Each dish is crafted to delight your palate and elevate any occasions."
click at [128, 189] on input "Slideshow Banner" at bounding box center [96, 191] width 167 height 35
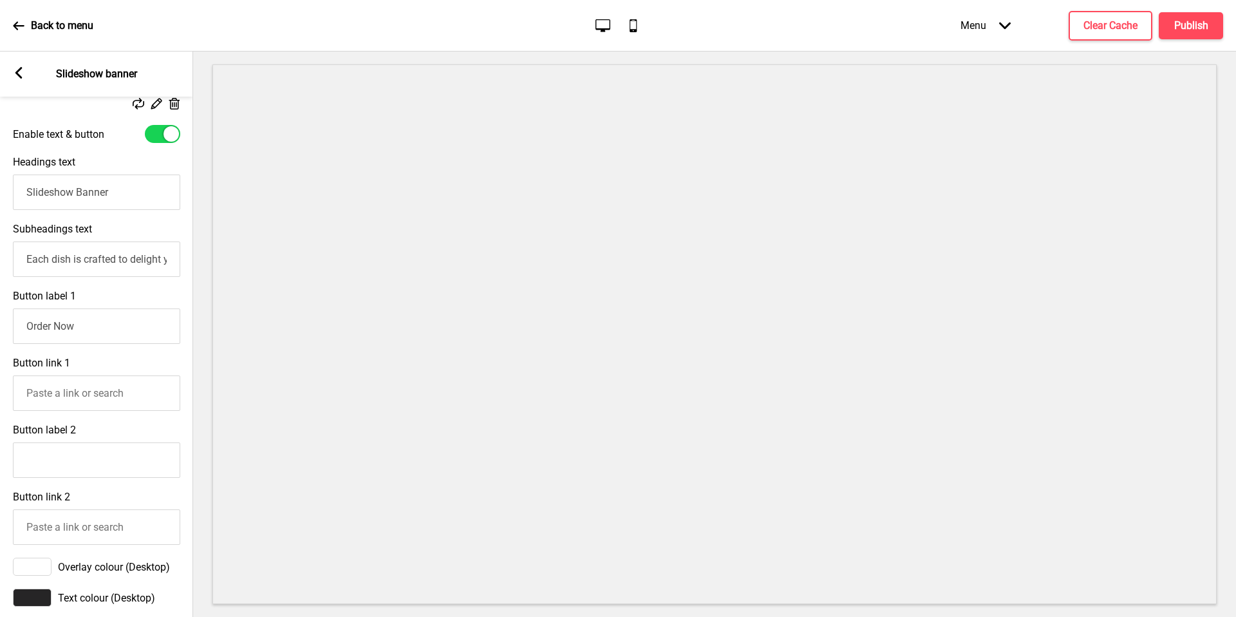
click at [128, 189] on input "Slideshow Banner" at bounding box center [96, 191] width 167 height 35
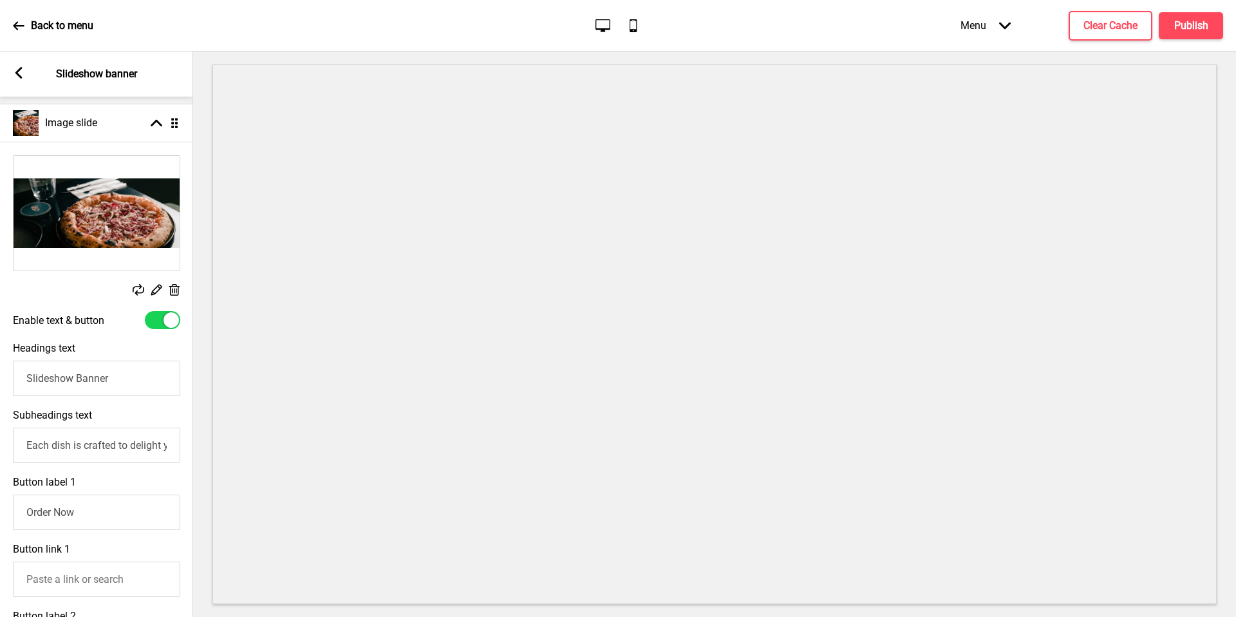
scroll to position [133, 0]
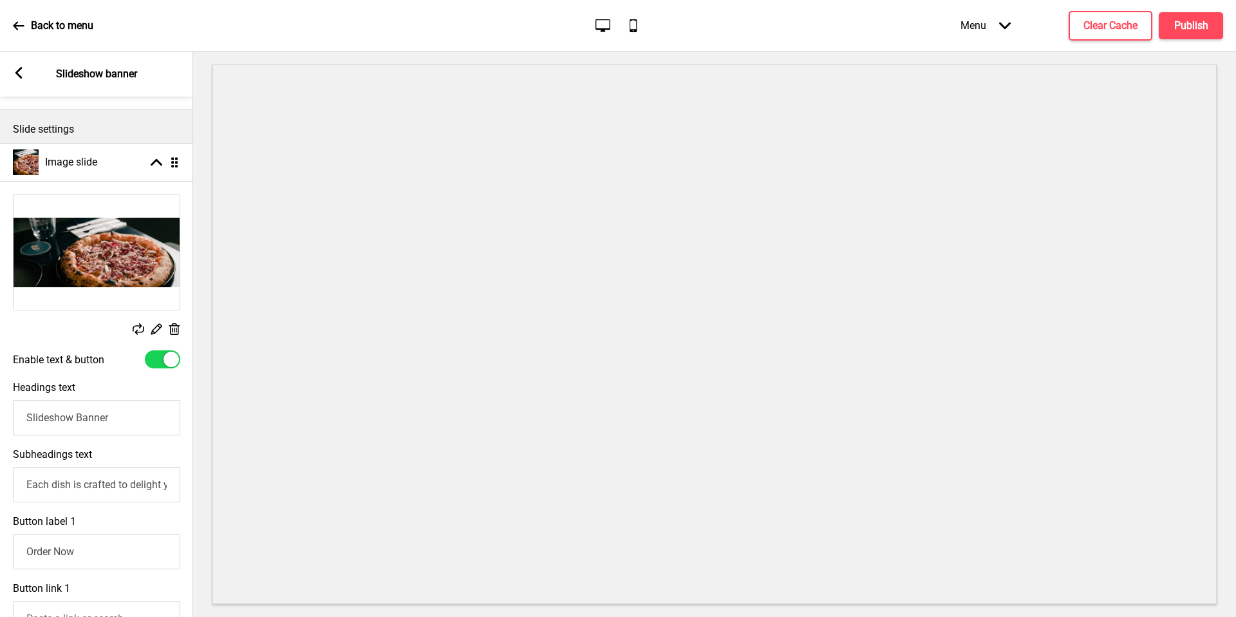
click at [127, 421] on input "Slideshow Banner" at bounding box center [96, 417] width 167 height 35
click at [113, 477] on input "Each dish is crafted to delight your palate and elevate any occasions." at bounding box center [96, 484] width 167 height 35
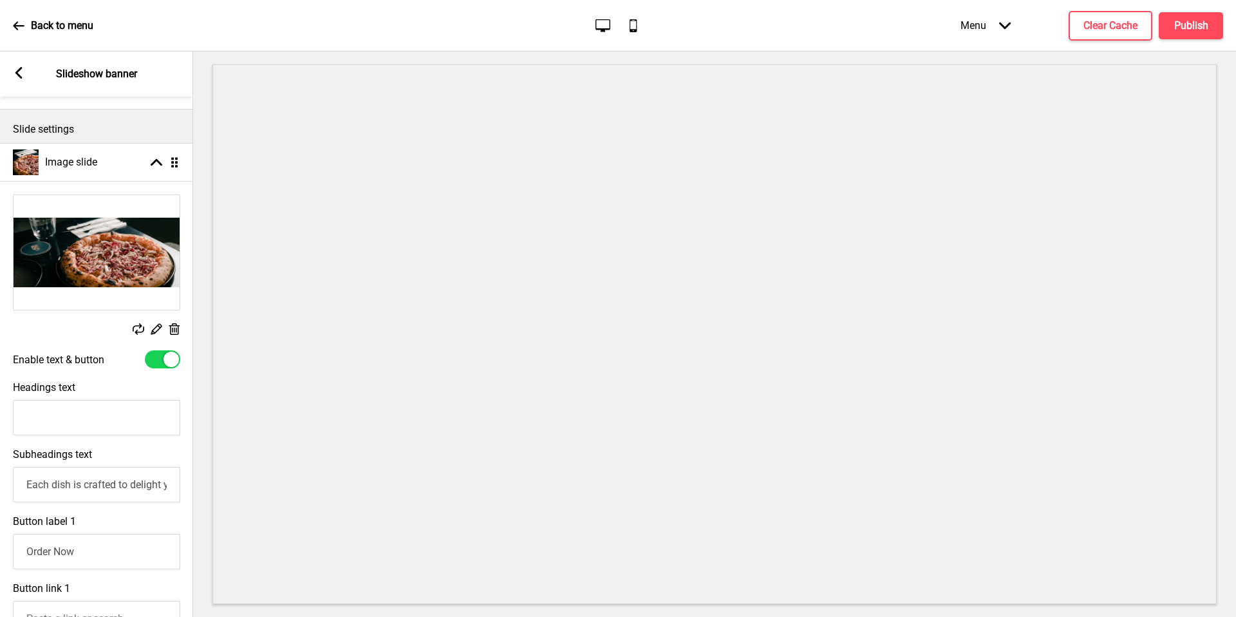
click at [113, 477] on input "Each dish is crafted to delight your palate and elevate any occasions." at bounding box center [96, 484] width 167 height 35
click at [126, 414] on input "Headings text" at bounding box center [96, 417] width 167 height 35
paste input "Each dish is crafted to delight your palate and elevate any occasions."
type input "Each dish is crafted to delight your palate and elevate any occasions."
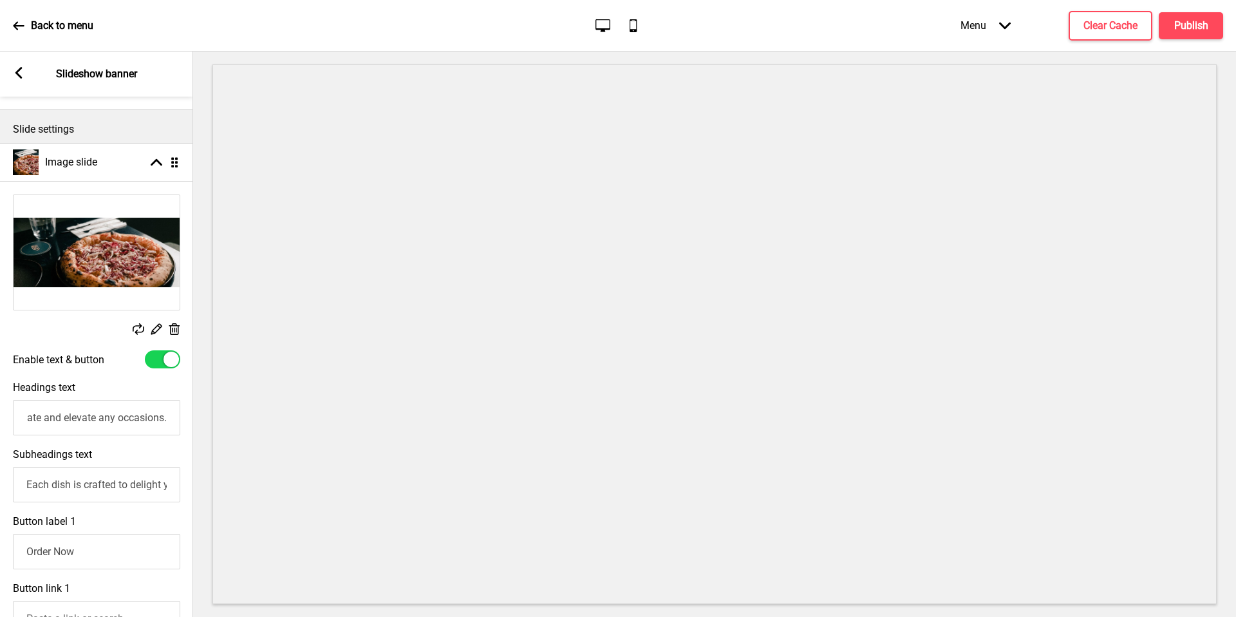
click at [123, 481] on input "Each dish is crafted to delight your palate and elevate any occasions." at bounding box center [96, 484] width 167 height 35
type input "Each dish is crafted to delight your palate and elevate any occasions."
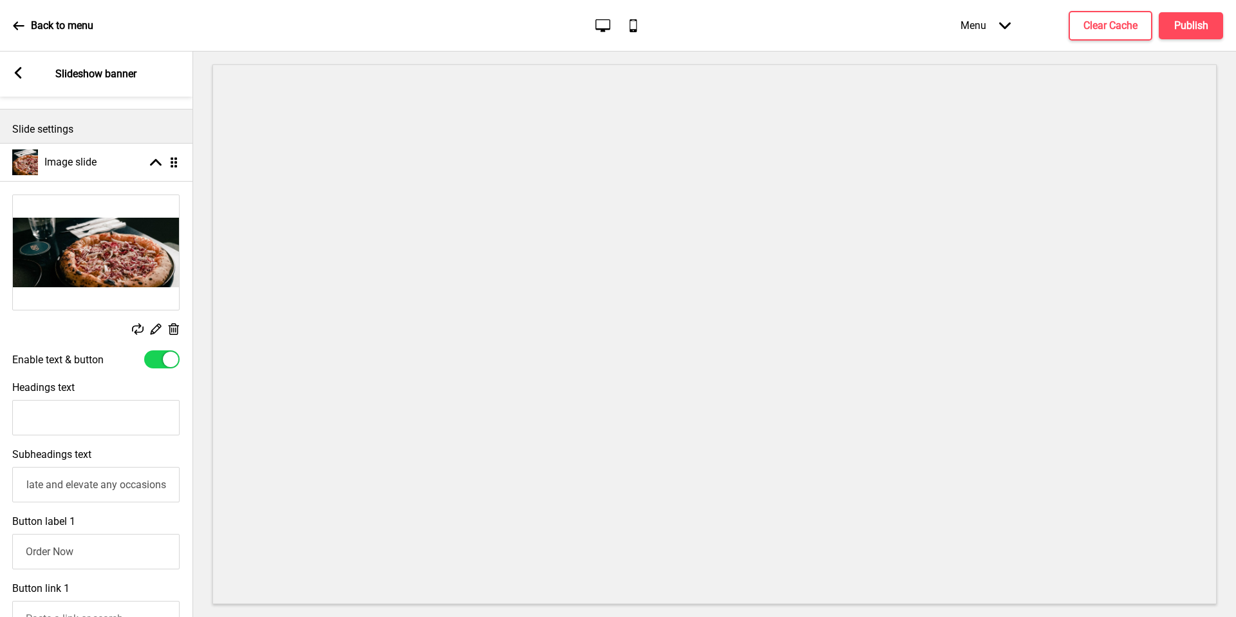
scroll to position [0, 178]
type input "Each dish is crafted to delight your palate and elevate any occasions"
click at [17, 79] on div "Arrow left" at bounding box center [18, 74] width 12 height 14
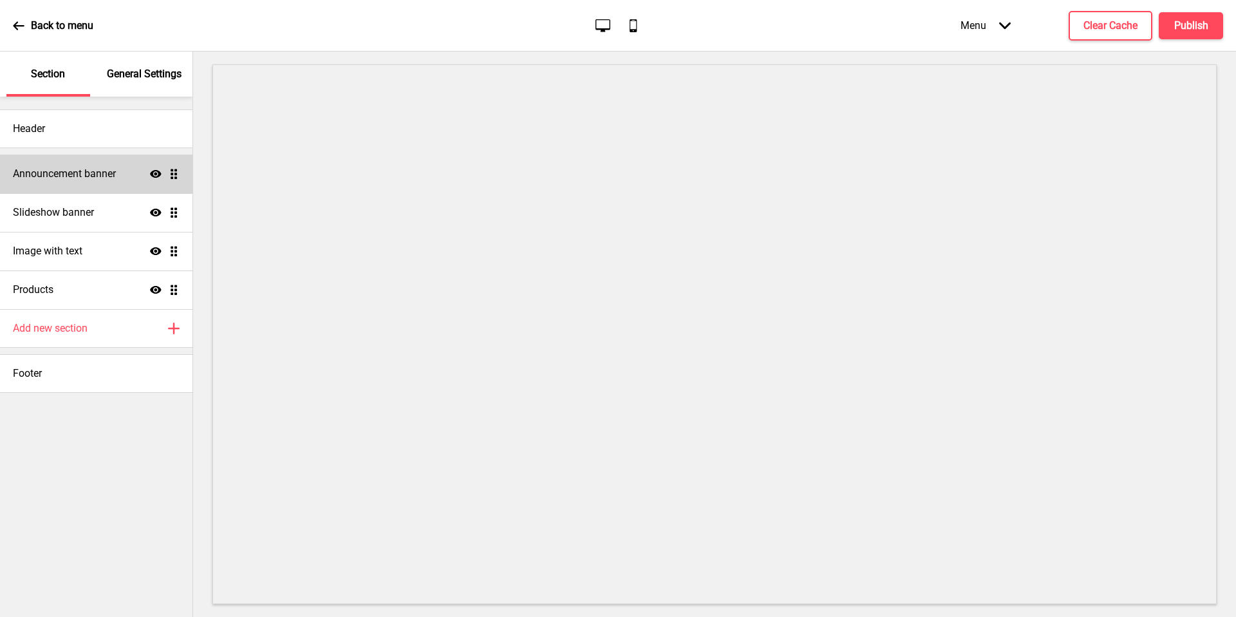
click at [133, 180] on div "Announcement banner Show Drag" at bounding box center [96, 173] width 192 height 39
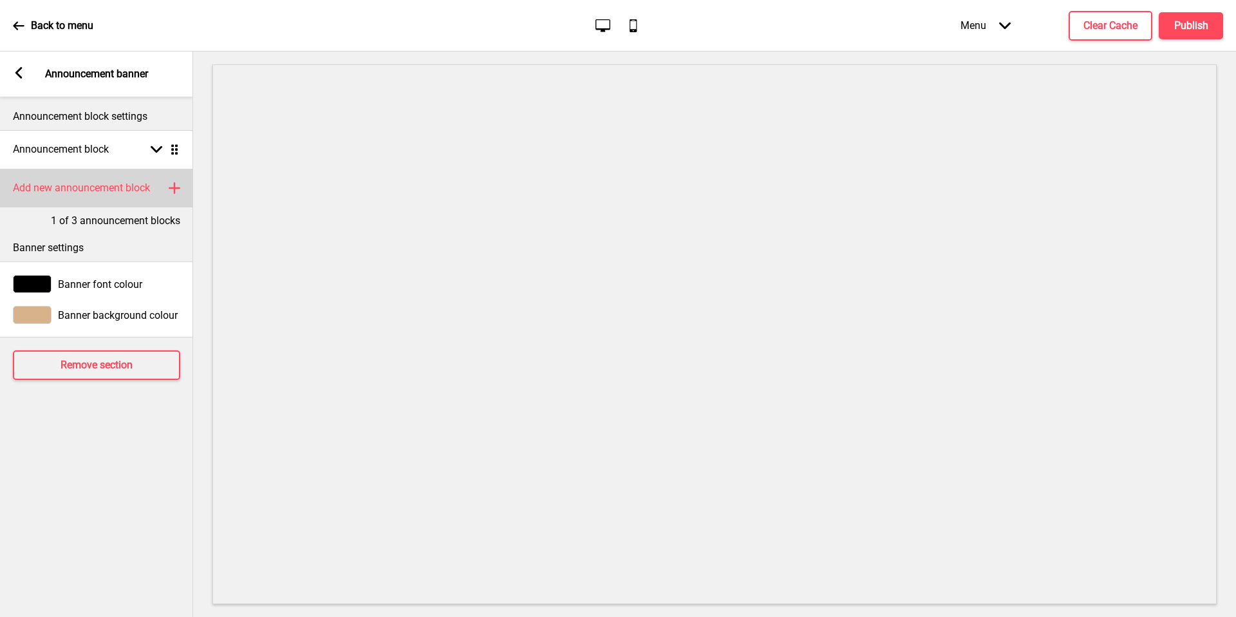
click at [163, 189] on div "Add new announcement block Plus" at bounding box center [96, 188] width 193 height 39
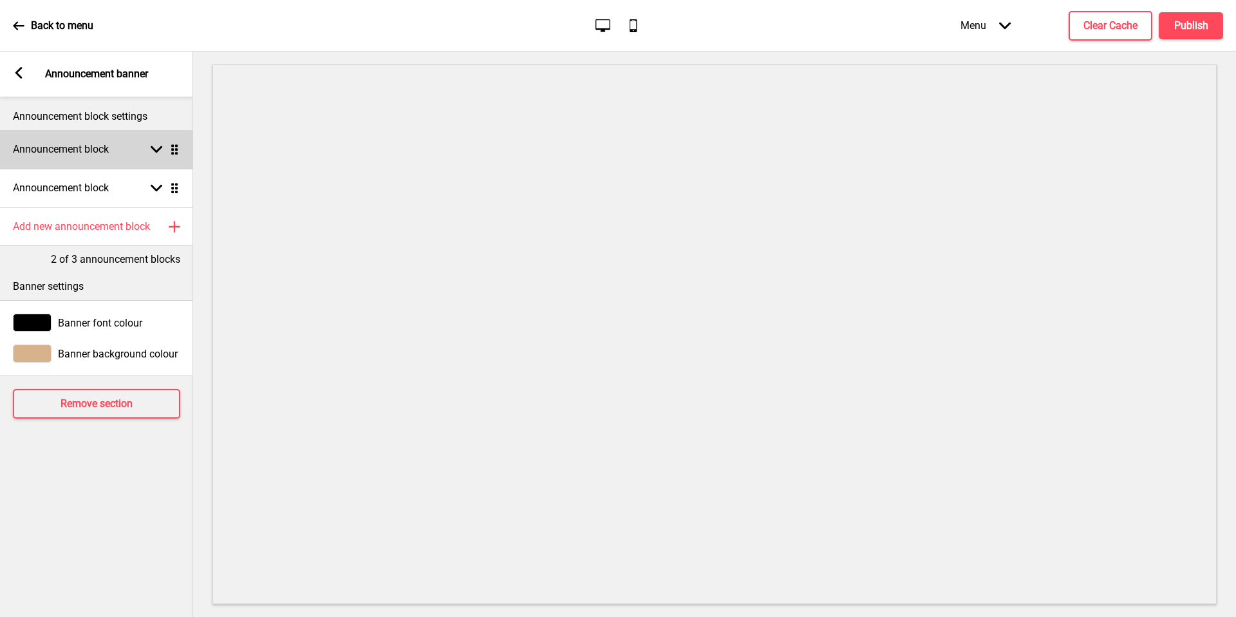
click at [131, 145] on div "Announcement block Arrow down Drag" at bounding box center [96, 149] width 193 height 39
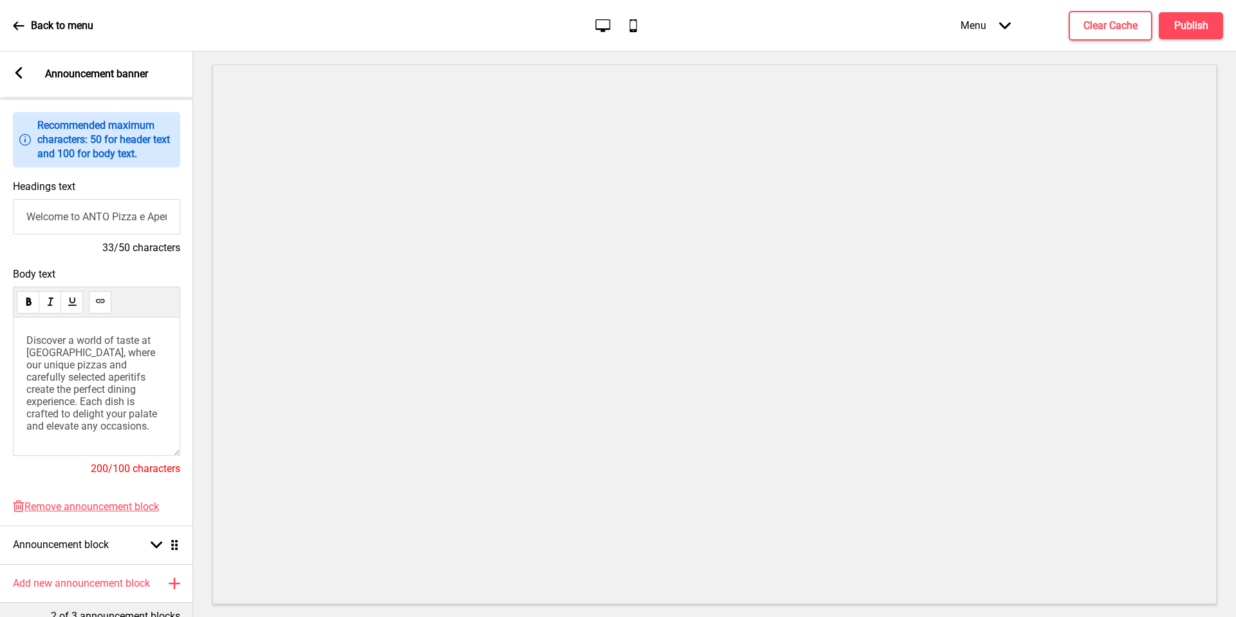
scroll to position [82, 0]
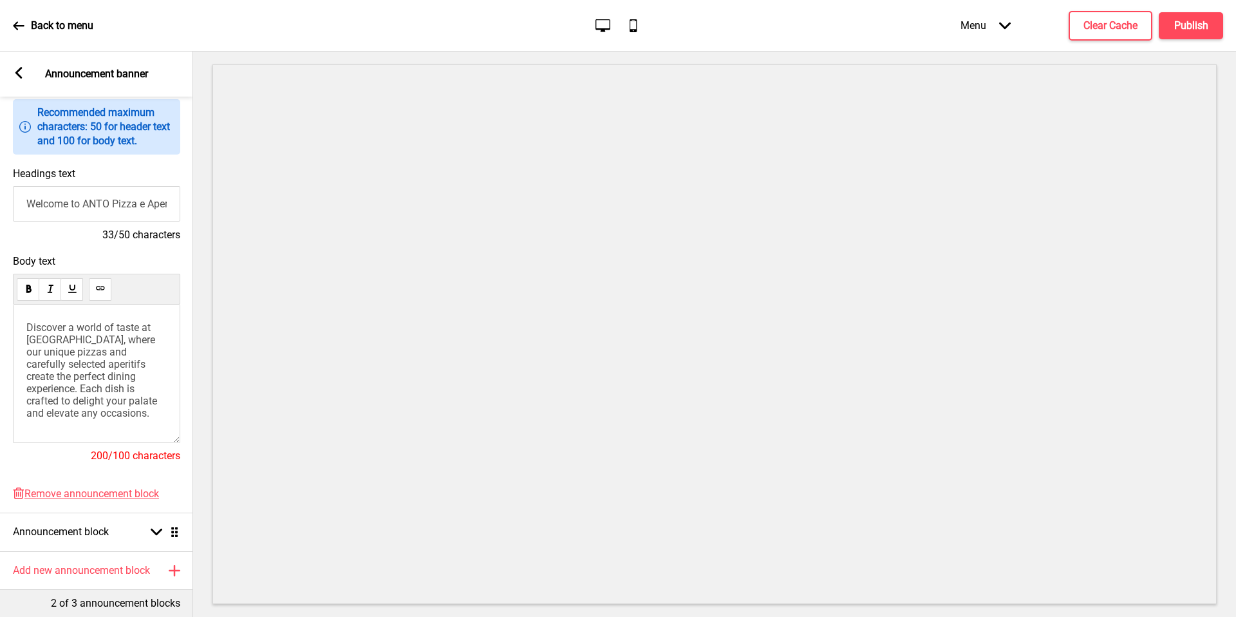
click at [126, 381] on span "Discover a world of taste at [GEOGRAPHIC_DATA], where our unique pizzas and car…" at bounding box center [92, 370] width 133 height 98
drag, startPoint x: 116, startPoint y: 376, endPoint x: 175, endPoint y: 440, distance: 87.0
click at [175, 440] on div "Discover a world of taste at [GEOGRAPHIC_DATA], where our unique pizzas and car…" at bounding box center [96, 373] width 167 height 138
click at [9, 79] on div "Arrow left Announcement banner" at bounding box center [96, 73] width 193 height 45
click at [10, 79] on div "Arrow left Announcement banner" at bounding box center [96, 73] width 193 height 45
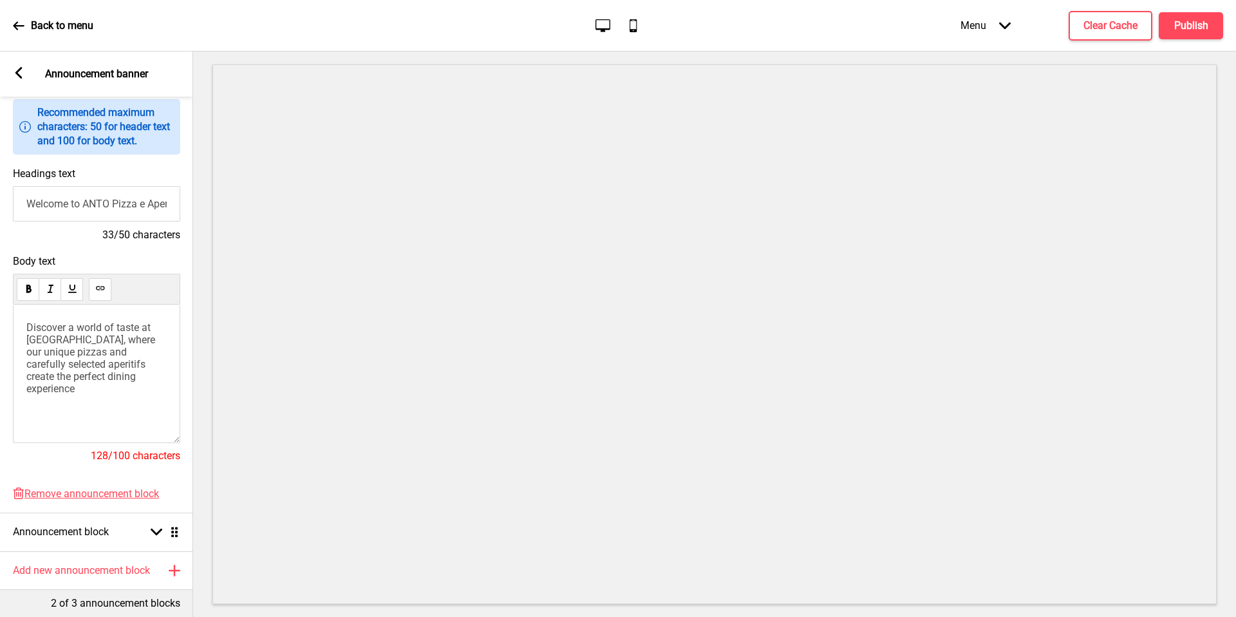
click at [15, 80] on div "Arrow left" at bounding box center [19, 74] width 12 height 14
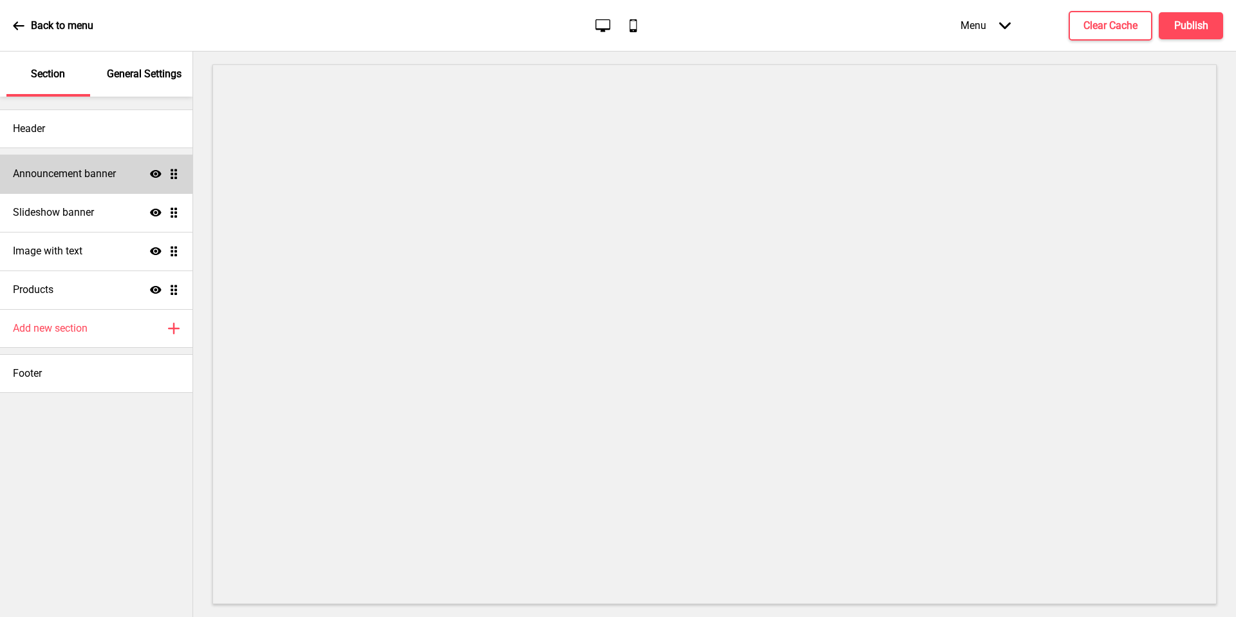
click at [113, 171] on h4 "Announcement banner" at bounding box center [64, 174] width 103 height 14
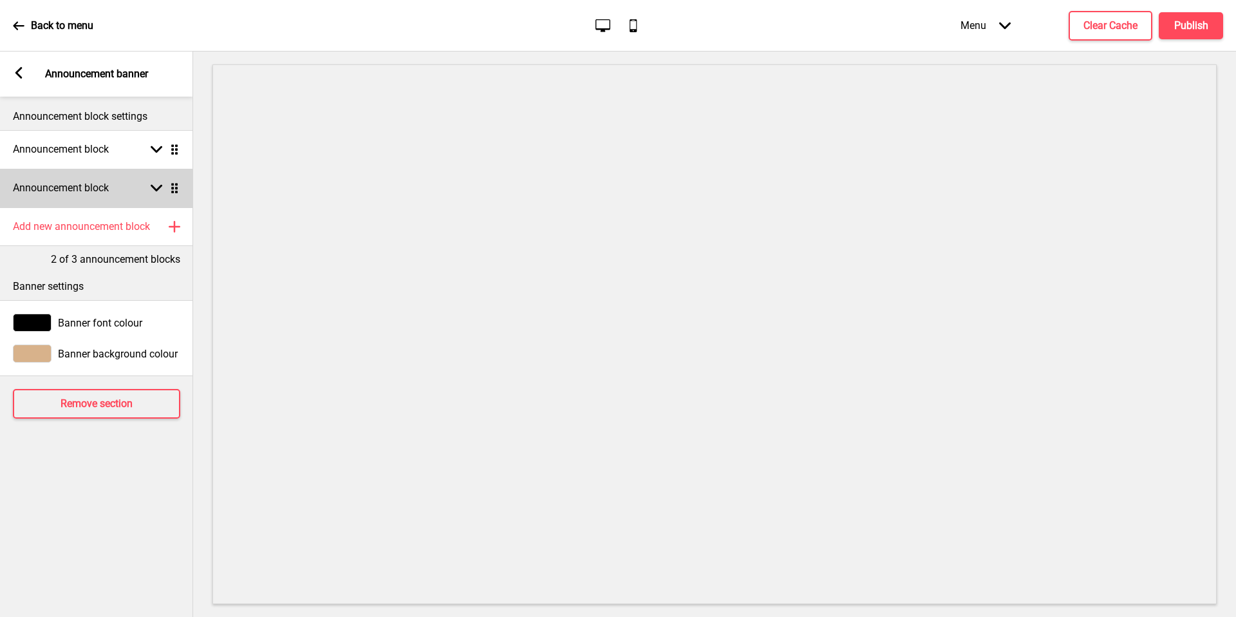
click at [113, 192] on div "Announcement block Arrow down Drag" at bounding box center [96, 188] width 193 height 39
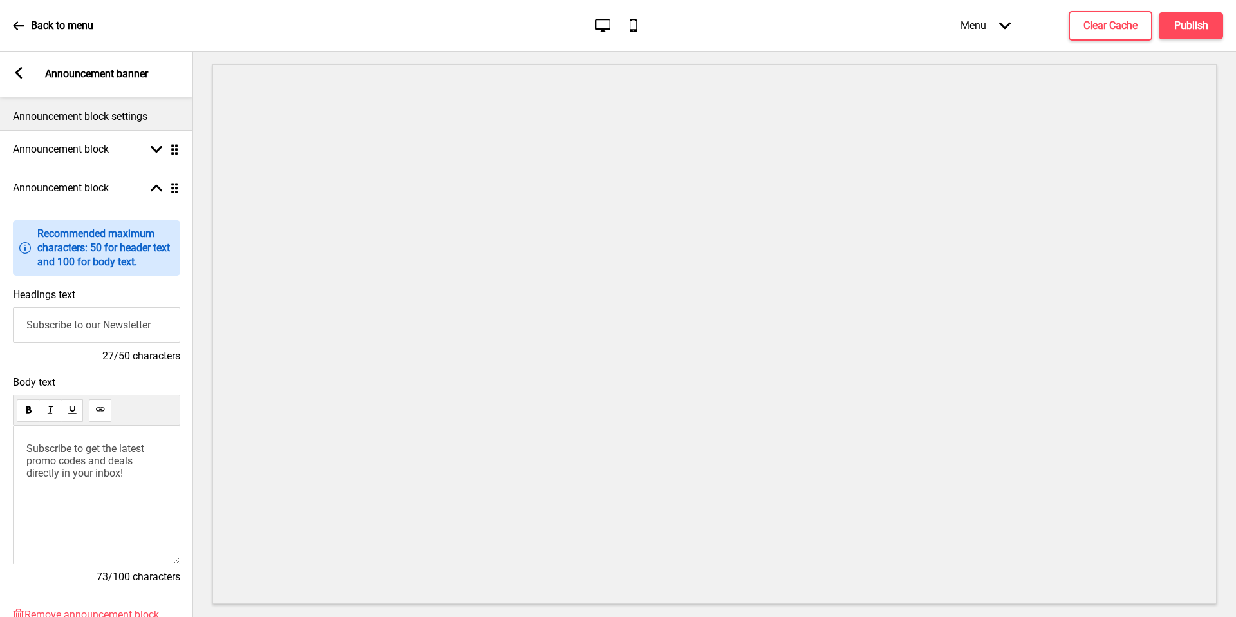
scroll to position [3, 0]
click at [104, 326] on input "Subscribe to our Newsletter" at bounding box center [96, 321] width 167 height 35
paste input "Islandwide Delivery and Pickup Available"
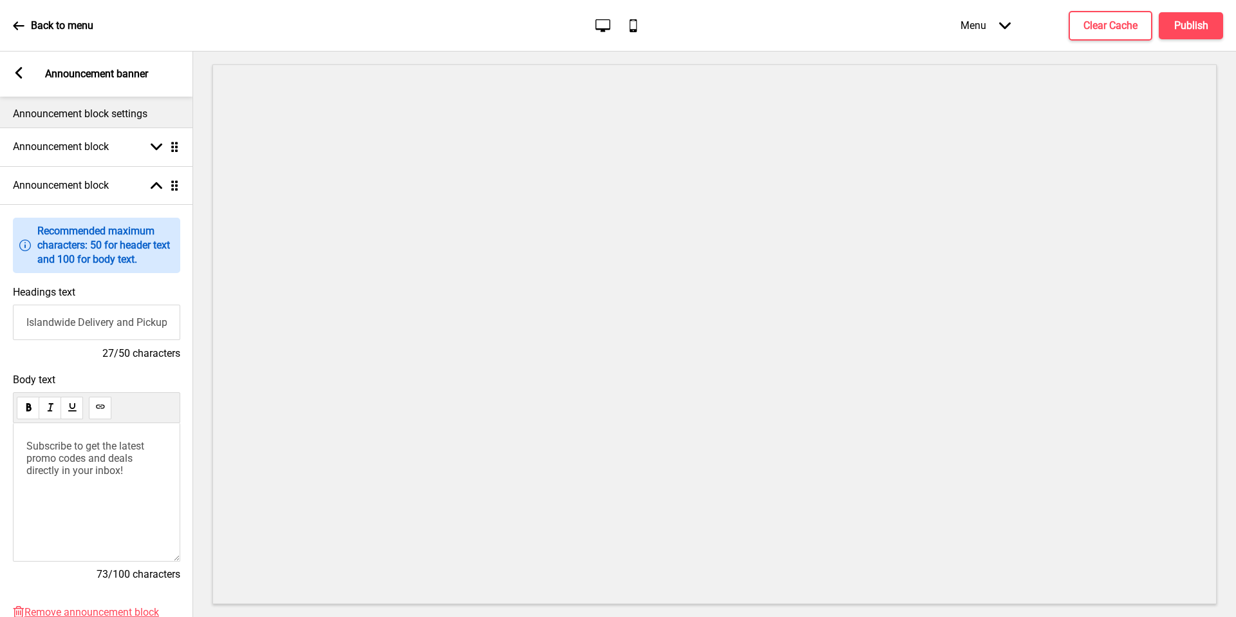
scroll to position [0, 48]
type input "Islandwide Delivery and Pickup Available"
click at [115, 324] on input "Islandwide Delivery and Pickup Available" at bounding box center [96, 321] width 167 height 35
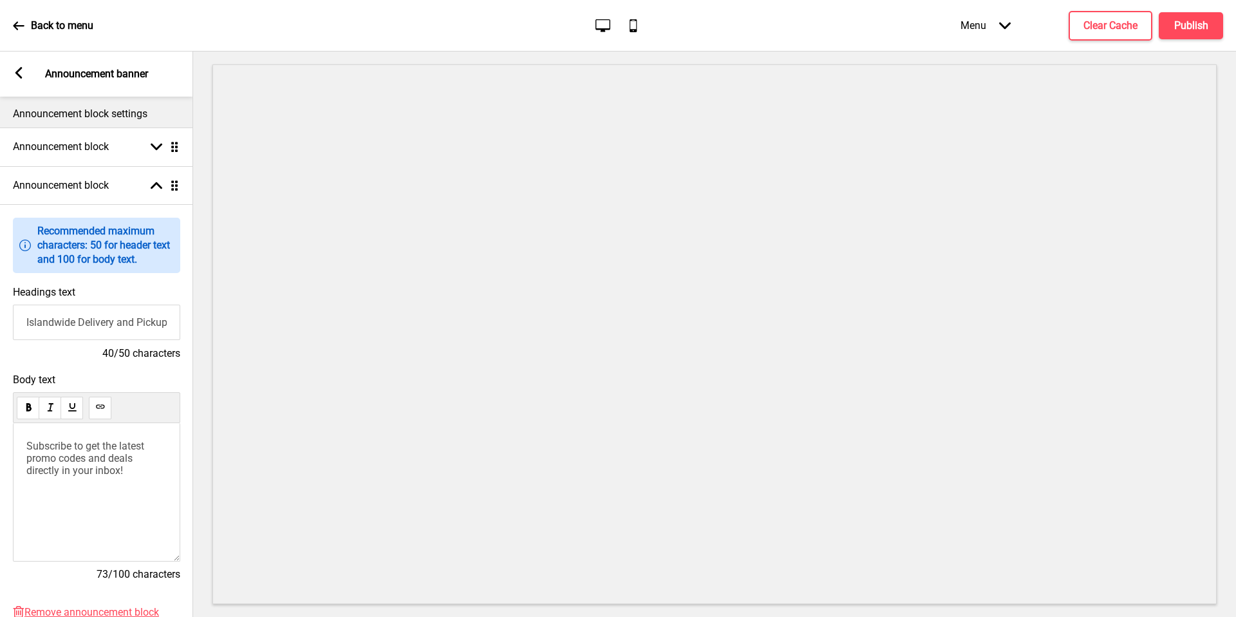
click at [112, 454] on span "Subscribe to get the latest promo codes and deals directly in your inbox!" at bounding box center [86, 458] width 120 height 37
click at [91, 449] on span "Delivery fee: $10 with min order $80" at bounding box center [86, 452] width 120 height 24
drag, startPoint x: 89, startPoint y: 447, endPoint x: 10, endPoint y: 426, distance: 81.3
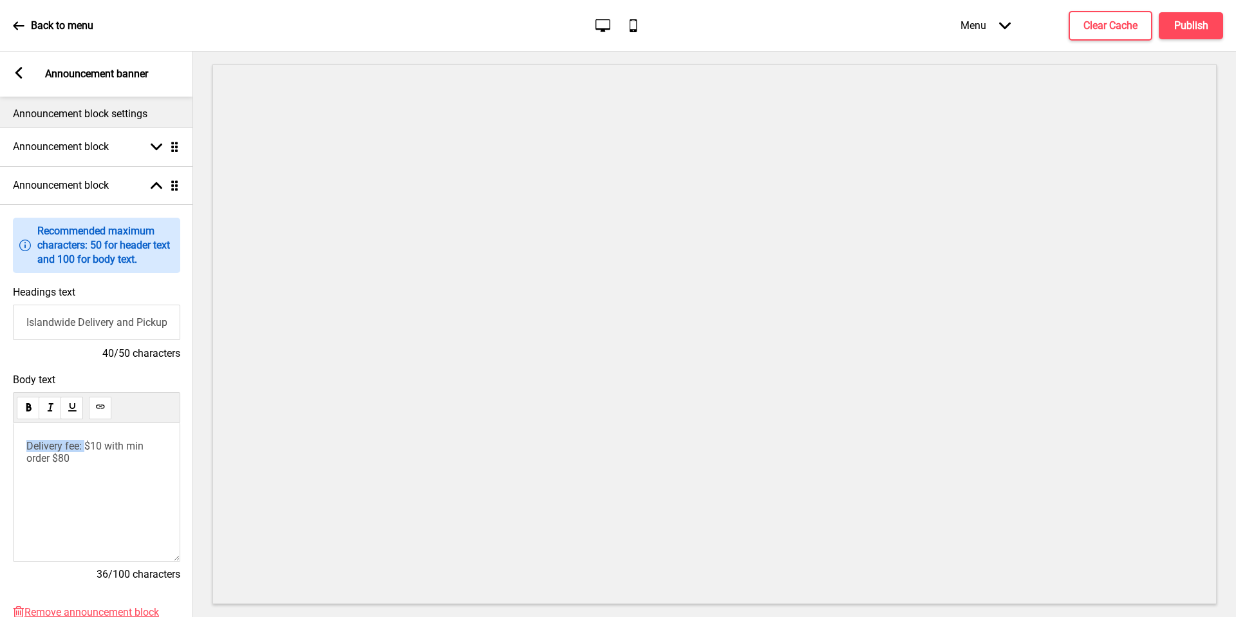
click at [10, 426] on div "Body text Delivery fee: $10 with min order $80 36/100 characters" at bounding box center [96, 483] width 193 height 232
click at [159, 445] on span "Enjoy $10 with min order $80" at bounding box center [92, 446] width 133 height 12
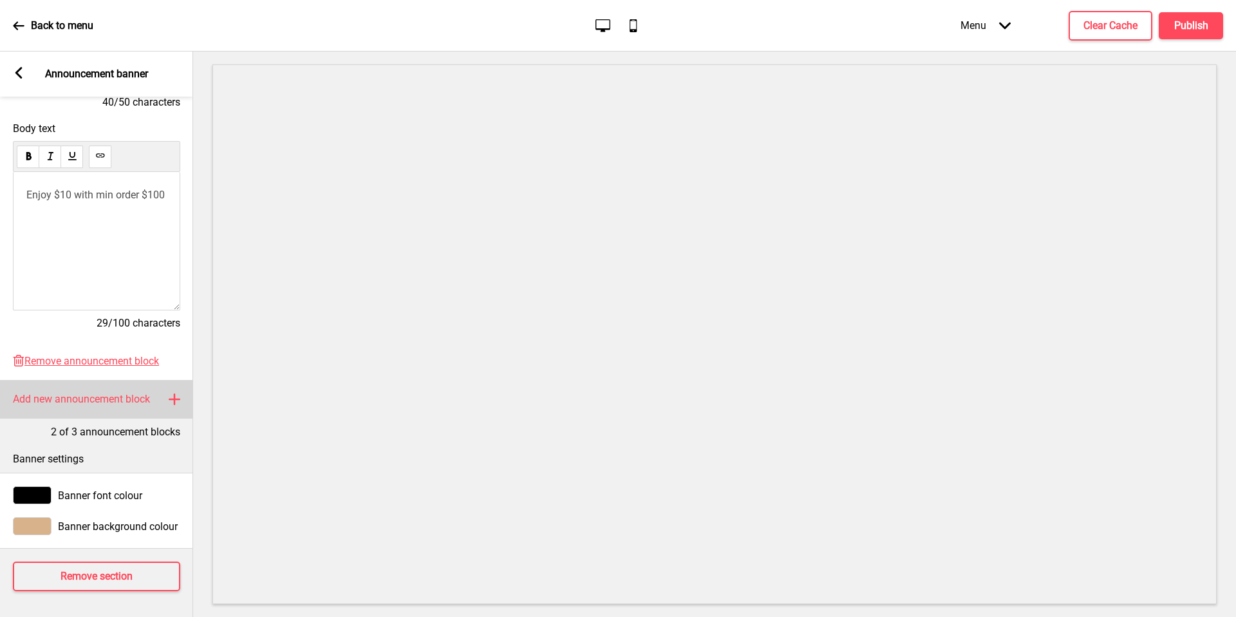
click at [140, 395] on h4 "Add new announcement block" at bounding box center [81, 399] width 137 height 14
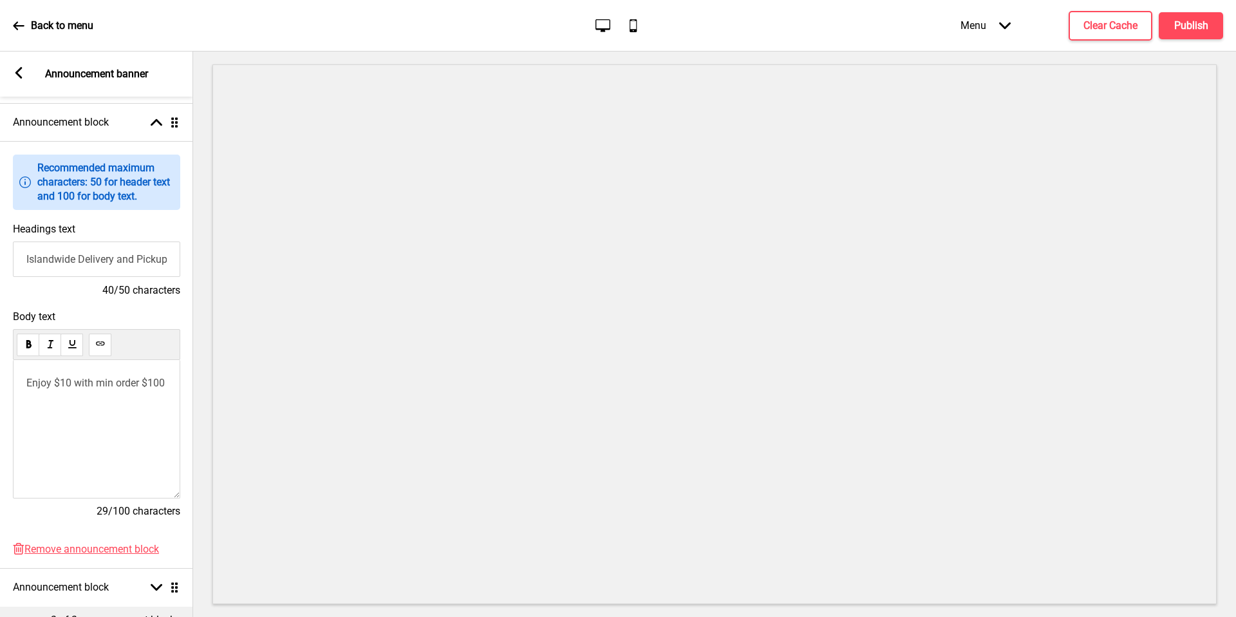
scroll to position [47, 0]
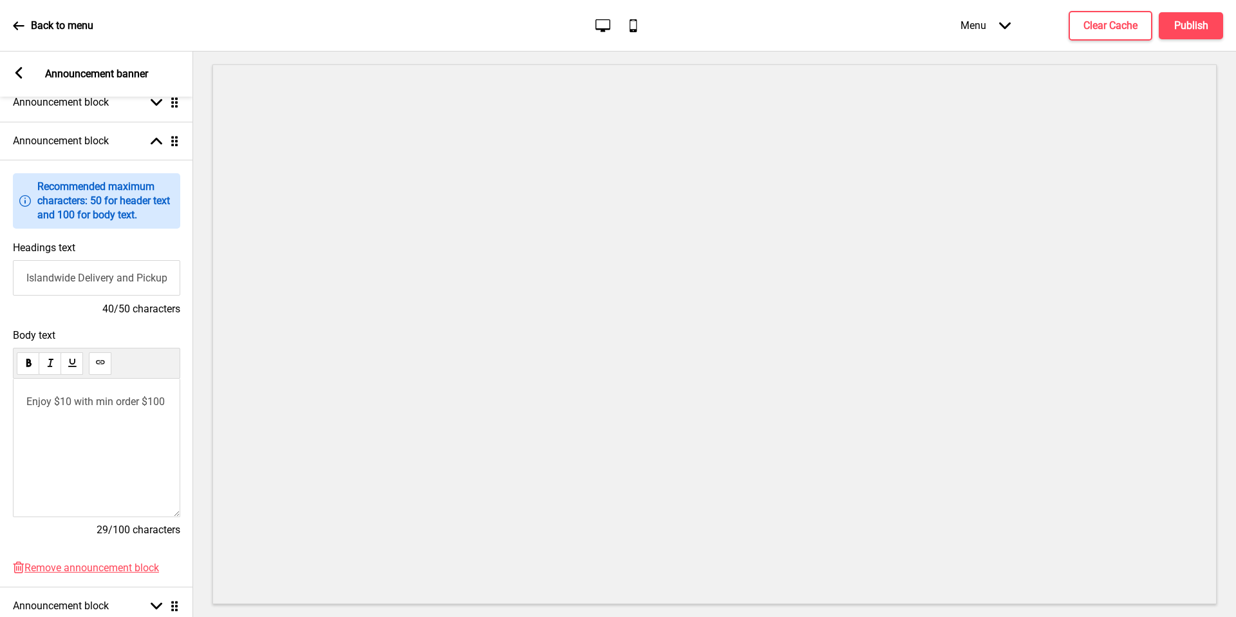
click at [140, 407] on p "Enjoy $10 with min order $100" at bounding box center [96, 401] width 140 height 12
click at [100, 399] on p "Get your" at bounding box center [96, 401] width 140 height 12
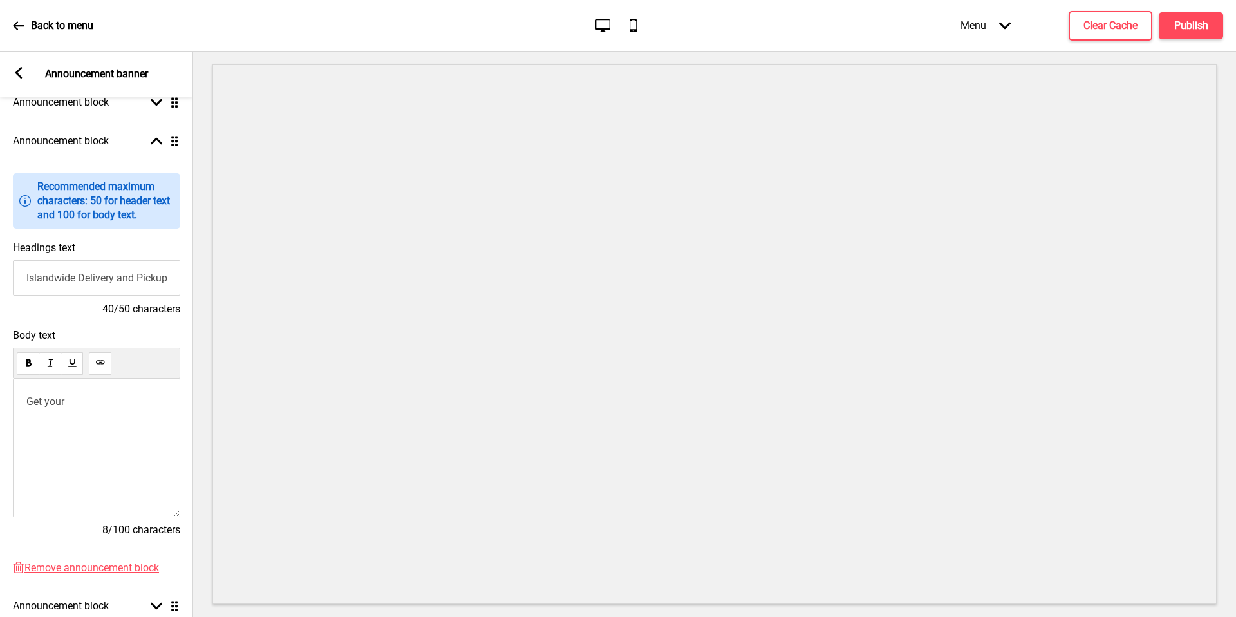
click at [100, 399] on p "Get your" at bounding box center [96, 401] width 140 height 12
click at [86, 416] on span "From our oven to your doorstep – islandwide at $6.80" at bounding box center [83, 413] width 115 height 37
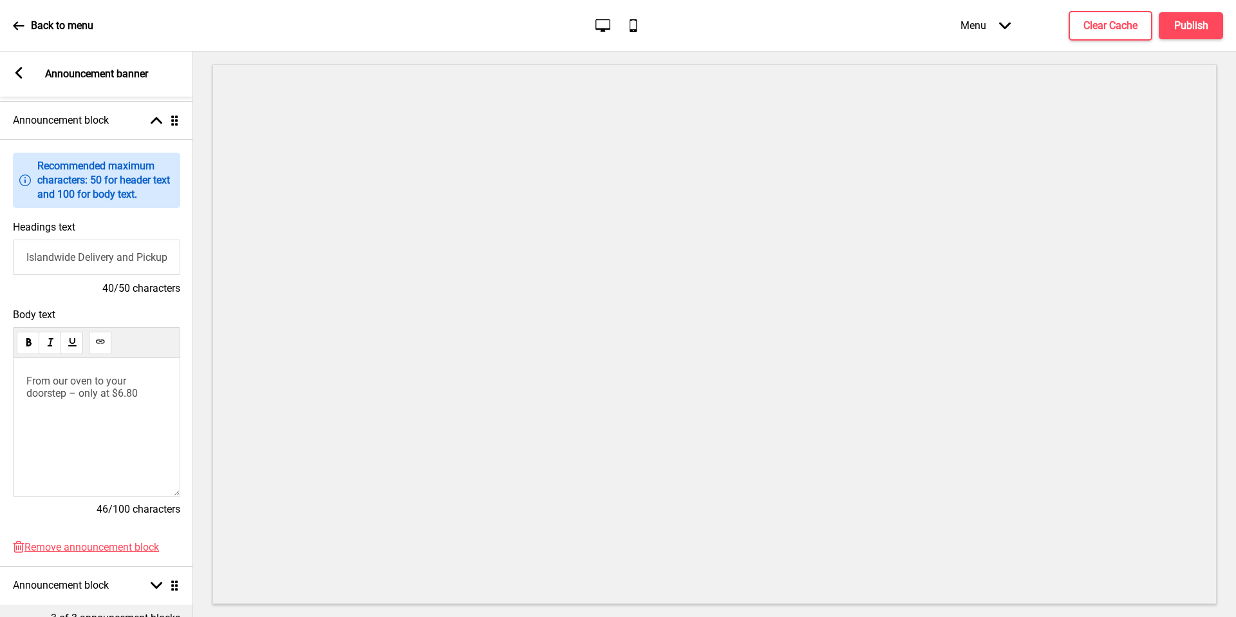
scroll to position [102, 0]
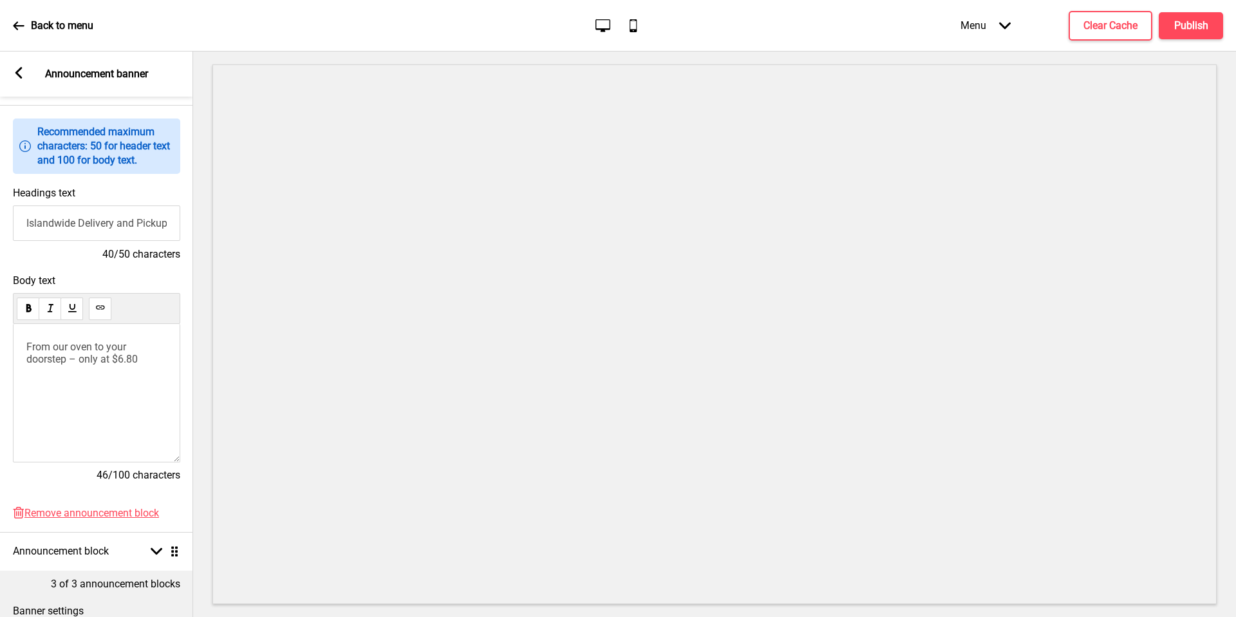
click at [12, 62] on div "Arrow left Announcement banner" at bounding box center [96, 73] width 193 height 45
click at [20, 78] on icon at bounding box center [18, 73] width 7 height 12
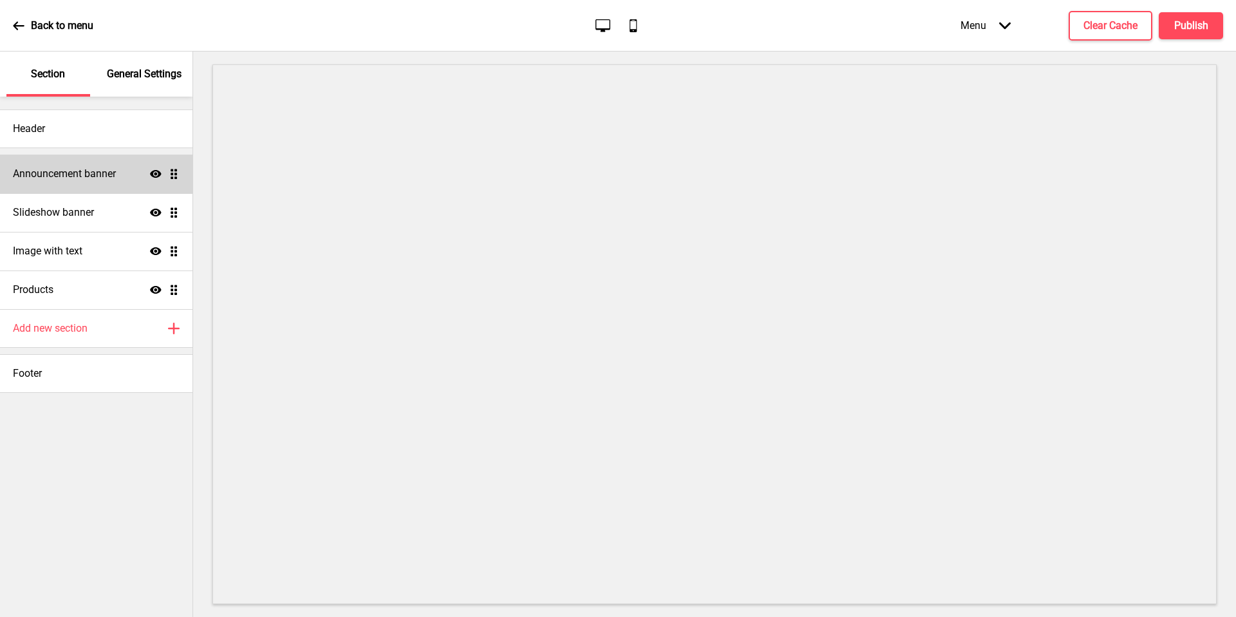
click at [79, 183] on div "Announcement banner Show Drag" at bounding box center [96, 173] width 192 height 39
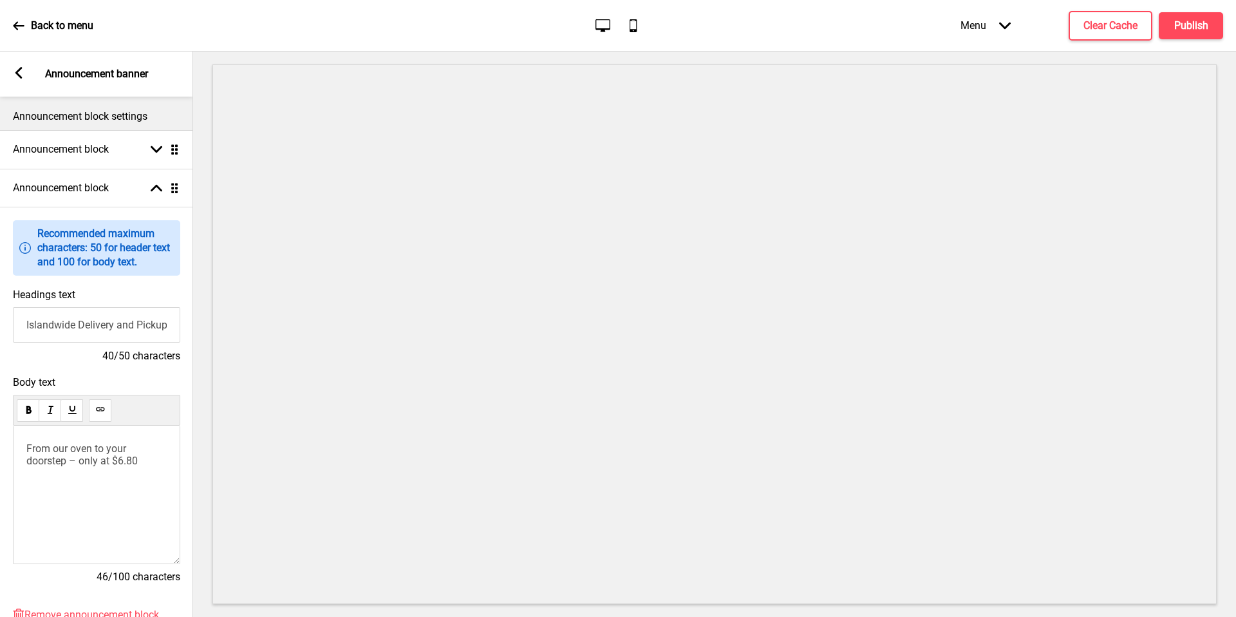
click at [131, 322] on input "Islandwide Delivery and Pickup Available" at bounding box center [96, 324] width 167 height 35
click at [124, 198] on div "Announcement block Arrow up Drag" at bounding box center [96, 188] width 193 height 39
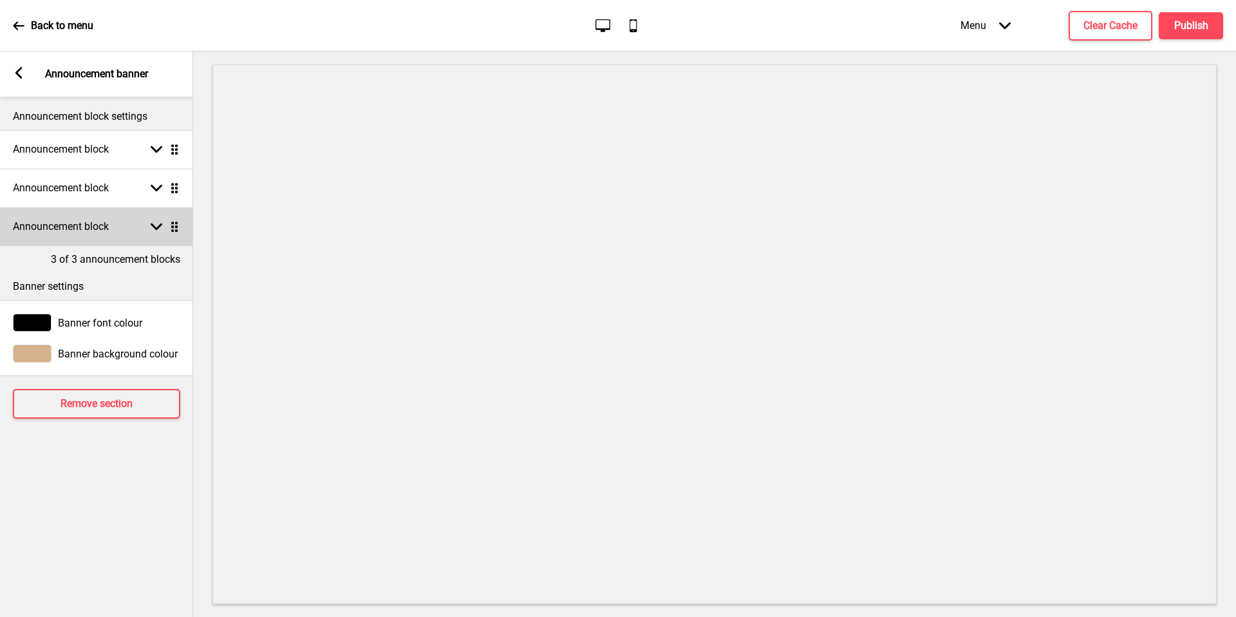
click at [111, 242] on div "Announcement block Arrow down Drag" at bounding box center [96, 226] width 193 height 39
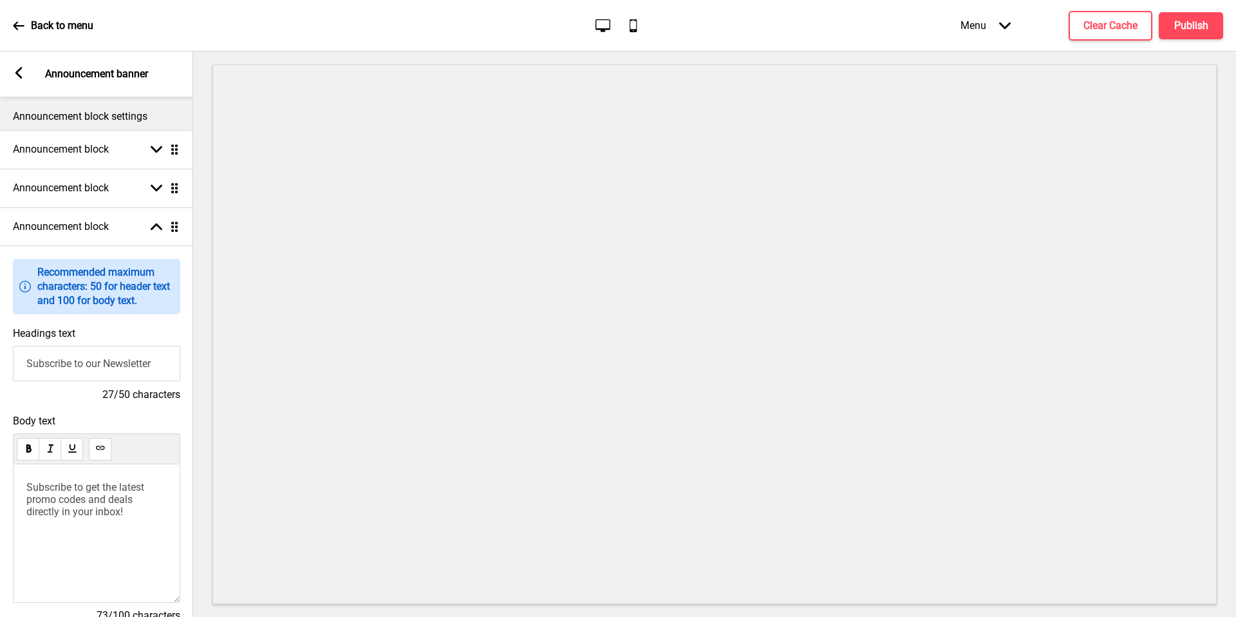
click at [83, 366] on input "Subscribe to our Newsletter" at bounding box center [96, 363] width 167 height 35
paste input "First Timer Promotion!"
type input "First Timer Promotion!"
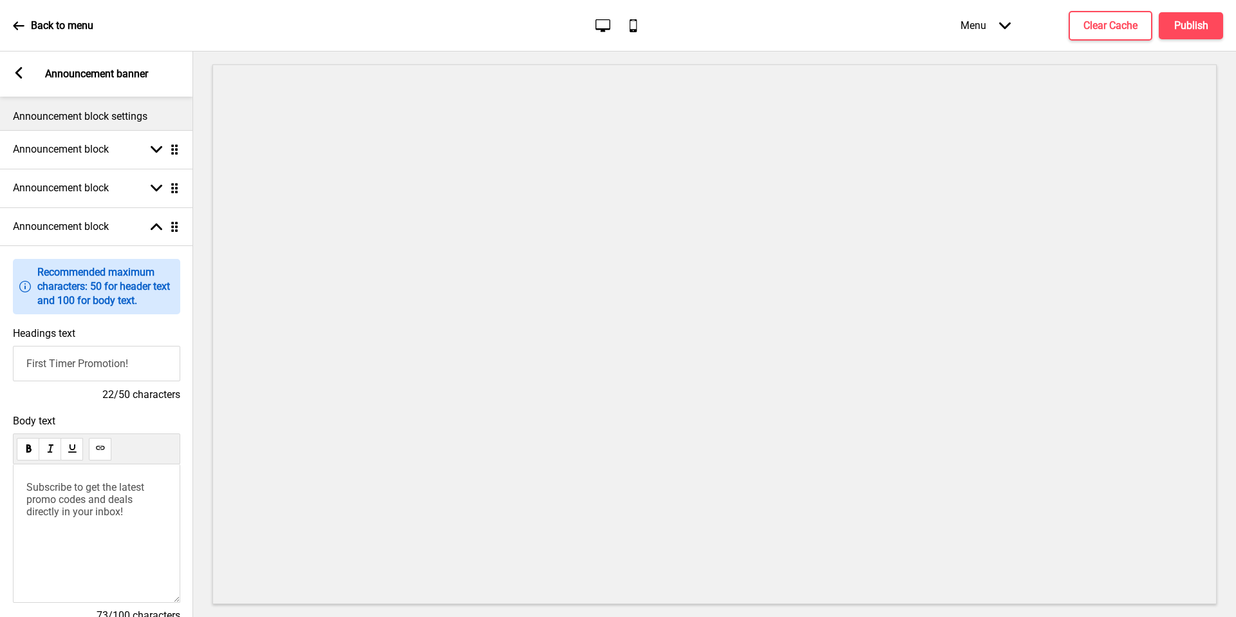
click at [104, 506] on span "Subscribe to get the latest promo codes and deals directly in your inbox!" at bounding box center [86, 499] width 120 height 37
paste div
click at [92, 504] on p "Enter promo code <ANTO> to enjoy $10 off your first order with us!" at bounding box center [96, 499] width 140 height 37
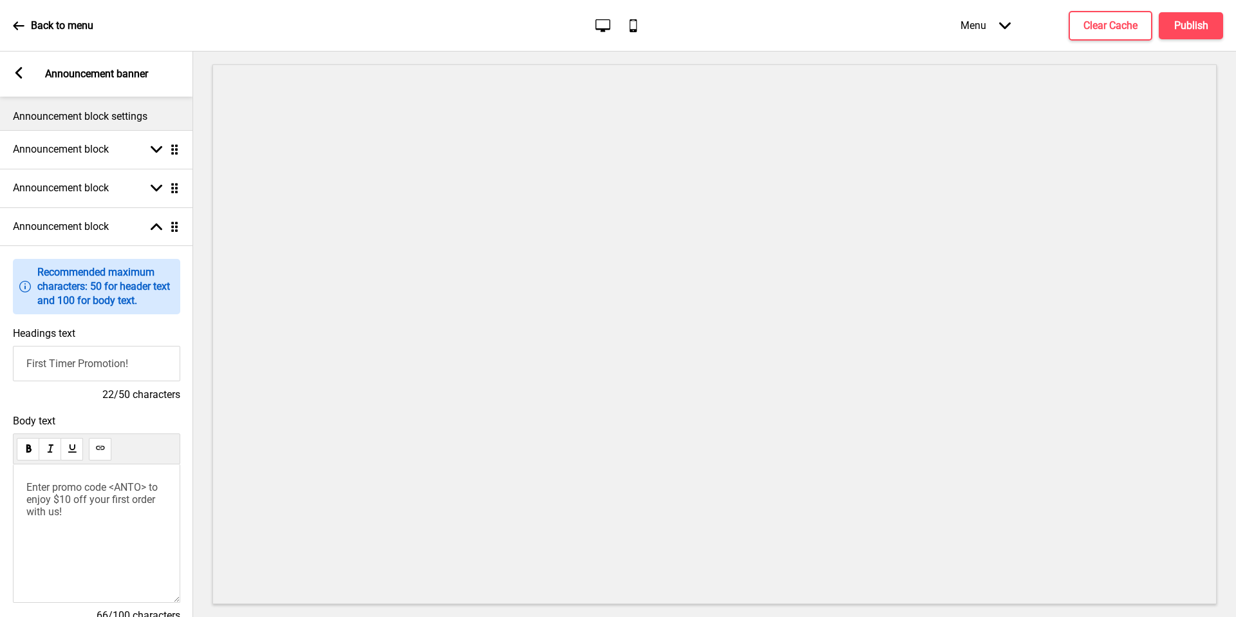
click at [87, 499] on span "Enter promo code <ANTO> to enjoy $10 off your first order with us!" at bounding box center [93, 499] width 134 height 37
drag, startPoint x: 164, startPoint y: 498, endPoint x: 91, endPoint y: 497, distance: 73.4
click at [91, 497] on p "Enter promo code <ANTO> to enjoy $10 off your first order with us!" at bounding box center [96, 499] width 140 height 37
click at [162, 514] on div "Enter promo code <ANTO> to enjoy $10 off $100 with us!" at bounding box center [96, 533] width 167 height 138
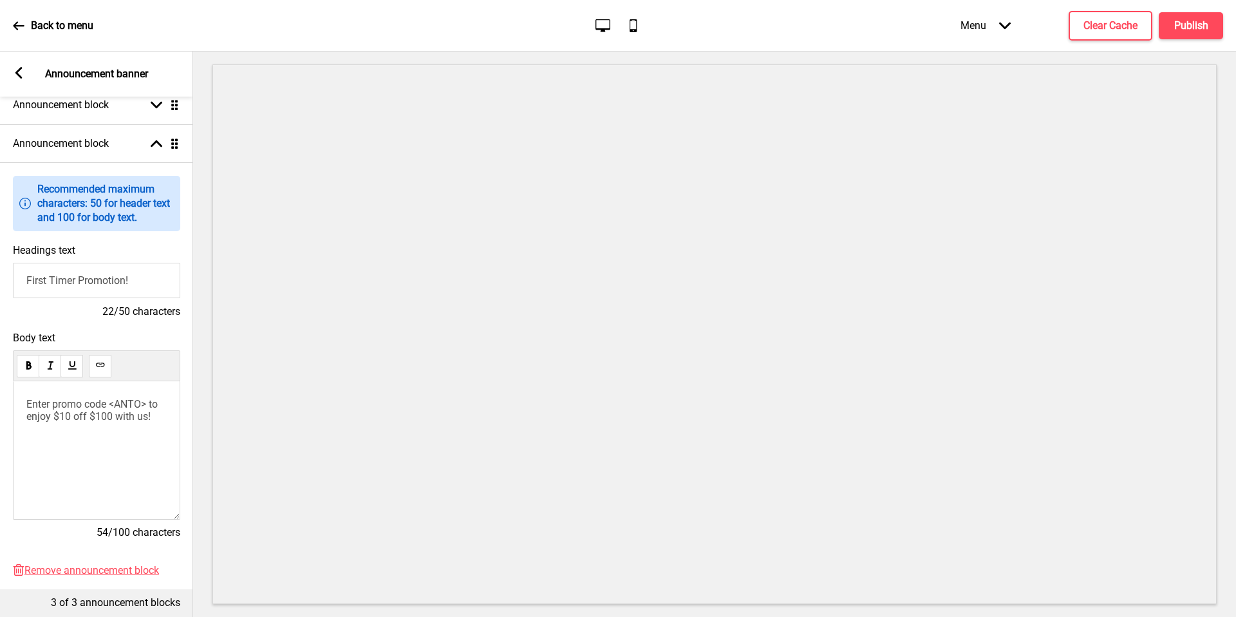
scroll to position [219, 0]
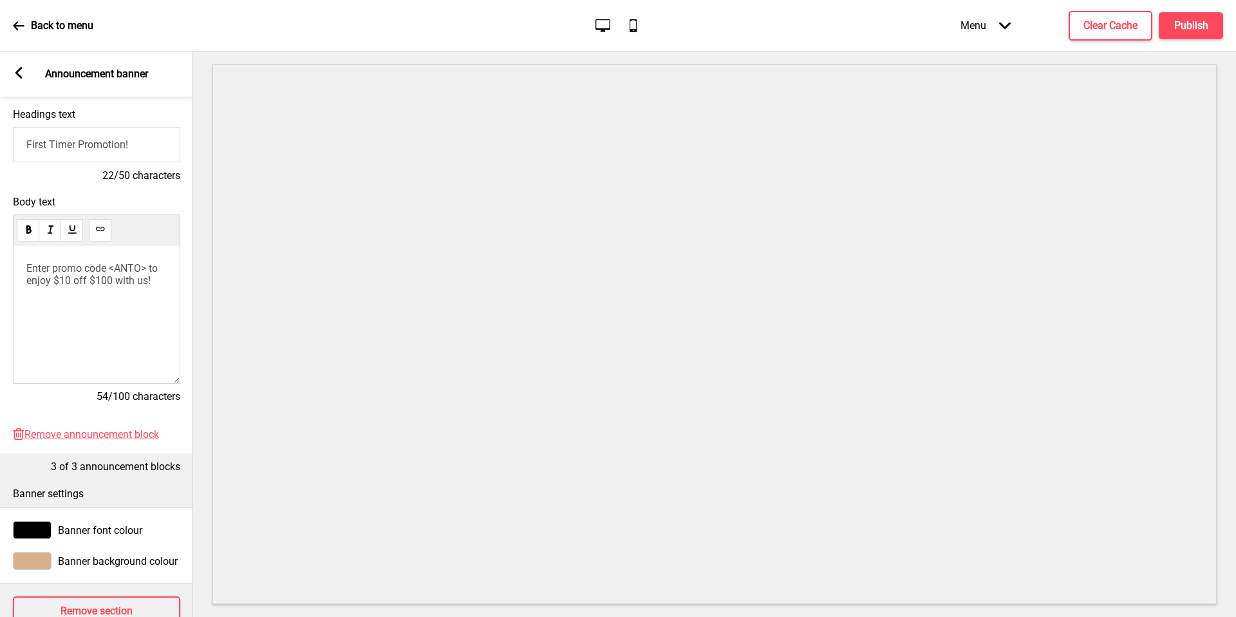
click at [148, 265] on span "Enter promo code <ANTO> to enjoy $10 off $100 with us!" at bounding box center [93, 274] width 134 height 24
click at [1178, 30] on h4 "Publish" at bounding box center [1191, 26] width 34 height 14
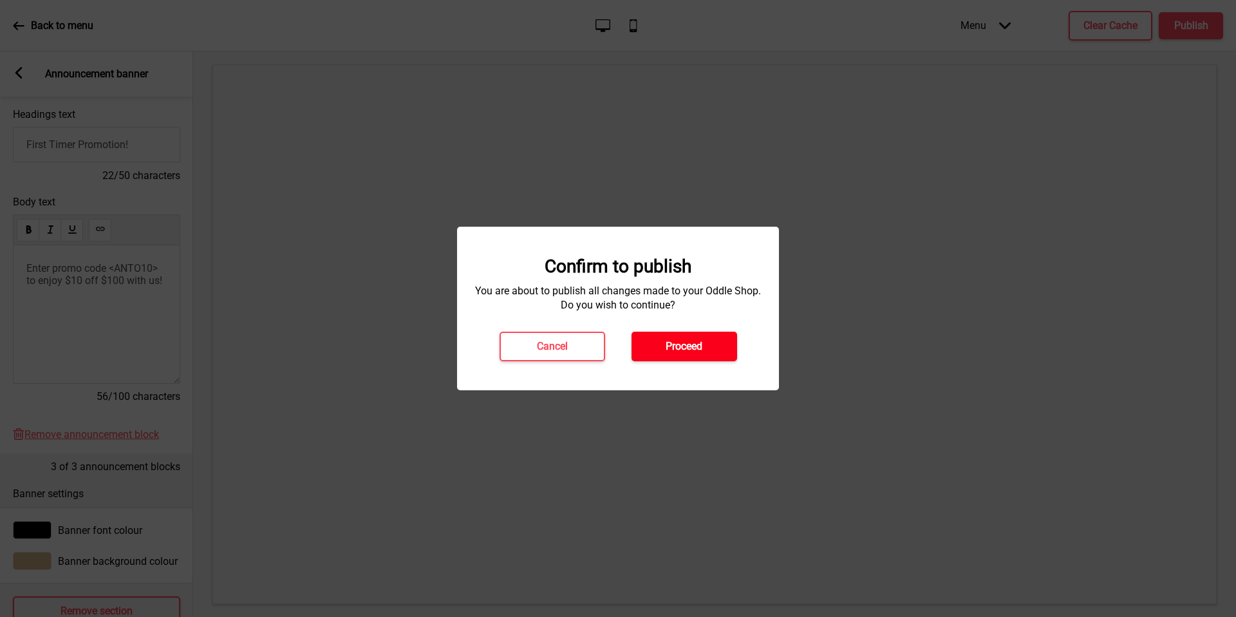
click at [685, 352] on h4 "Proceed" at bounding box center [683, 346] width 37 height 14
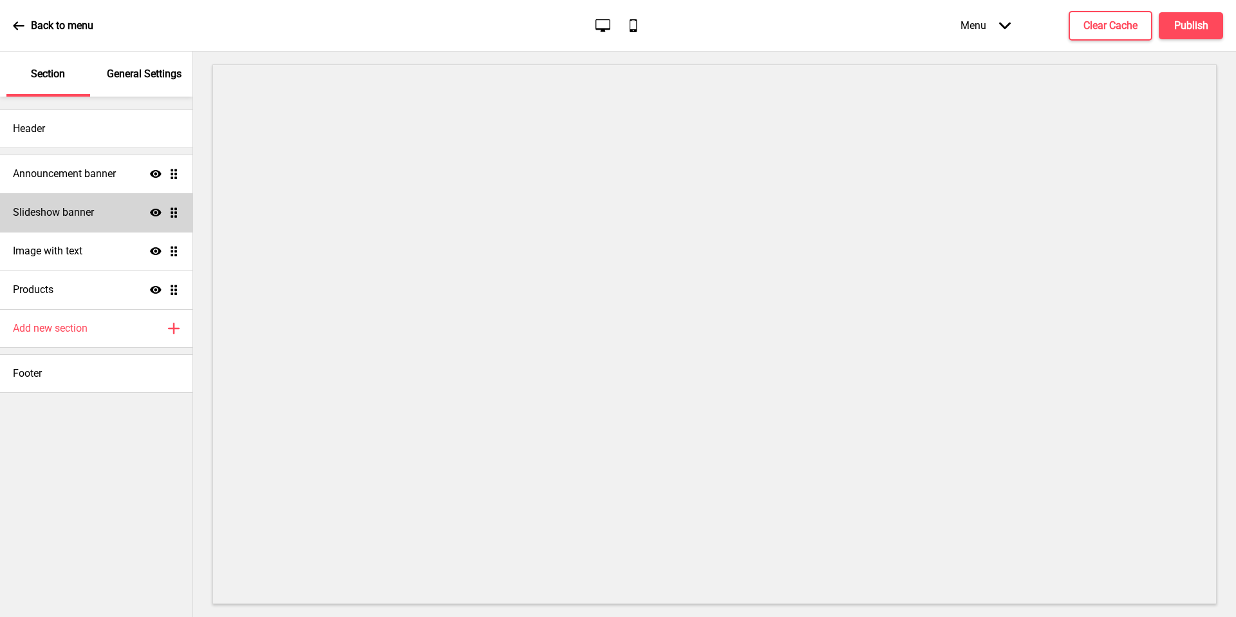
click at [122, 208] on div "Slideshow banner Show Drag" at bounding box center [96, 212] width 192 height 39
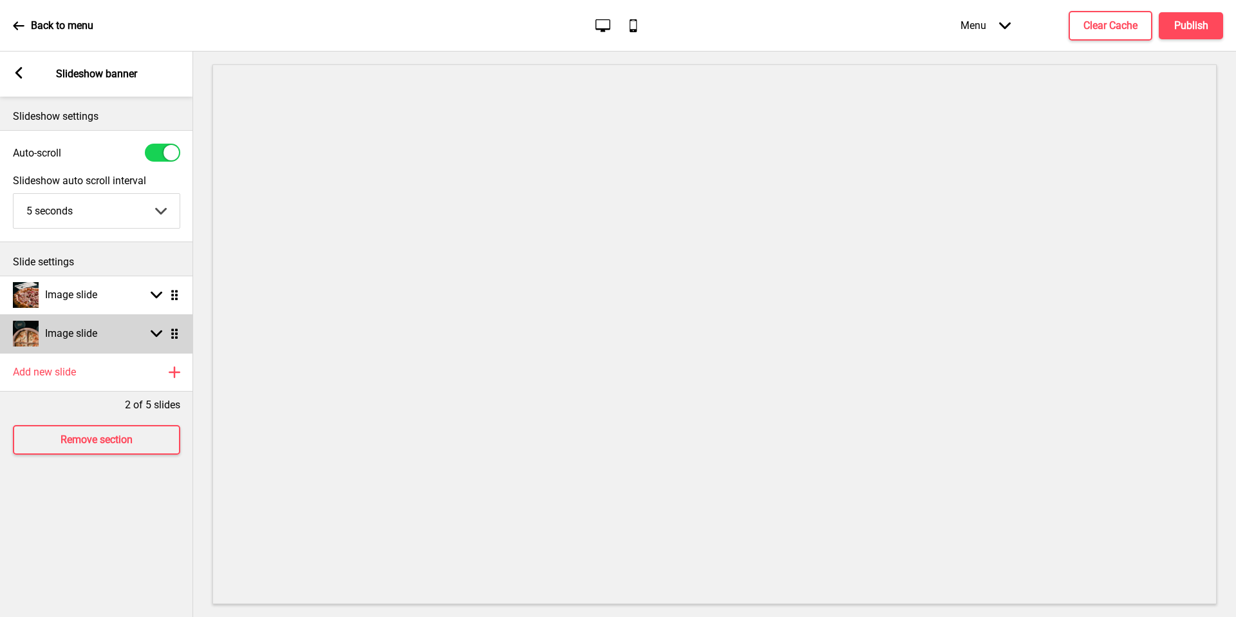
click at [126, 330] on div "Image slide Arrow down Drag" at bounding box center [96, 333] width 193 height 39
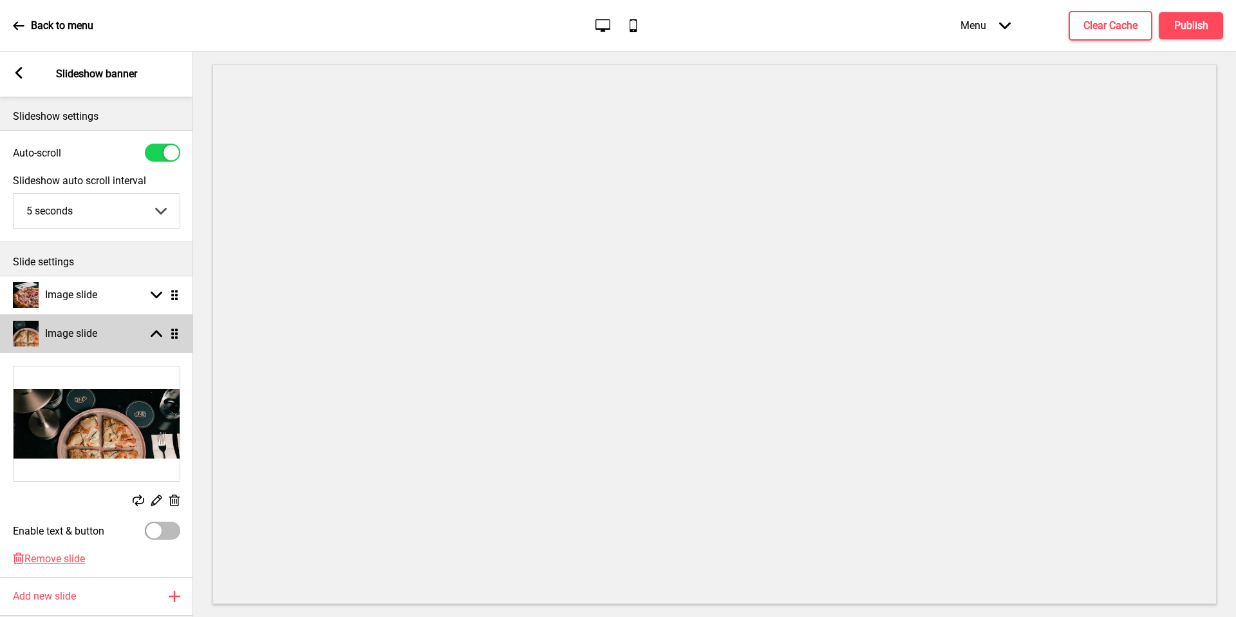
scroll to position [88, 0]
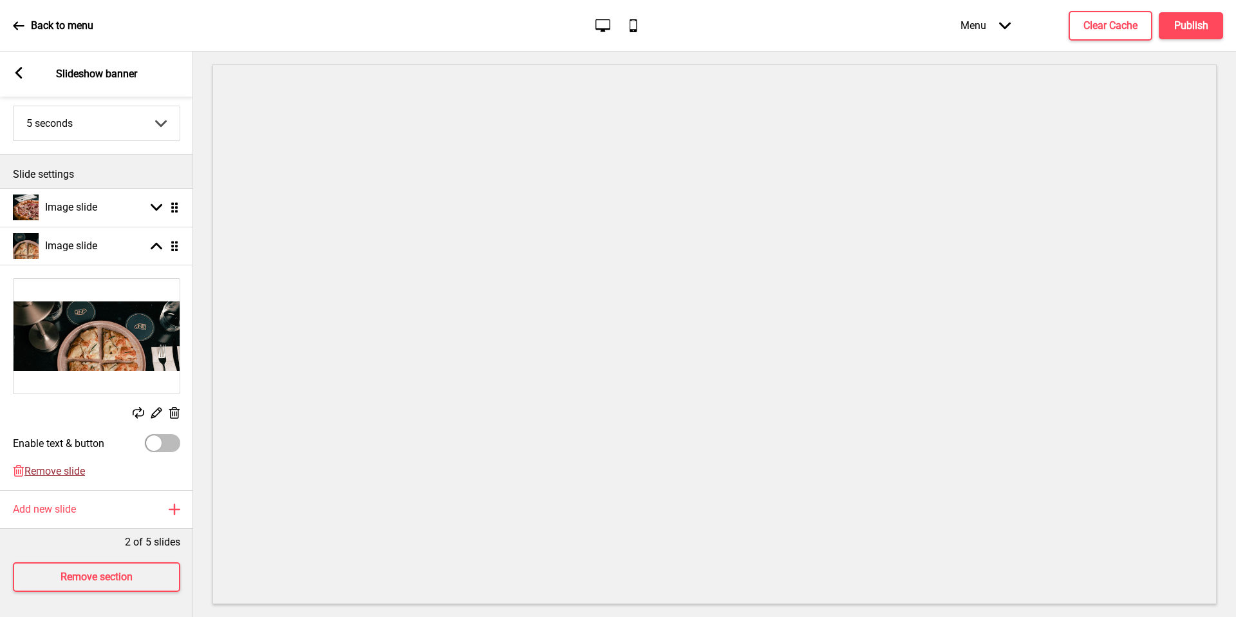
click at [71, 473] on span "Remove slide" at bounding box center [54, 471] width 60 height 12
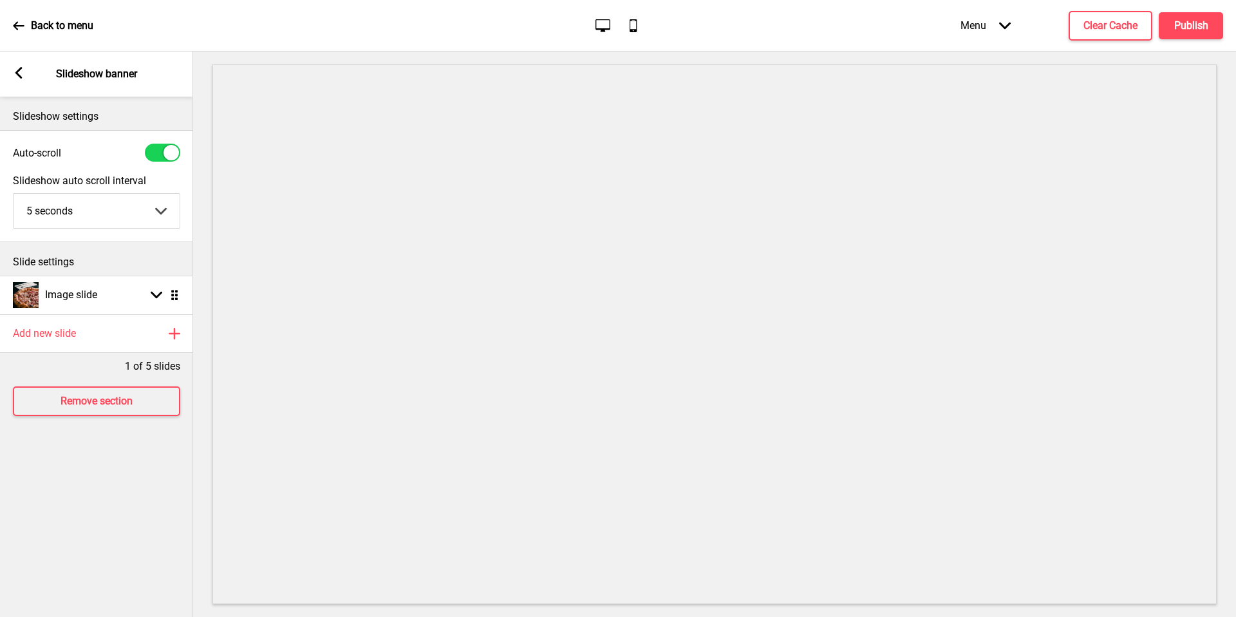
click at [171, 147] on div at bounding box center [170, 152] width 15 height 15
checkbox input "false"
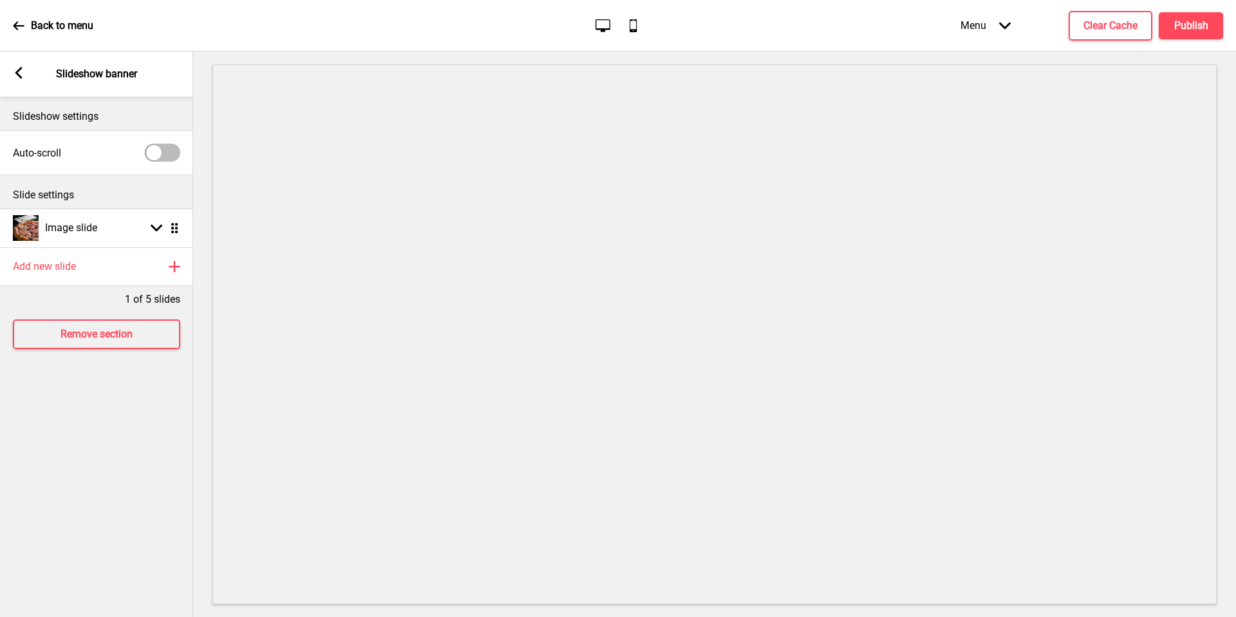
click at [30, 70] on div "Arrow left Slideshow banner" at bounding box center [96, 73] width 193 height 45
click at [21, 68] on icon at bounding box center [18, 73] width 7 height 12
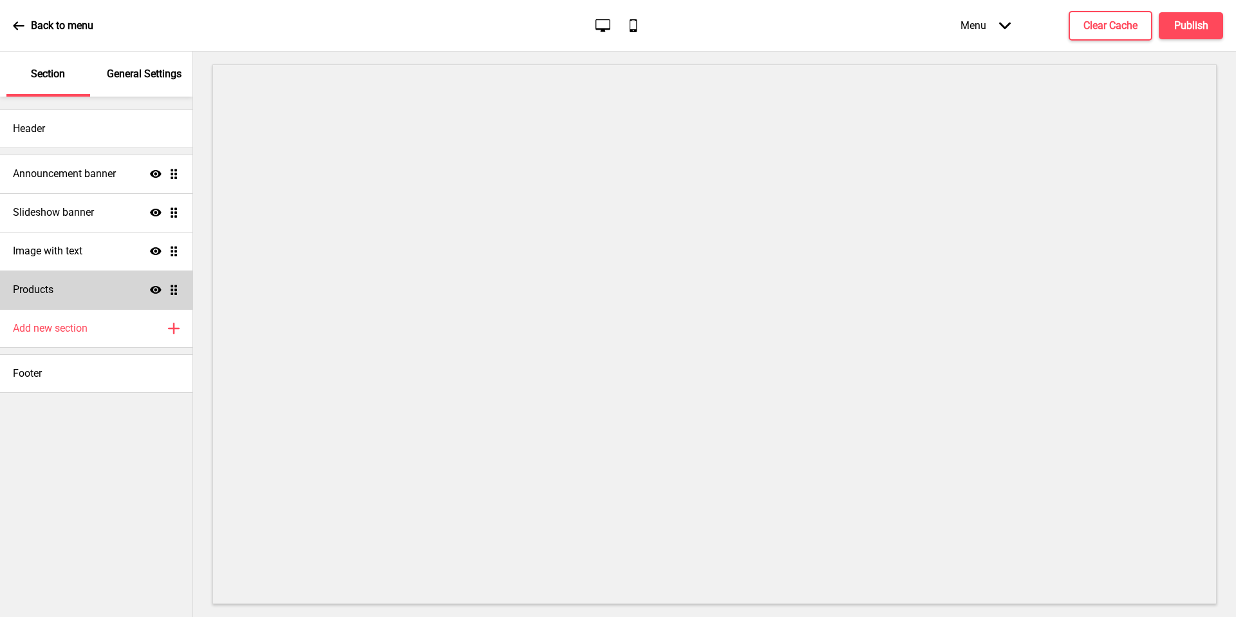
click at [80, 288] on div "Products Show Drag" at bounding box center [96, 289] width 192 height 39
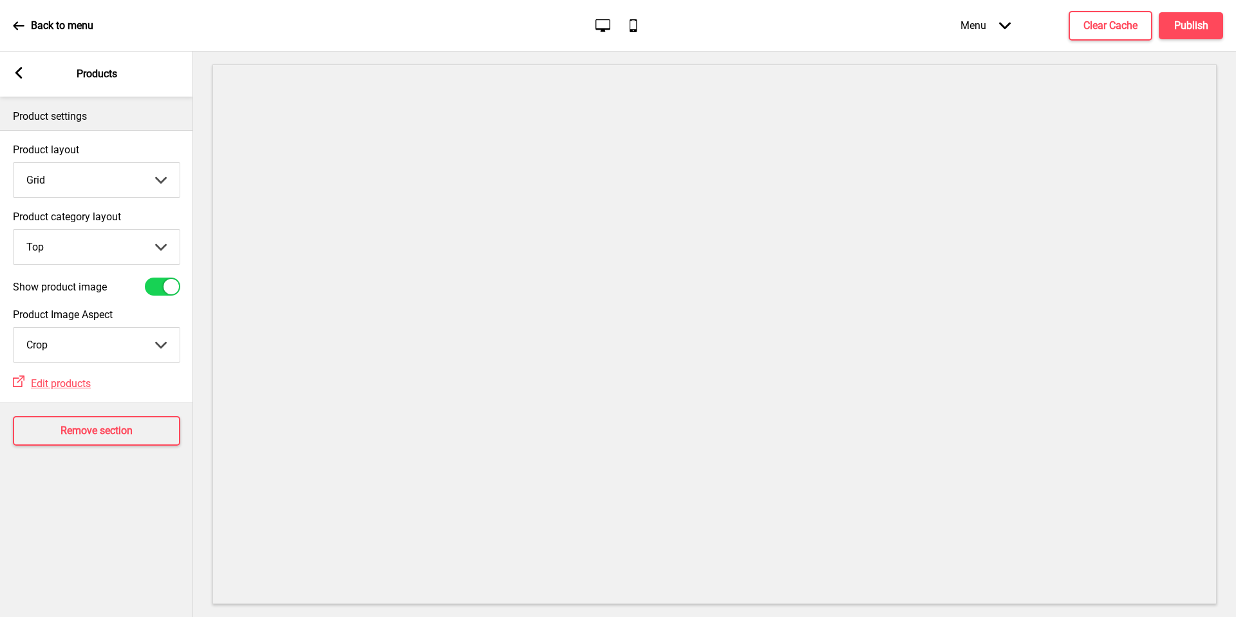
click at [125, 191] on select "Grid List" at bounding box center [97, 180] width 166 height 34
select select "list"
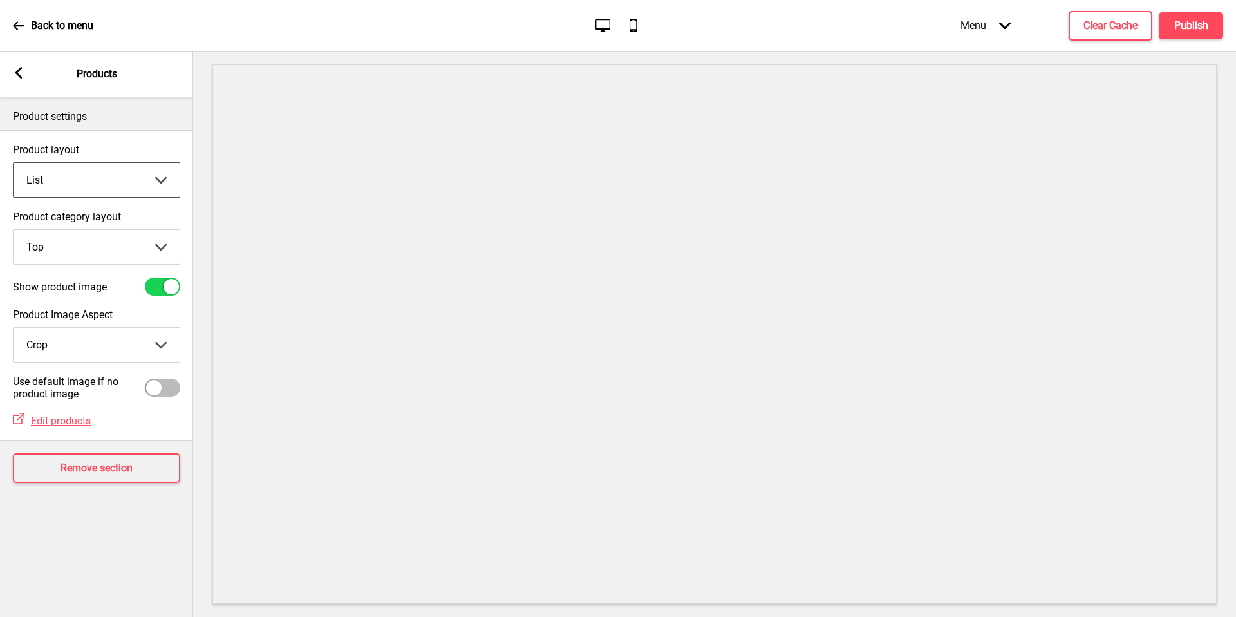
click at [148, 254] on select "Top Side" at bounding box center [97, 247] width 166 height 34
click at [133, 232] on select "Top Side" at bounding box center [97, 247] width 166 height 34
click at [125, 234] on select "Top Side" at bounding box center [97, 247] width 166 height 34
select select "top"
click at [16, 75] on icon at bounding box center [18, 73] width 7 height 12
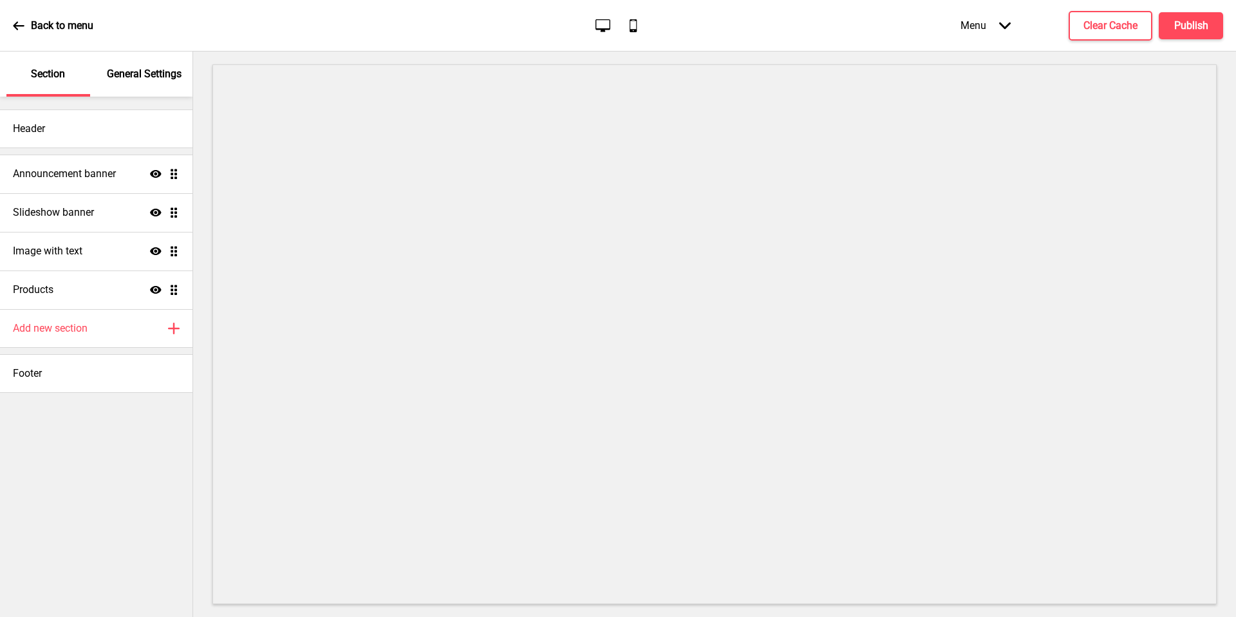
click at [159, 80] on p "General Settings" at bounding box center [144, 74] width 75 height 14
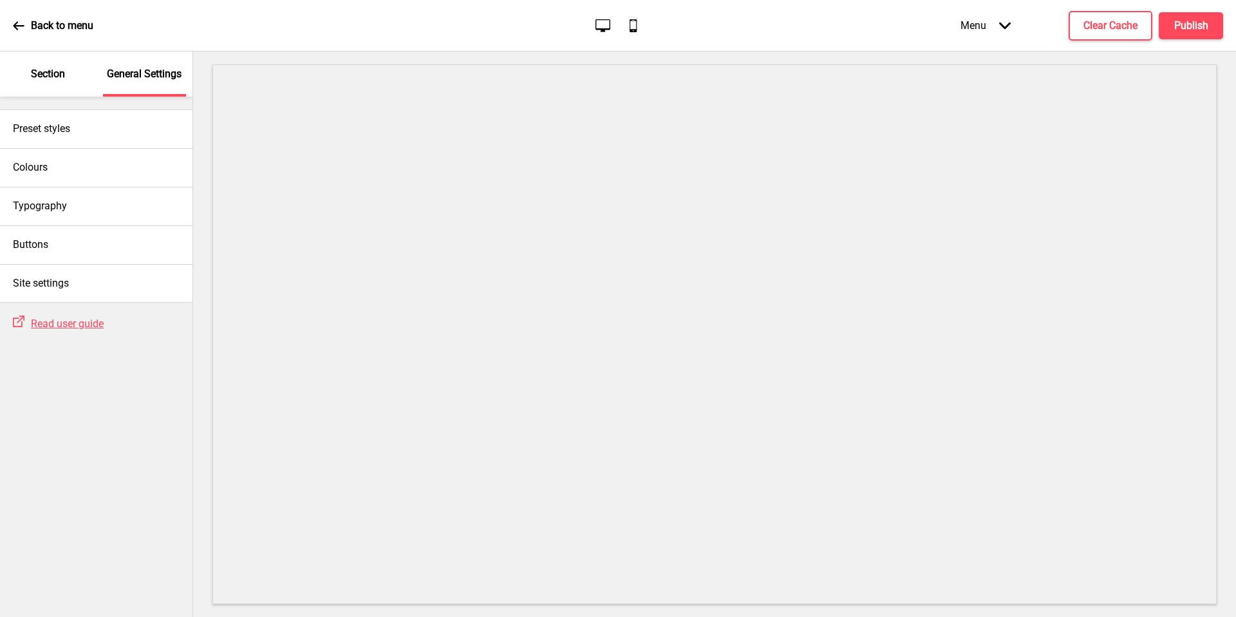
click at [59, 77] on p "Section" at bounding box center [48, 74] width 34 height 14
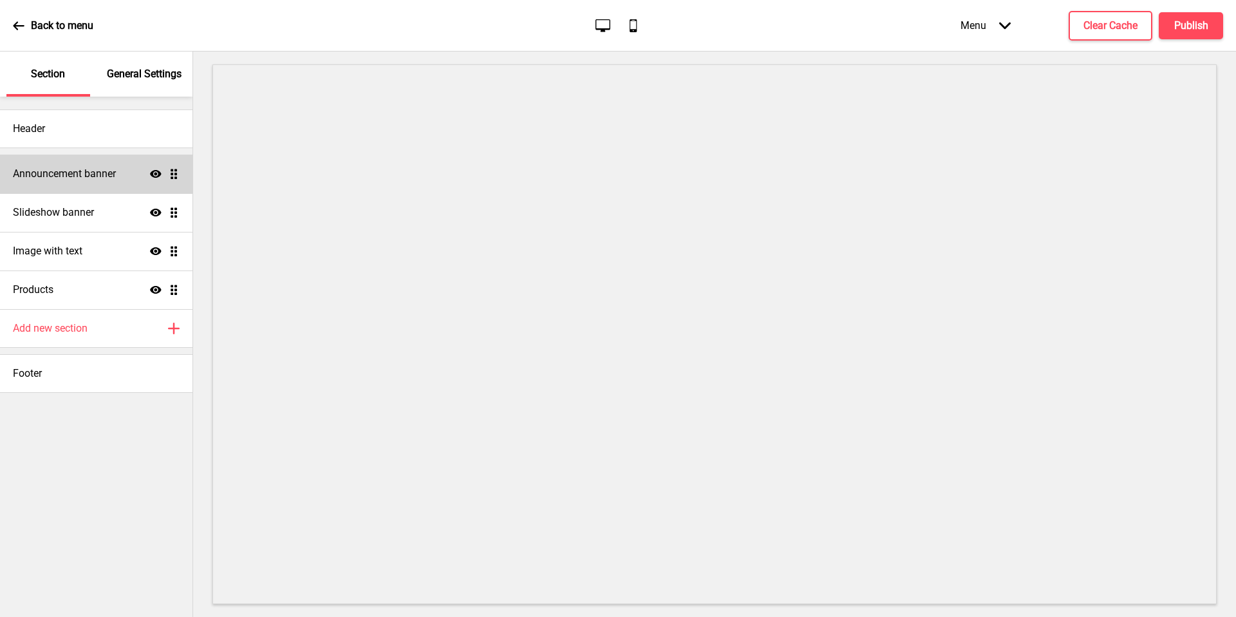
click at [81, 173] on h4 "Announcement banner" at bounding box center [64, 174] width 103 height 14
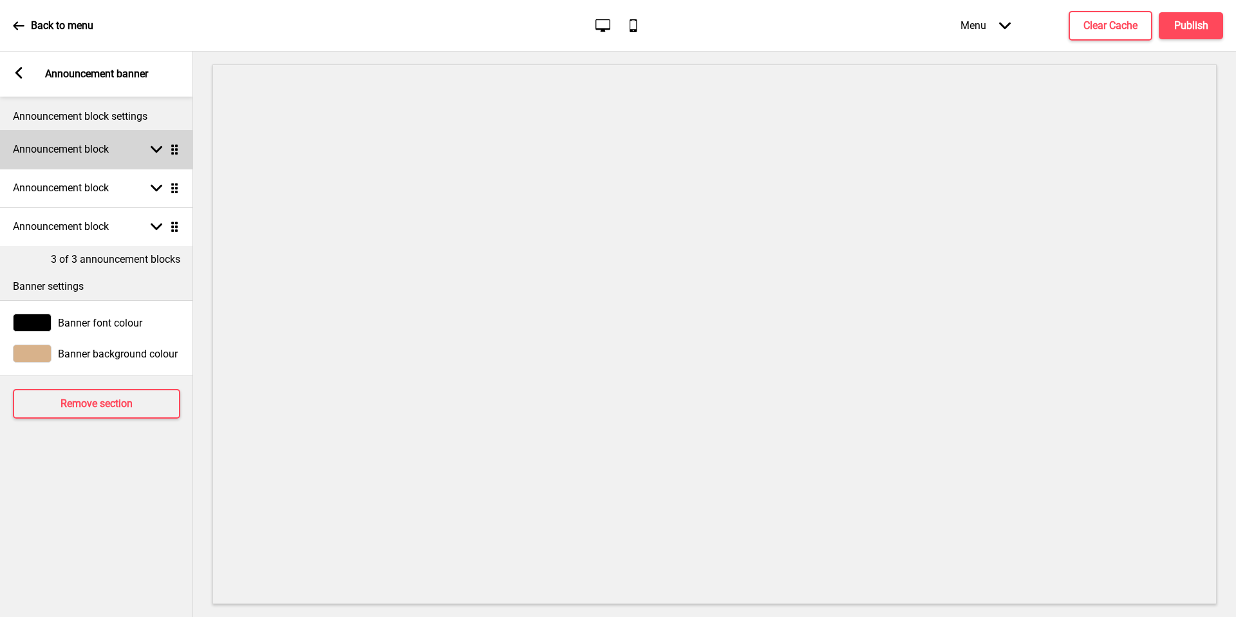
click at [90, 154] on h4 "Announcement block" at bounding box center [61, 149] width 96 height 14
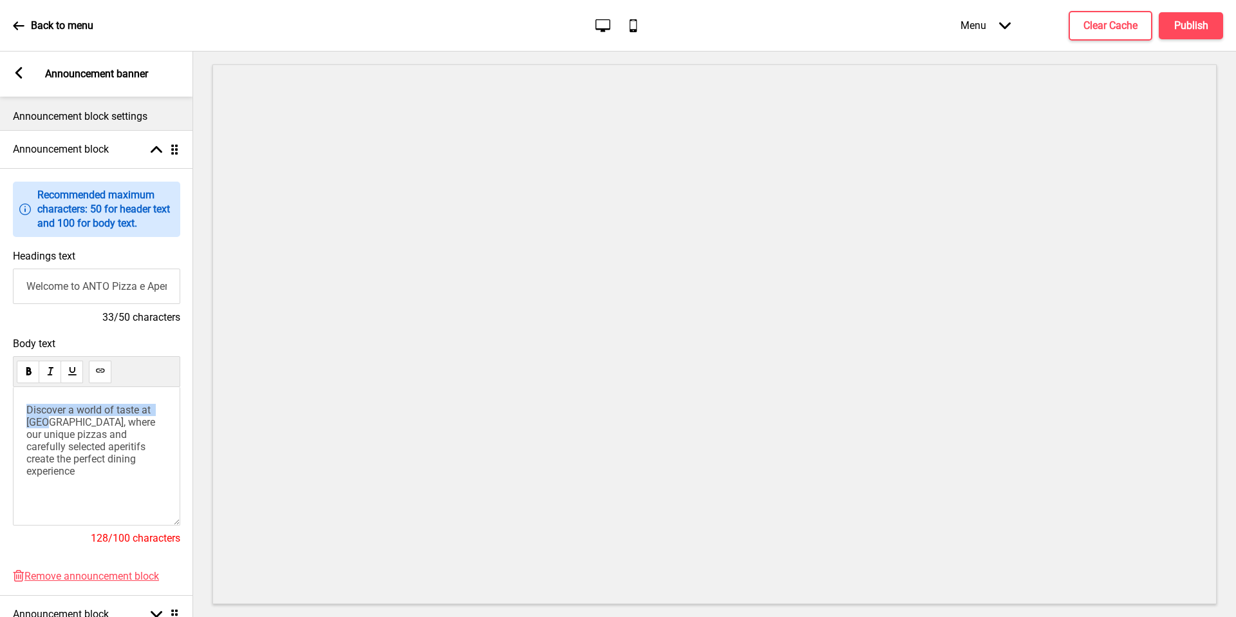
drag, startPoint x: 46, startPoint y: 422, endPoint x: 0, endPoint y: 391, distance: 55.2
click at [0, 391] on div "Body text Discover a world of taste at ANTO, where our unique pizzas and carefu…" at bounding box center [96, 447] width 193 height 232
copy span "Discover a world of taste at ANTO"
click at [79, 293] on input "Welcome to ANTO Pizza e Aperitivi" at bounding box center [96, 285] width 167 height 35
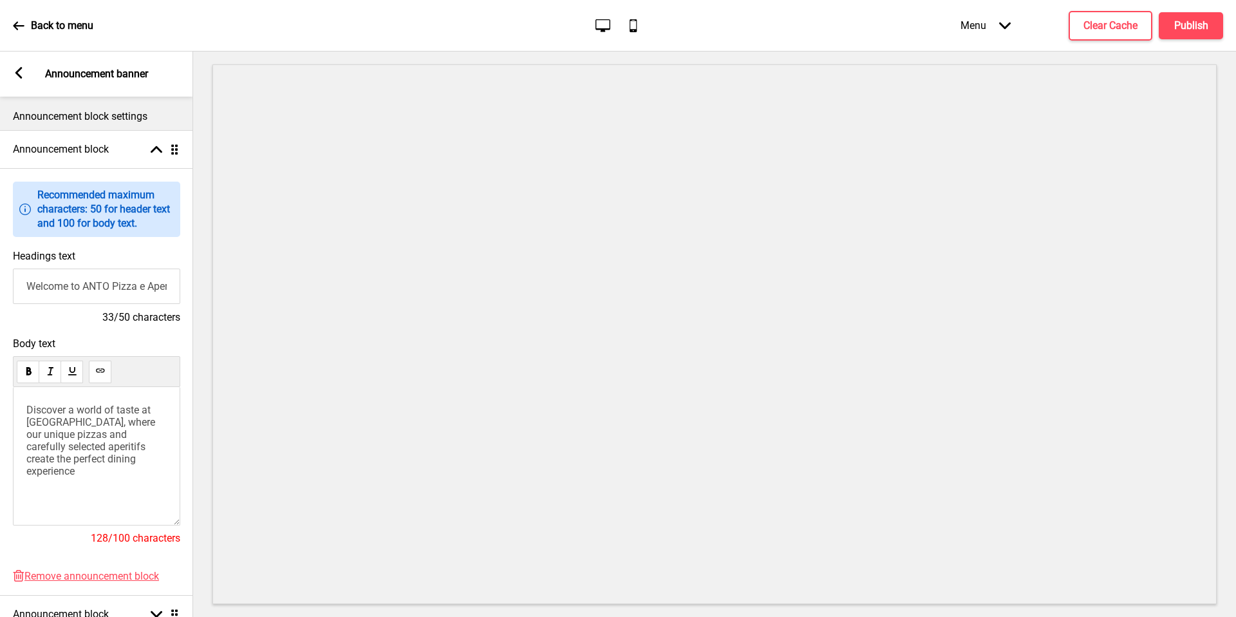
click at [79, 293] on input "Welcome to ANTO Pizza e Aperitivi" at bounding box center [96, 285] width 167 height 35
paste input "Discover a world of taste at ANTO"
type input "Discover a world of taste at ANTO"
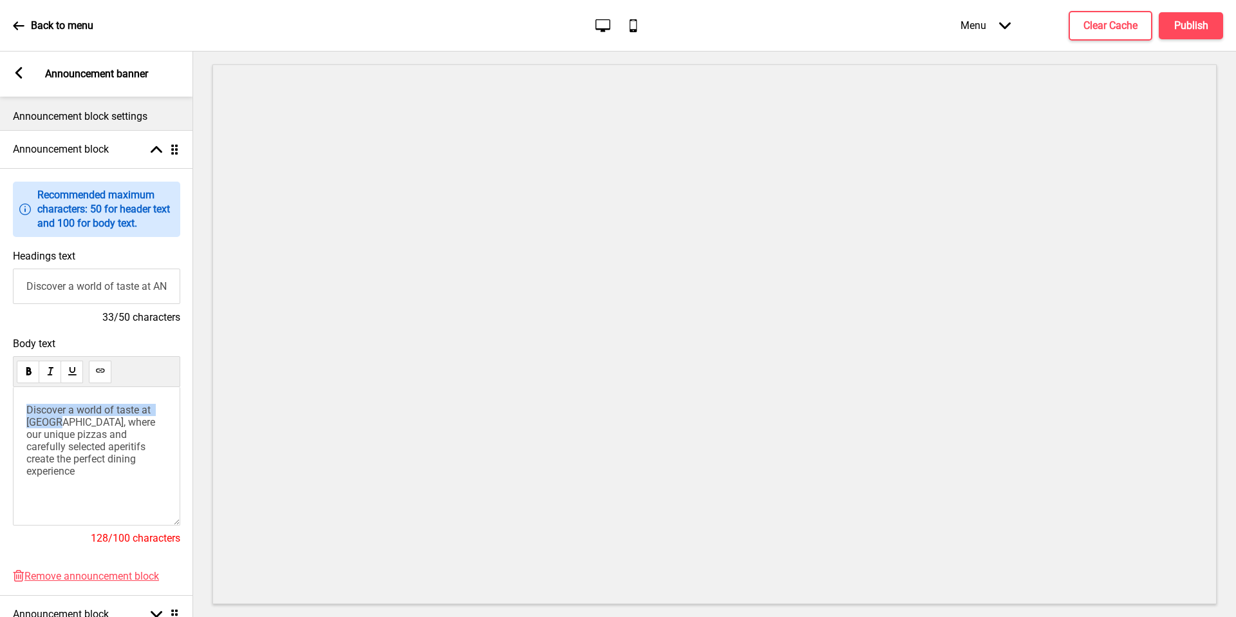
drag, startPoint x: 59, startPoint y: 421, endPoint x: 0, endPoint y: 361, distance: 83.7
click at [0, 361] on div "Body text Discover a world of taste at ANTO, where our unique pizzas and carefu…" at bounding box center [96, 447] width 193 height 232
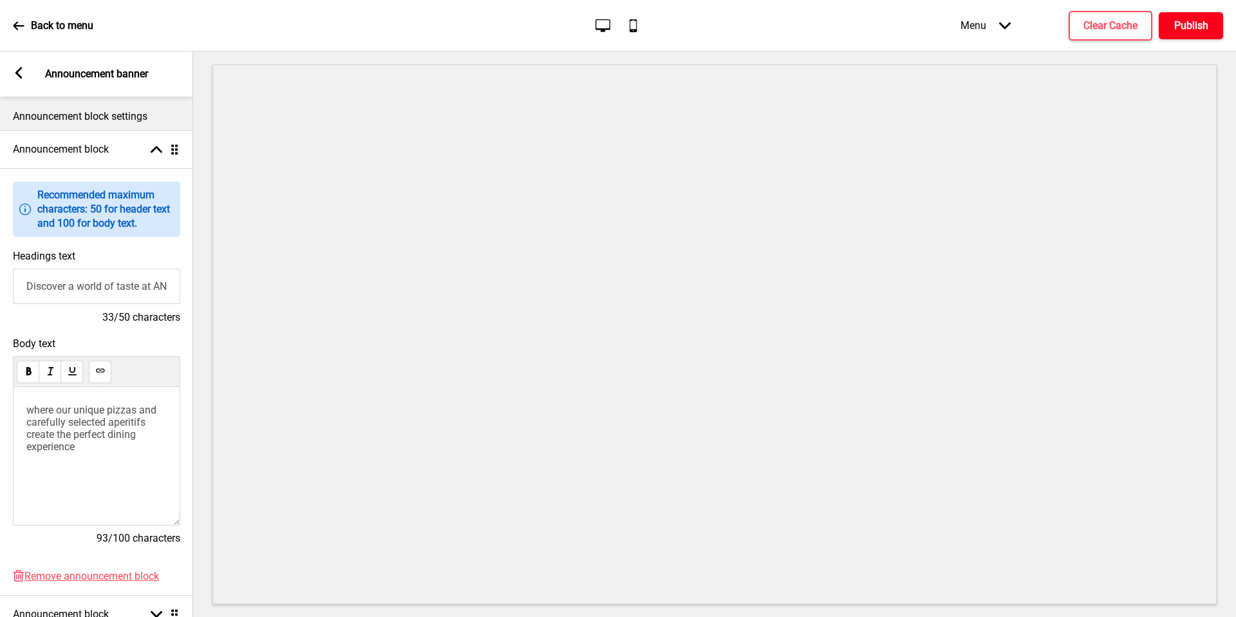
click at [1209, 17] on button "Publish" at bounding box center [1190, 25] width 64 height 27
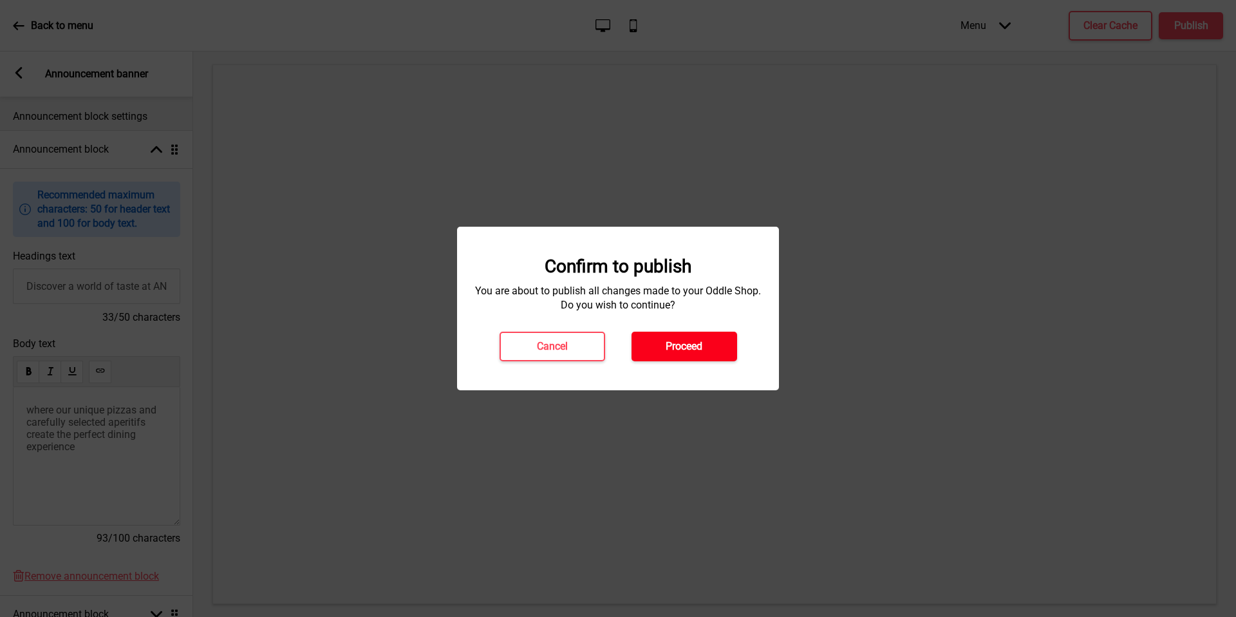
click at [696, 342] on h4 "Proceed" at bounding box center [683, 346] width 37 height 14
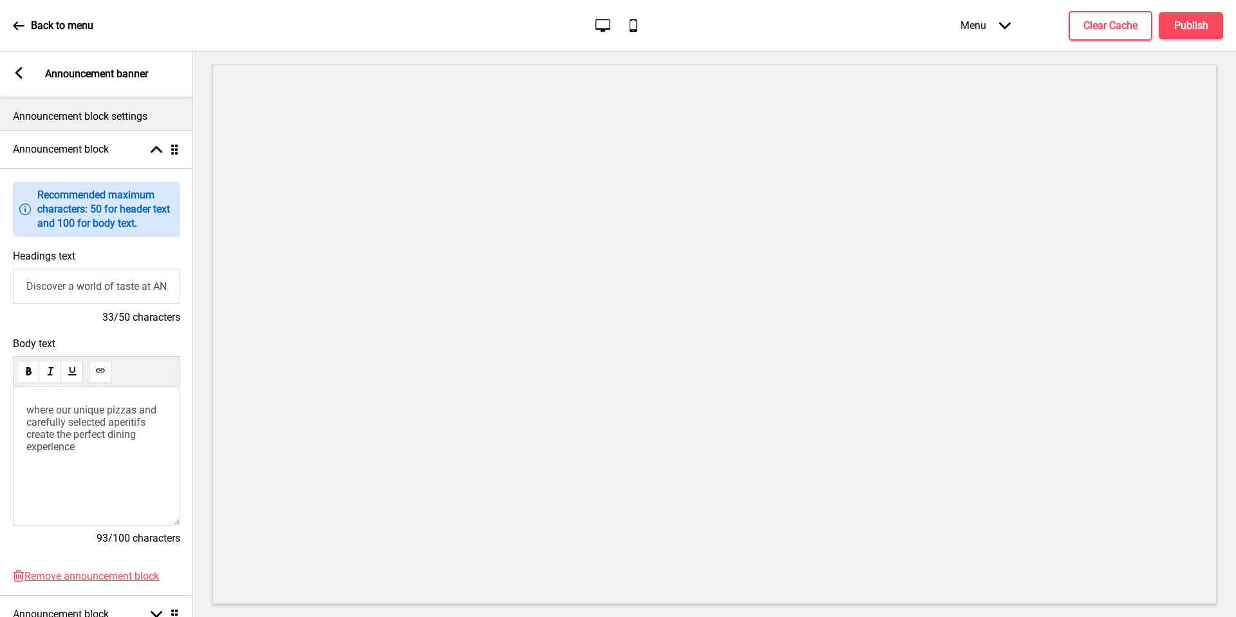
click at [80, 23] on p "Back to menu" at bounding box center [62, 26] width 62 height 14
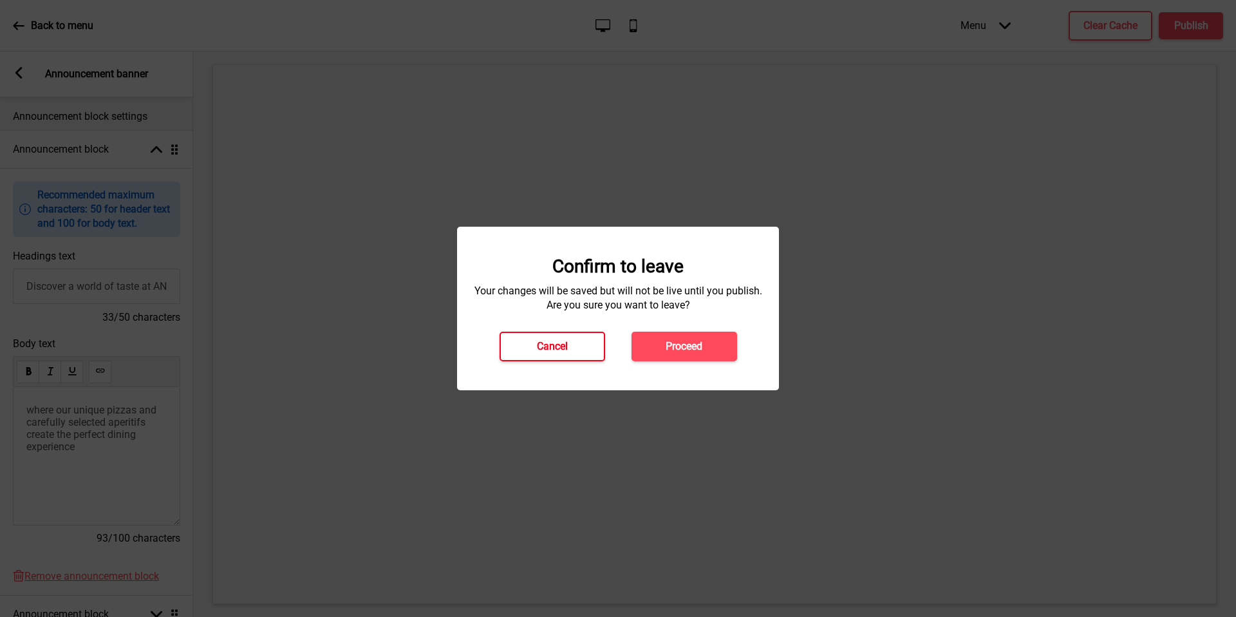
click at [561, 357] on button "Cancel" at bounding box center [552, 346] width 106 height 30
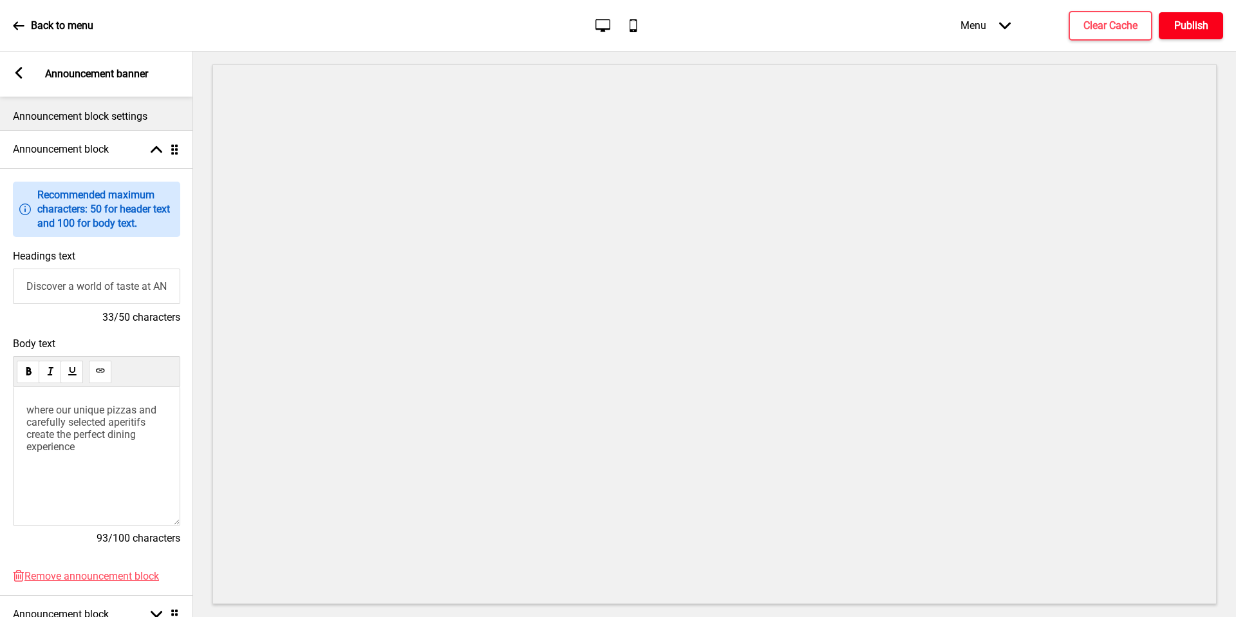
click at [1193, 21] on h4 "Publish" at bounding box center [1191, 26] width 34 height 14
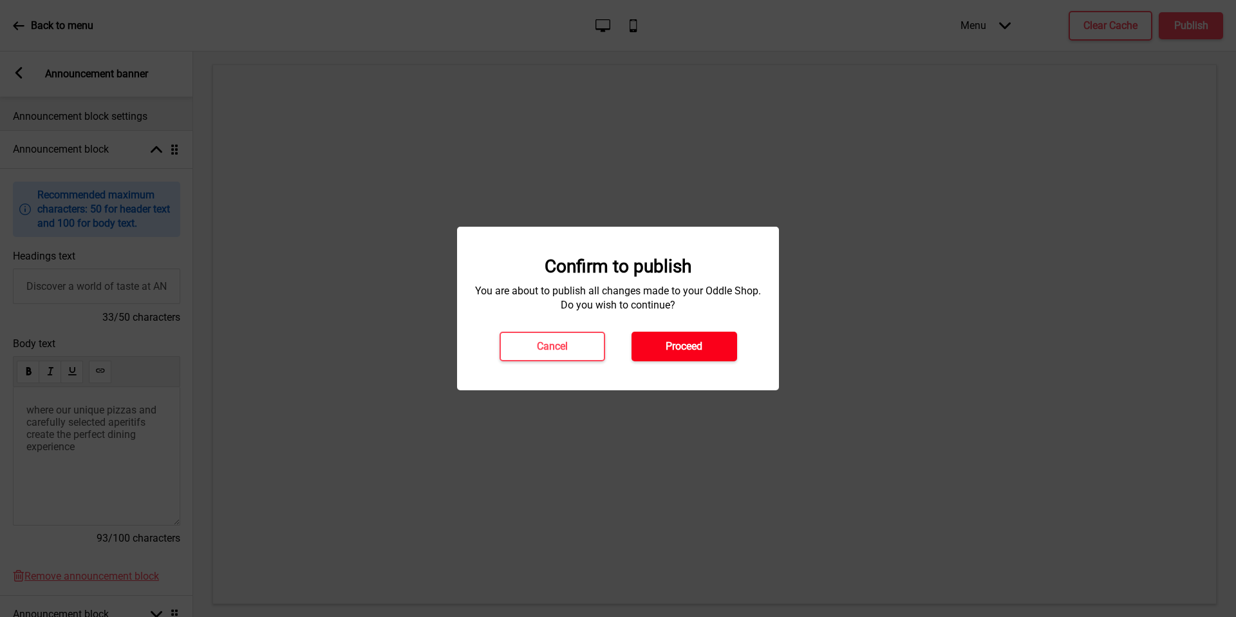
click at [704, 347] on button "Proceed" at bounding box center [684, 346] width 106 height 30
